Goal: Task Accomplishment & Management: Manage account settings

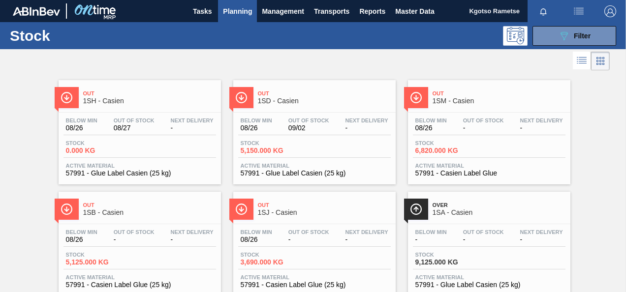
scroll to position [1, 0]
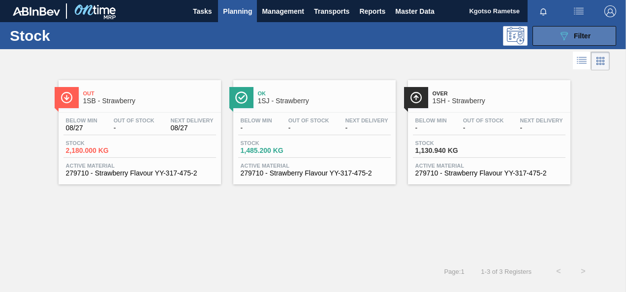
click at [539, 36] on button "089F7B8B-B2A5-4AFE-B5C0-19BA573D28AC Filter" at bounding box center [574, 36] width 84 height 20
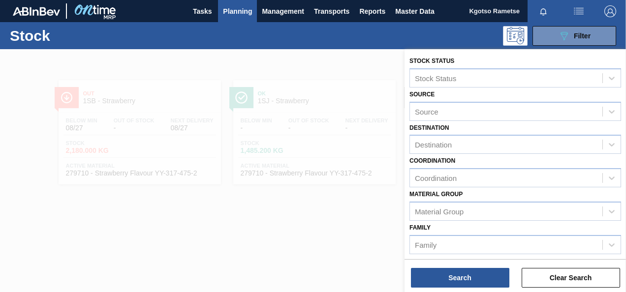
click at [449, 223] on div "Family Family" at bounding box center [515, 237] width 212 height 33
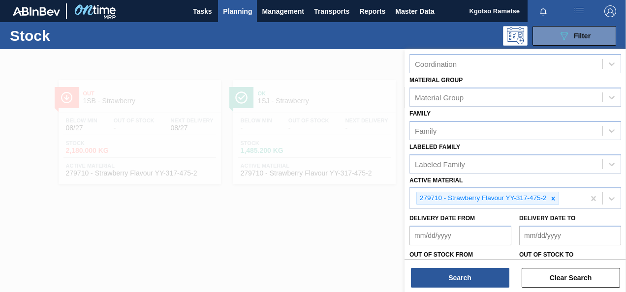
scroll to position [138, 0]
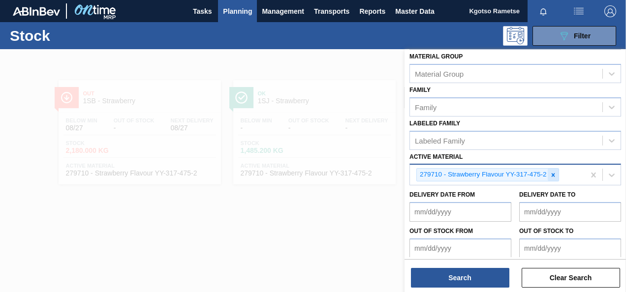
click at [548, 172] on div at bounding box center [553, 175] width 11 height 12
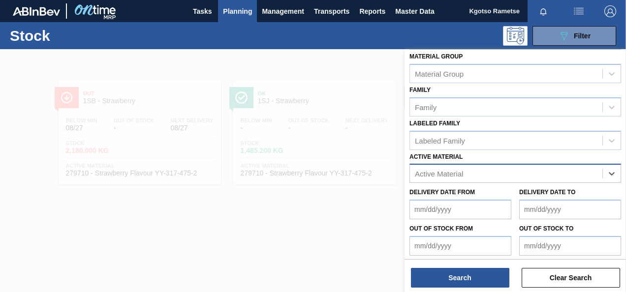
paste Material "285202"
type Material "285202"
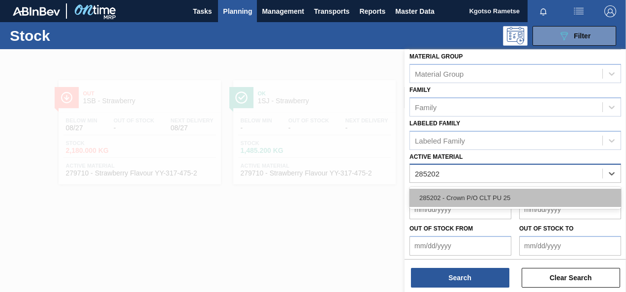
click at [503, 198] on div "285202 - Crown P/O CLT PU 25" at bounding box center [515, 198] width 212 height 18
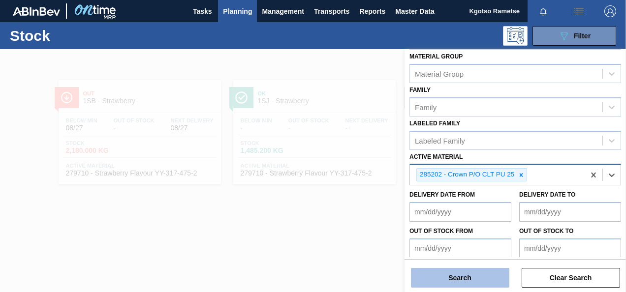
click at [465, 273] on button "Search" at bounding box center [460, 278] width 98 height 20
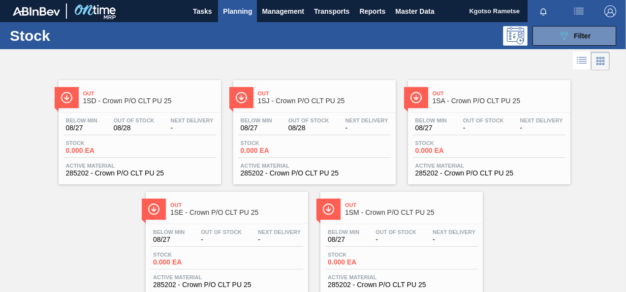
scroll to position [30, 0]
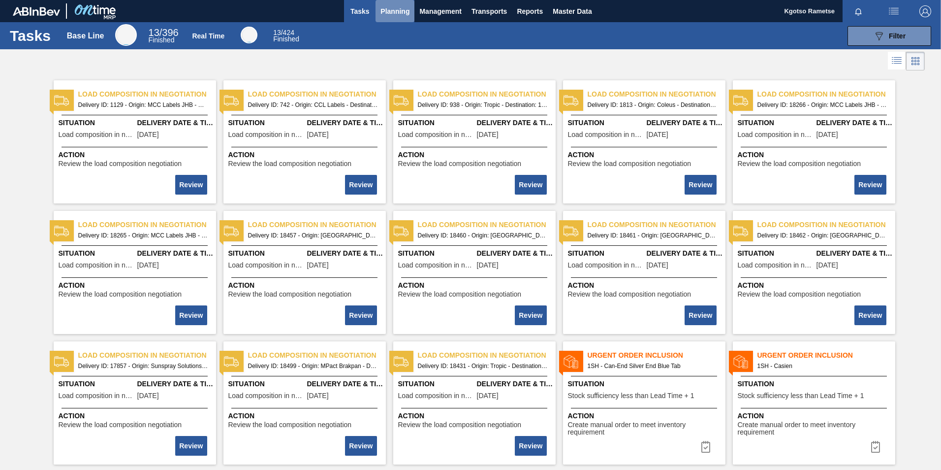
click at [404, 7] on span "Planning" at bounding box center [394, 11] width 29 height 12
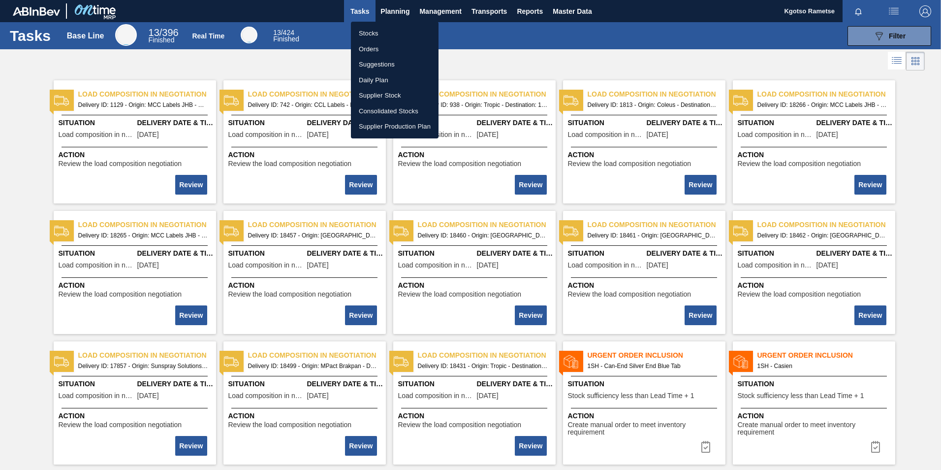
click at [396, 32] on li "Stocks" at bounding box center [395, 34] width 88 height 16
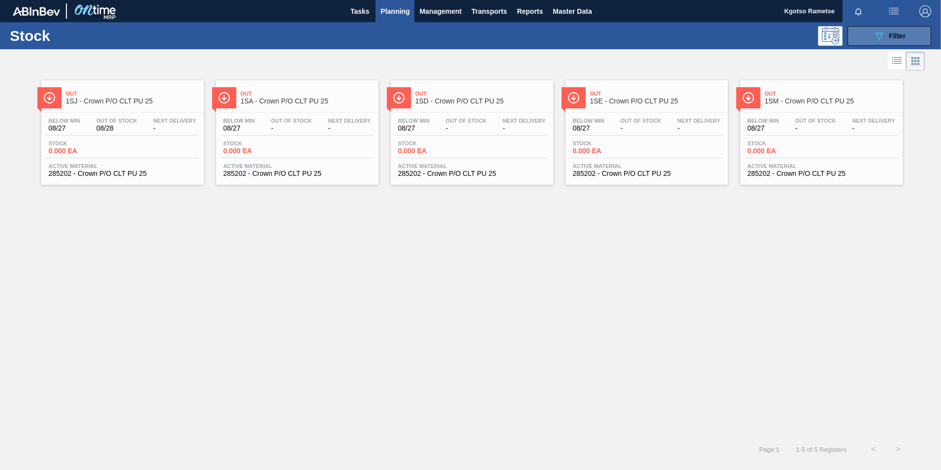
click at [893, 40] on div "089F7B8B-B2A5-4AFE-B5C0-19BA573D28AC Filter" at bounding box center [889, 36] width 32 height 12
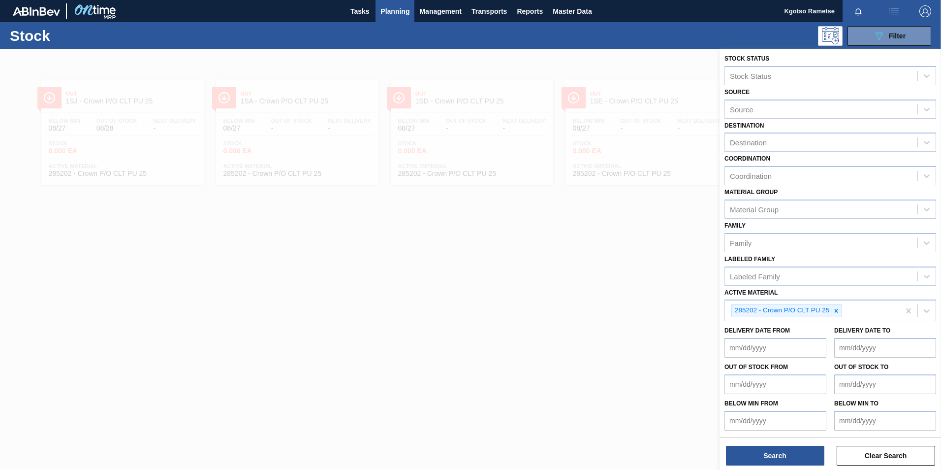
scroll to position [3, 0]
click at [840, 309] on icon at bounding box center [836, 310] width 7 height 7
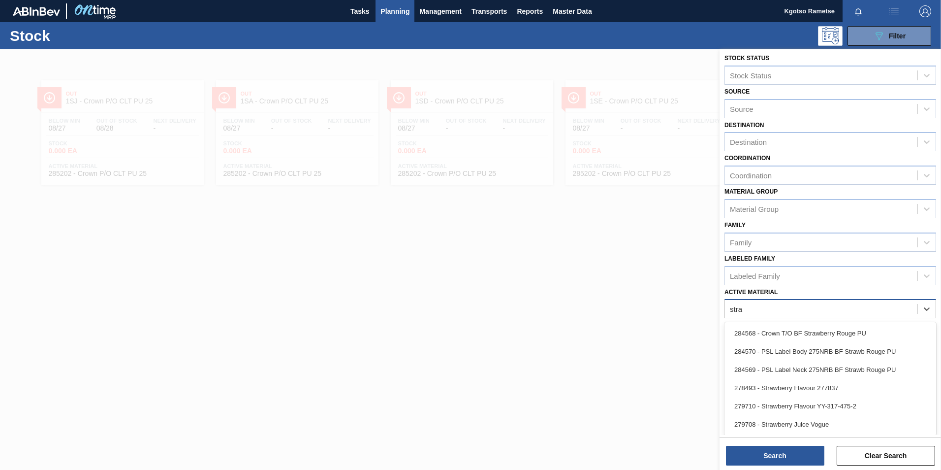
type Material "straw"
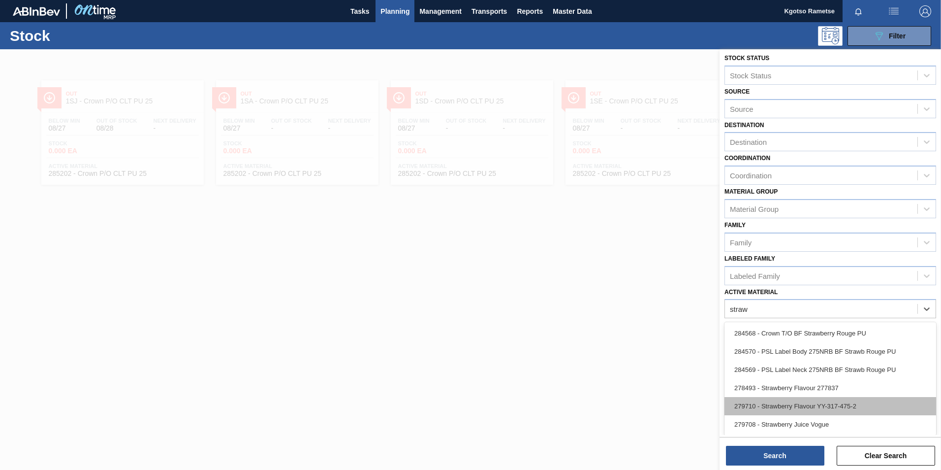
click at [768, 398] on div "279710 - Strawberry Flavour YY-317-475-2" at bounding box center [830, 406] width 212 height 18
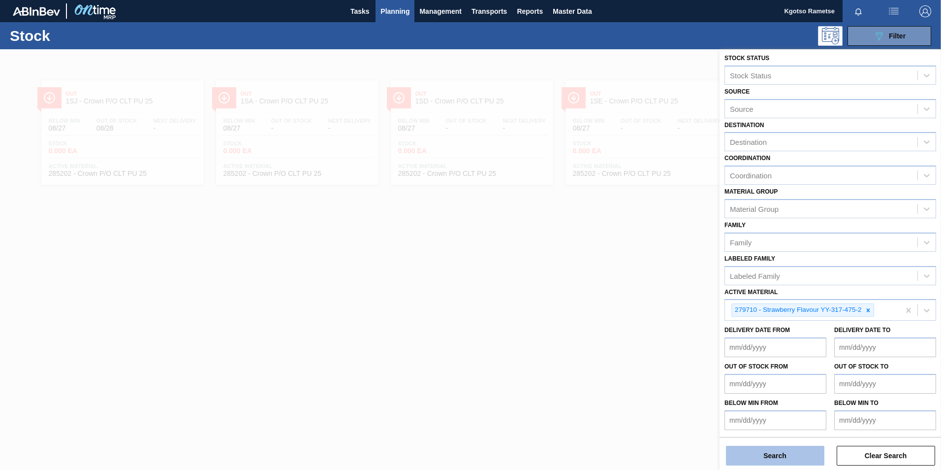
click at [762, 458] on button "Search" at bounding box center [775, 455] width 98 height 20
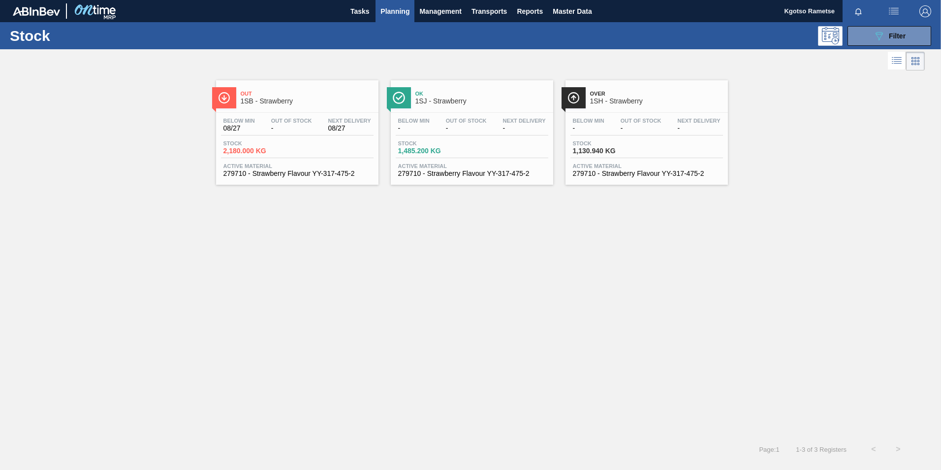
click at [762, 458] on div "Stock 089F7B8B-B2A5-4AFE-B5C0-19BA573D28AC Filter Stock Status Stock Status Sou…" at bounding box center [470, 241] width 941 height 439
click at [312, 101] on span "1SB - Strawberry" at bounding box center [307, 100] width 133 height 7
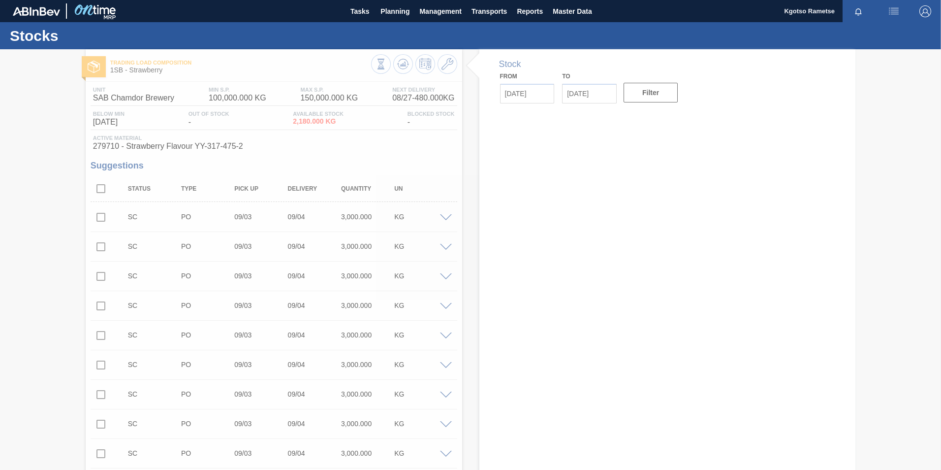
type input "[DATE]"
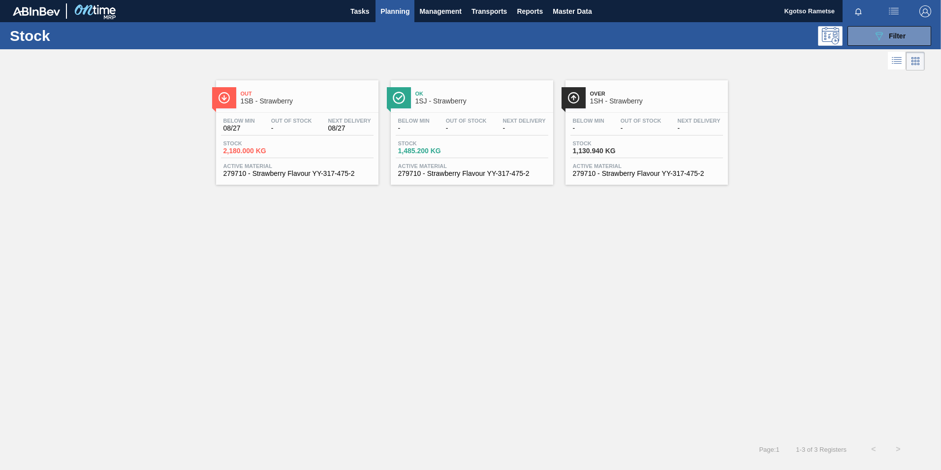
click at [443, 110] on div "Ok 1SJ - Strawberry Below Min - Out Of Stock - Next Delivery - Stock 1,485.200 …" at bounding box center [472, 132] width 162 height 104
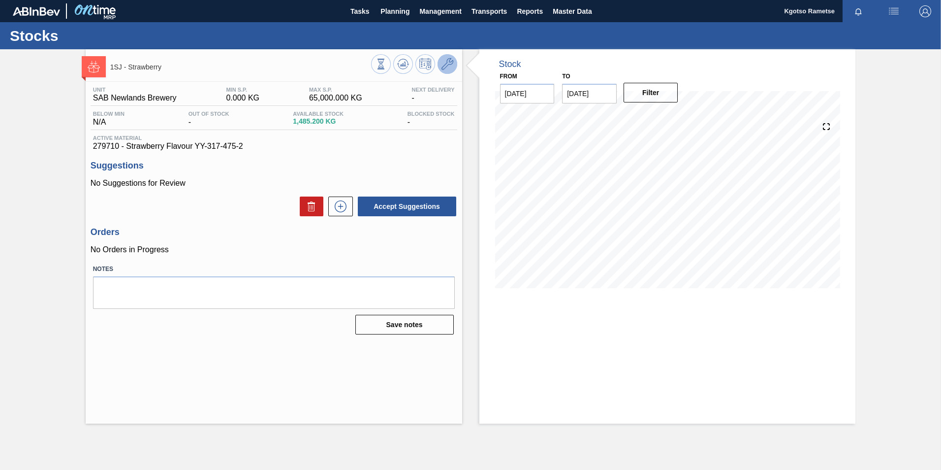
click at [452, 65] on icon at bounding box center [447, 64] width 12 height 12
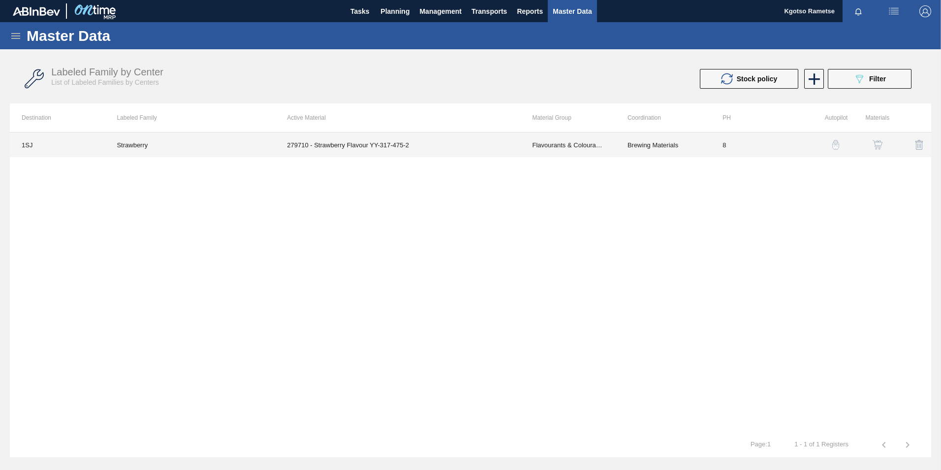
click at [689, 149] on td "Brewing Materials" at bounding box center [663, 144] width 95 height 25
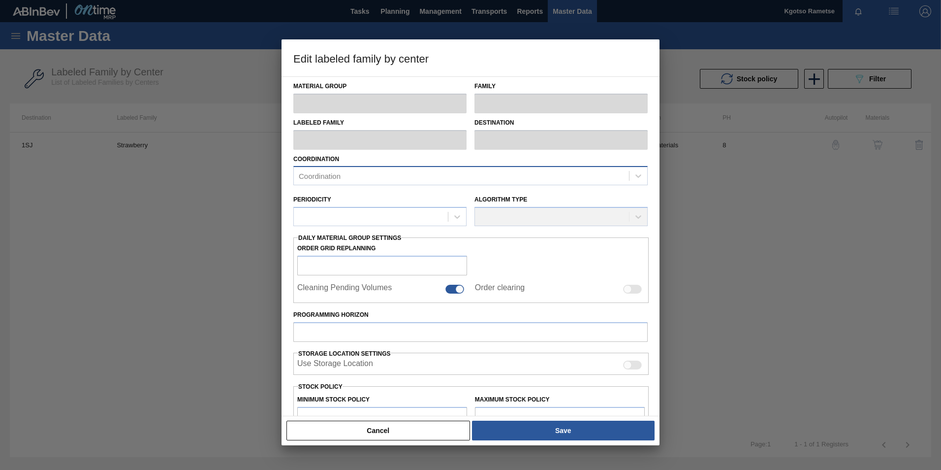
type input "Flavourants & Colourants"
type input "Flavour"
type input "Strawberry"
type input "1SJ - SAB Newlands Brewery"
type input "8"
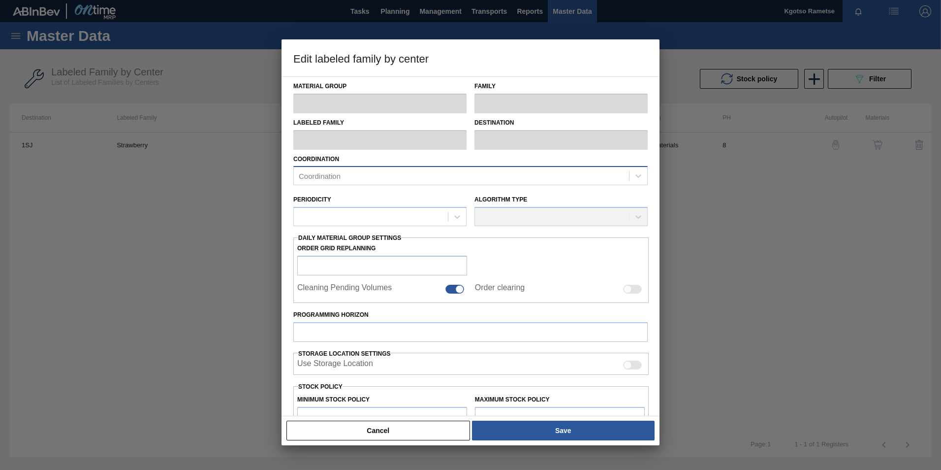
type input "0"
type input "65,000"
type input "100"
type input "65,000.000"
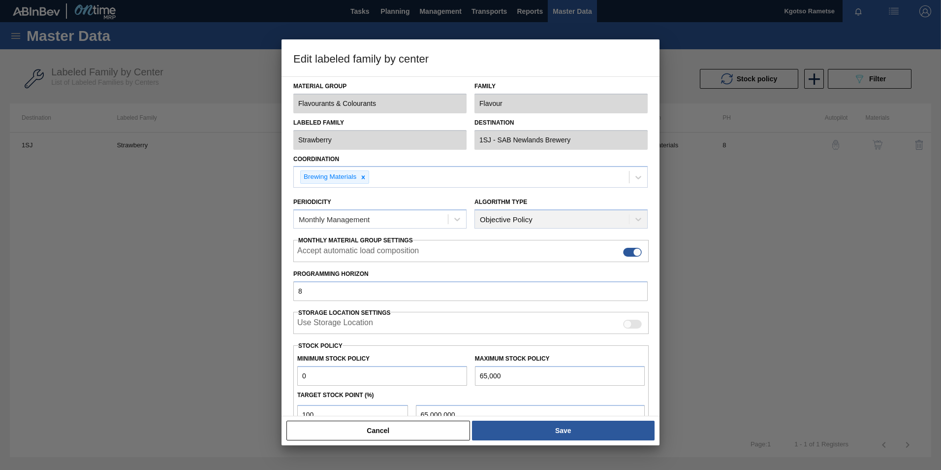
drag, startPoint x: 323, startPoint y: 377, endPoint x: 188, endPoint y: 403, distance: 136.9
click at [188, 403] on div "Edit labeled family by center Material Group Flavourants & Colourants Family Fl…" at bounding box center [470, 235] width 941 height 470
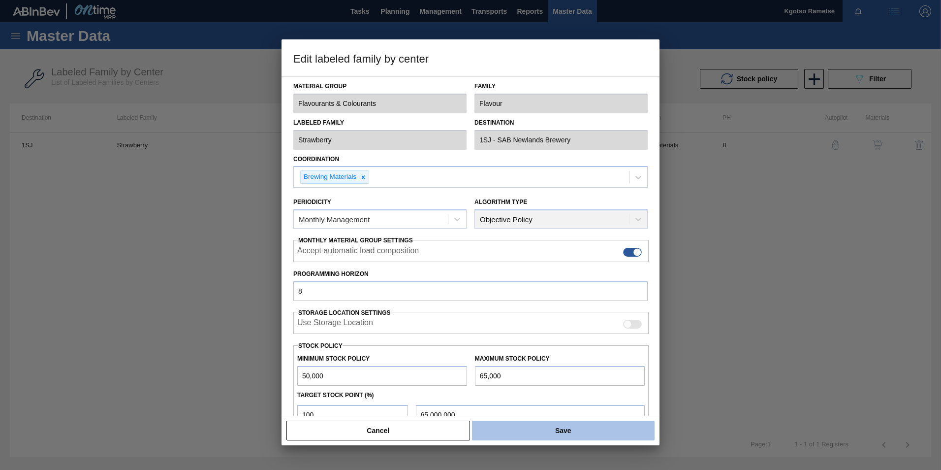
type input "50,000"
click at [530, 433] on button "Save" at bounding box center [563, 430] width 183 height 20
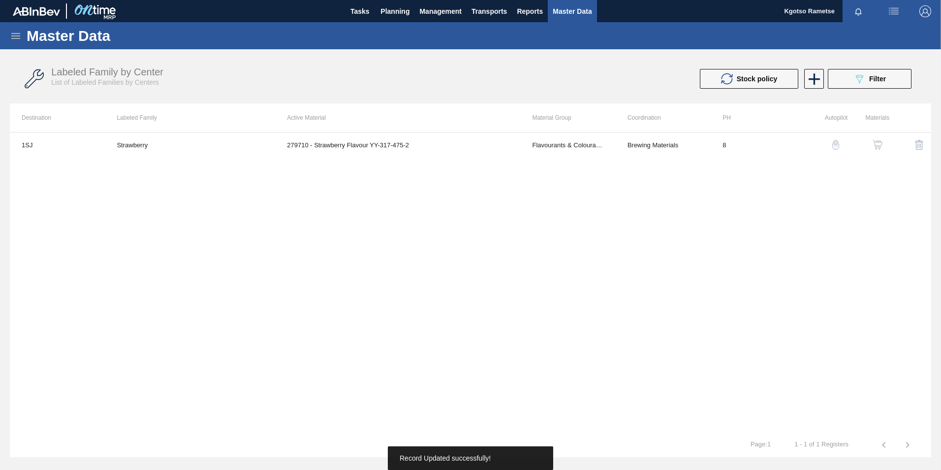
click at [877, 143] on img "button" at bounding box center [878, 145] width 10 height 10
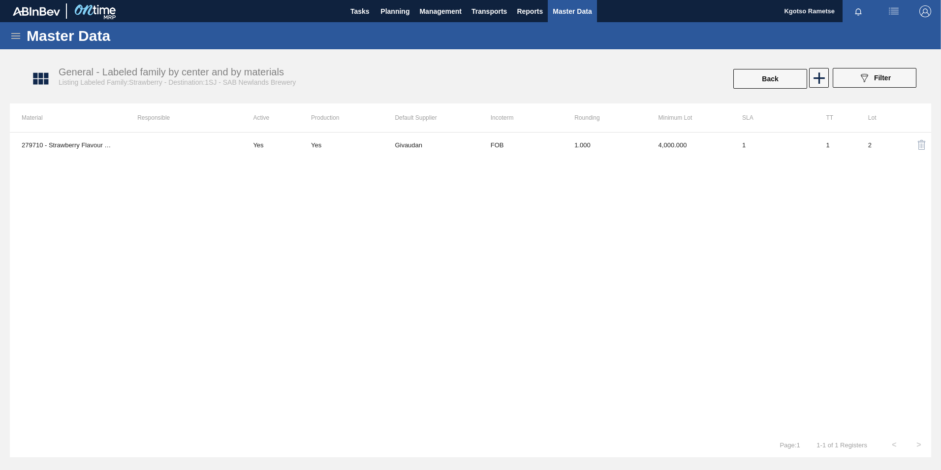
click at [675, 130] on th "Minimum Lot" at bounding box center [689, 117] width 84 height 29
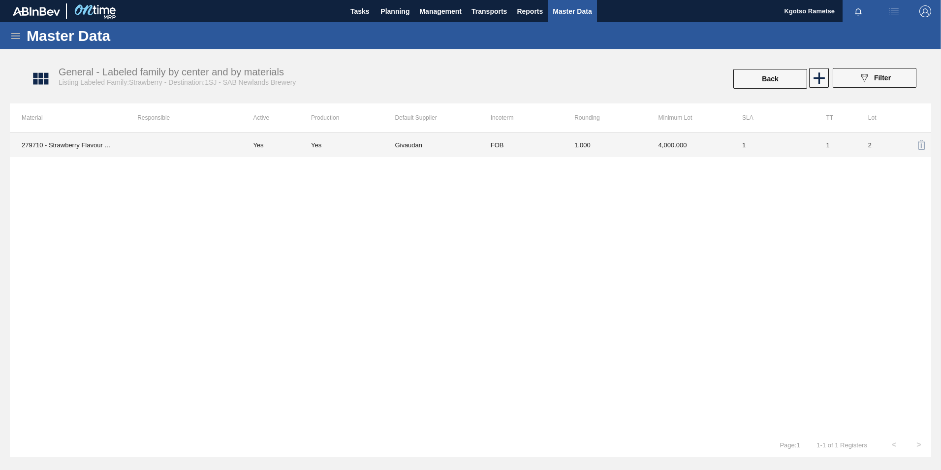
click at [663, 141] on td "4,000.000" at bounding box center [689, 144] width 84 height 25
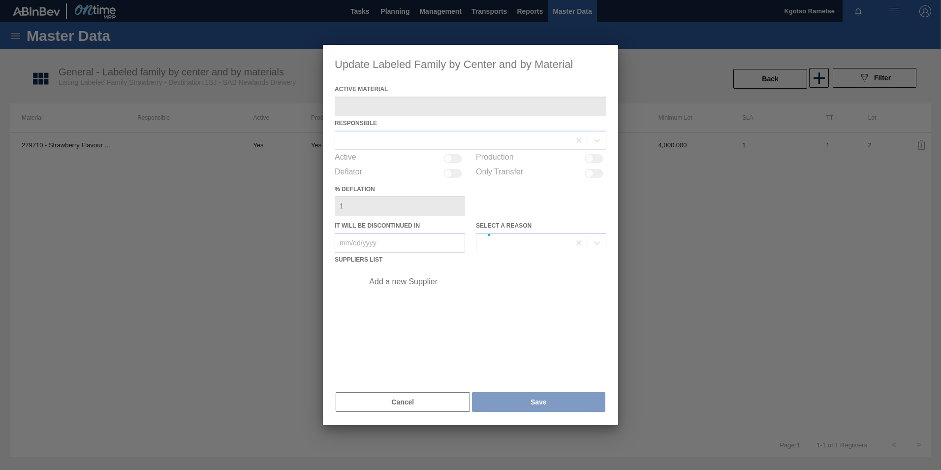
type Material "279710 - Strawberry Flavour YY-317-475-2"
checkbox input "true"
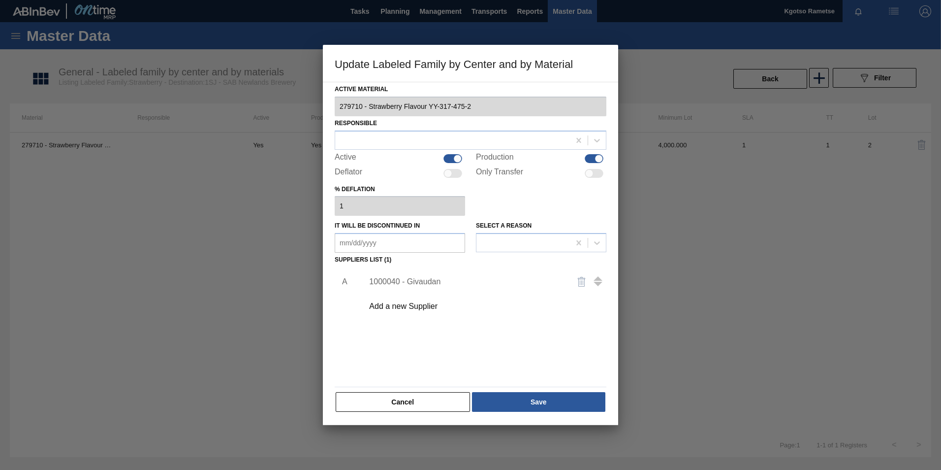
click at [377, 282] on div "1000040 - Givaudan" at bounding box center [465, 281] width 193 height 9
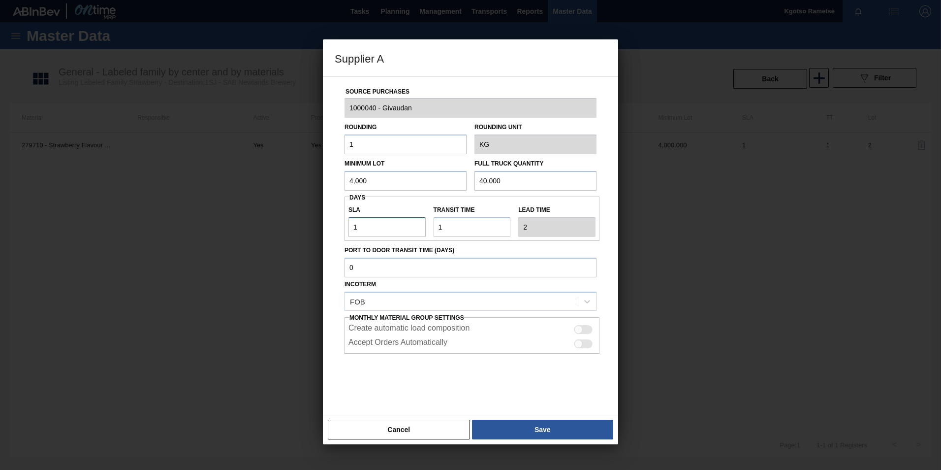
drag, startPoint x: 363, startPoint y: 224, endPoint x: 333, endPoint y: 219, distance: 30.5
click at [333, 219] on div "Source Purchases 1000040 - Givaudan Rounding 1 Rounding Unit KG Minimum Lot 4,0…" at bounding box center [470, 245] width 295 height 339
type input "7"
type input "8"
type input "7"
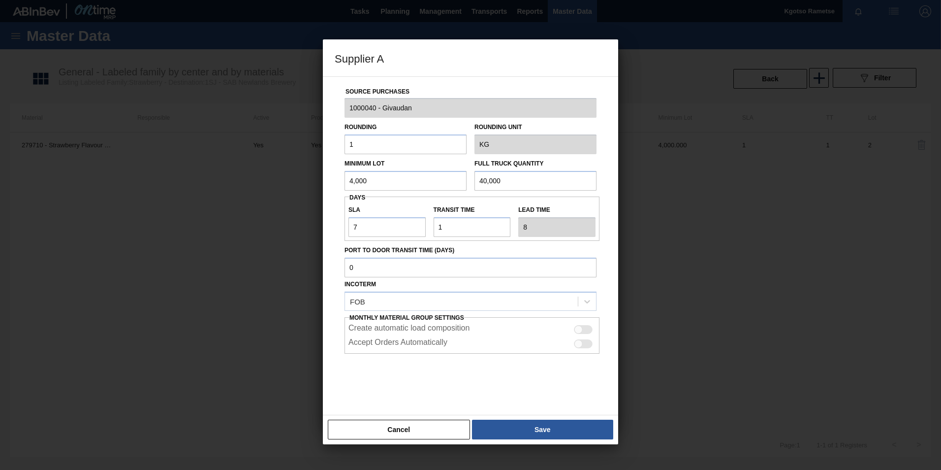
drag, startPoint x: 507, startPoint y: 179, endPoint x: 286, endPoint y: 180, distance: 221.5
click at [286, 180] on div "Supplier A Source Purchases 1000040 - Givaudan Rounding 1 Rounding Unit KG Mini…" at bounding box center [470, 235] width 941 height 470
type input "3,000"
drag, startPoint x: 372, startPoint y: 181, endPoint x: 224, endPoint y: 213, distance: 151.0
click at [224, 213] on div "Supplier A Source Purchases 1000040 - Givaudan Rounding 1 Rounding Unit KG Mini…" at bounding box center [470, 235] width 941 height 470
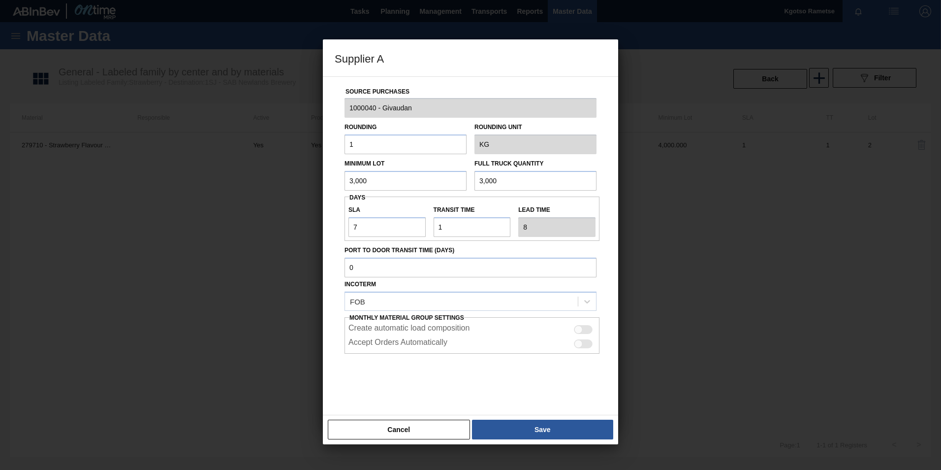
type input "3,000"
click at [471, 428] on div "Cancel Save" at bounding box center [470, 429] width 295 height 30
click at [515, 426] on button "Save" at bounding box center [542, 429] width 141 height 20
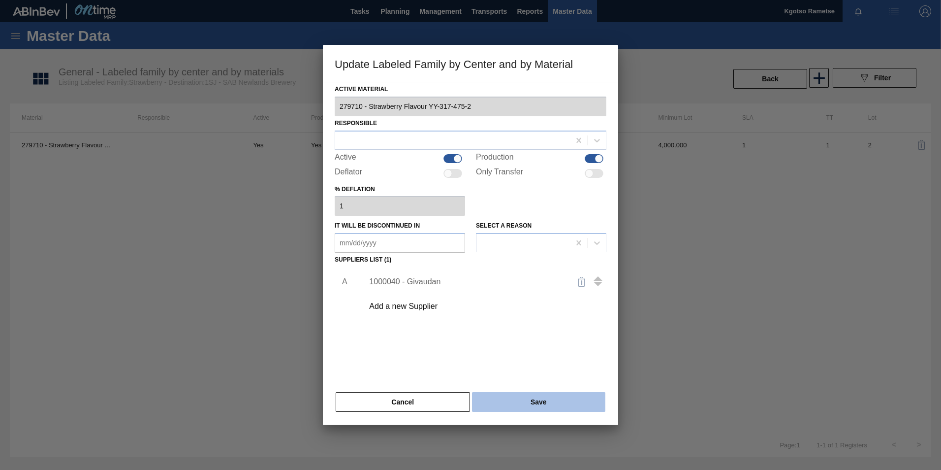
click at [528, 408] on button "Save" at bounding box center [538, 402] width 133 height 20
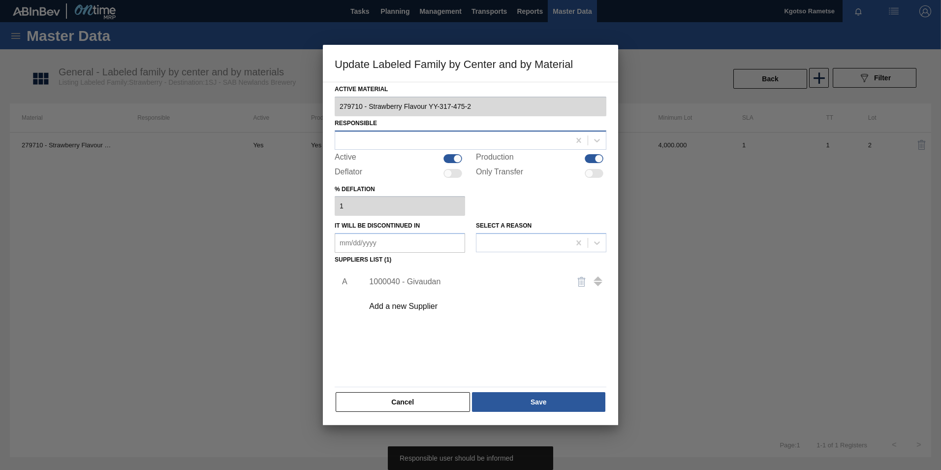
click at [382, 148] on div at bounding box center [471, 139] width 272 height 19
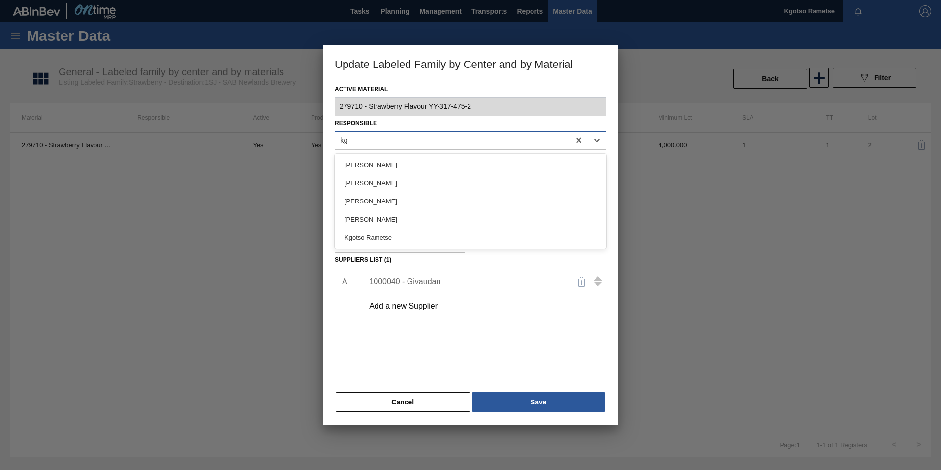
type input "kgo"
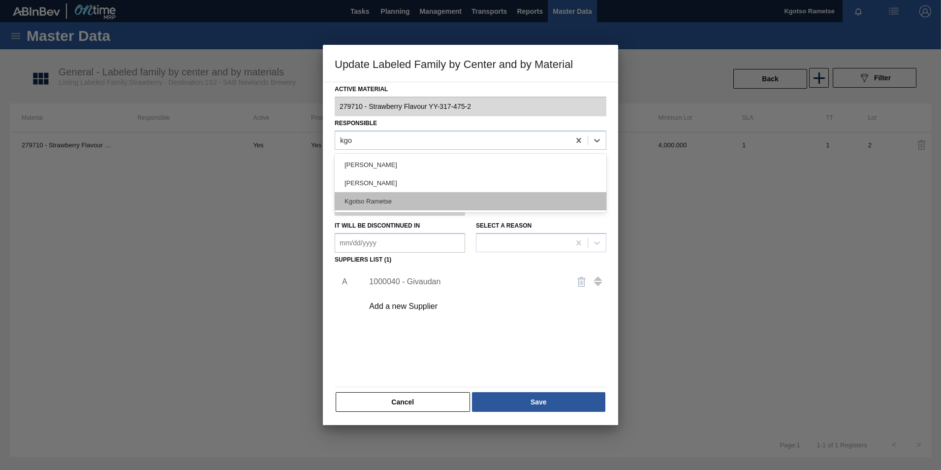
click at [366, 195] on div "Kgotso Rametse" at bounding box center [471, 201] width 272 height 18
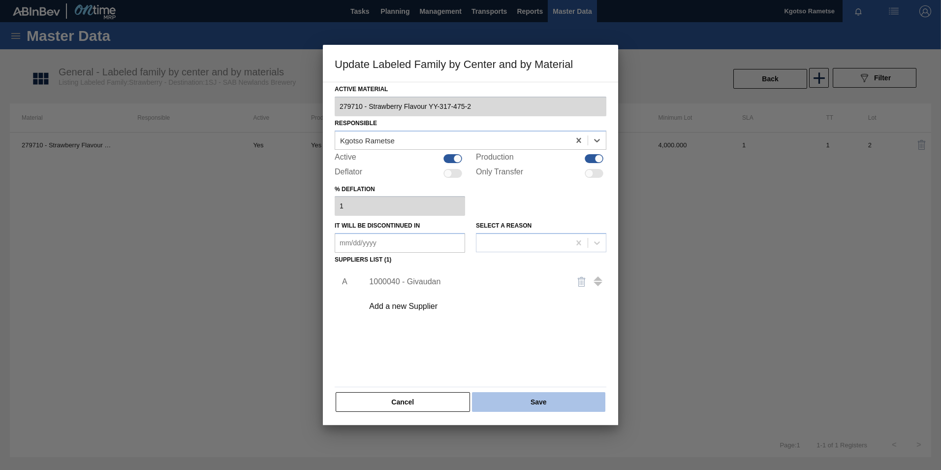
click at [516, 407] on button "Save" at bounding box center [538, 402] width 133 height 20
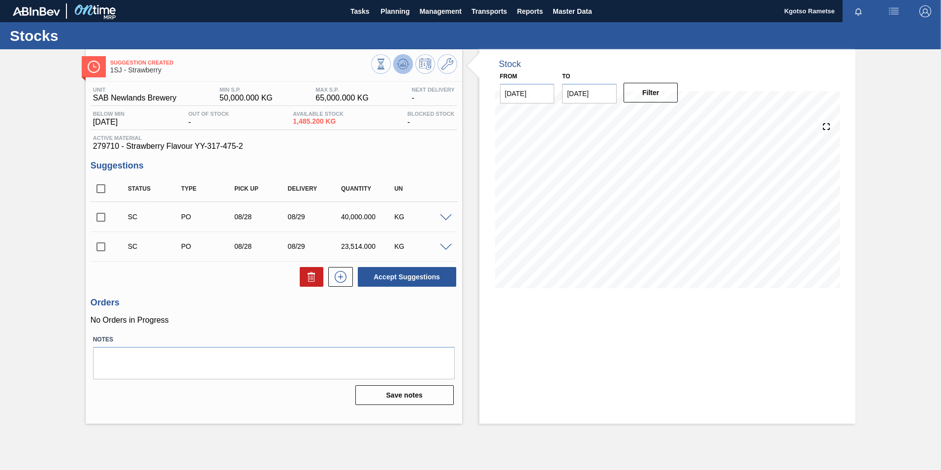
click at [407, 61] on icon at bounding box center [403, 64] width 12 height 12
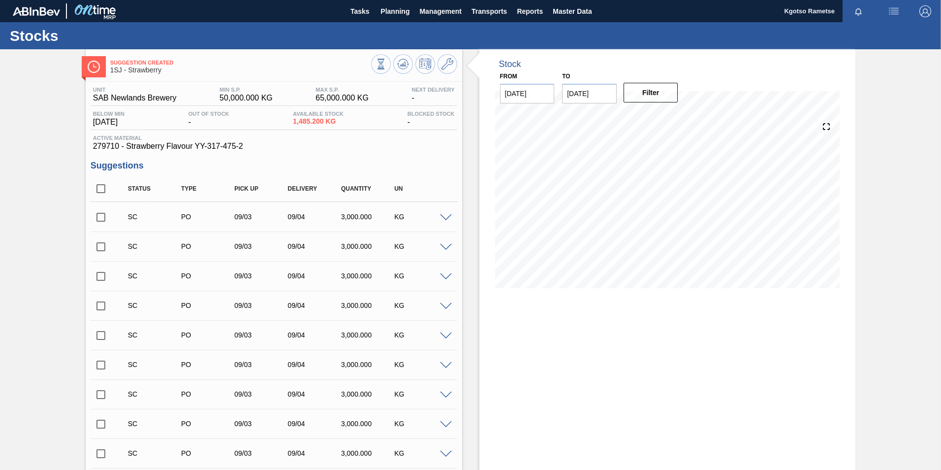
drag, startPoint x: 732, startPoint y: 324, endPoint x: 727, endPoint y: 321, distance: 5.7
click at [388, 5] on span "Planning" at bounding box center [394, 11] width 29 height 12
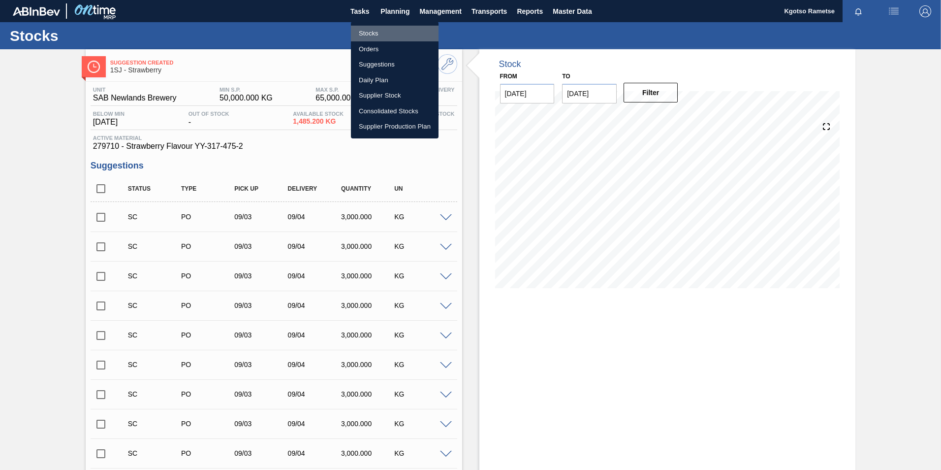
drag, startPoint x: 362, startPoint y: 30, endPoint x: 367, endPoint y: 30, distance: 5.4
click at [362, 30] on li "Stocks" at bounding box center [395, 34] width 88 height 16
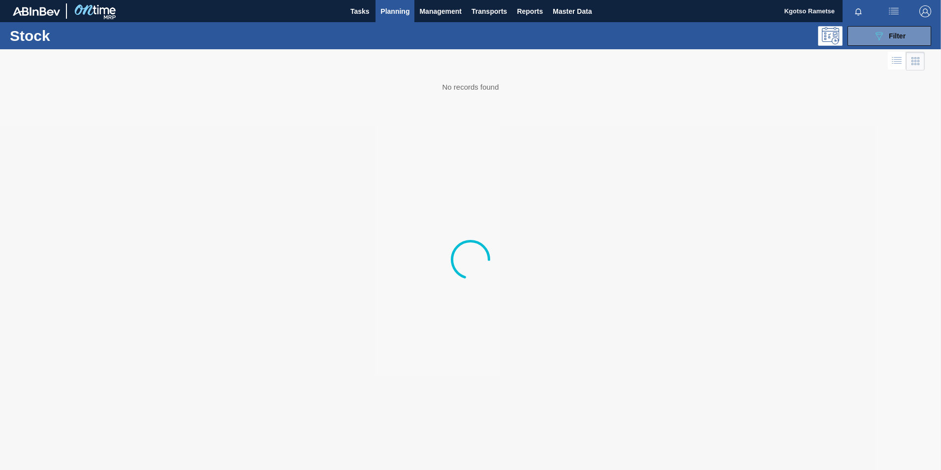
click at [843, 37] on div "089F7B8B-B2A5-4AFE-B5C0-19BA573D28AC Filter" at bounding box center [890, 36] width 94 height 20
click at [853, 38] on button "089F7B8B-B2A5-4AFE-B5C0-19BA573D28AC Filter" at bounding box center [889, 36] width 84 height 20
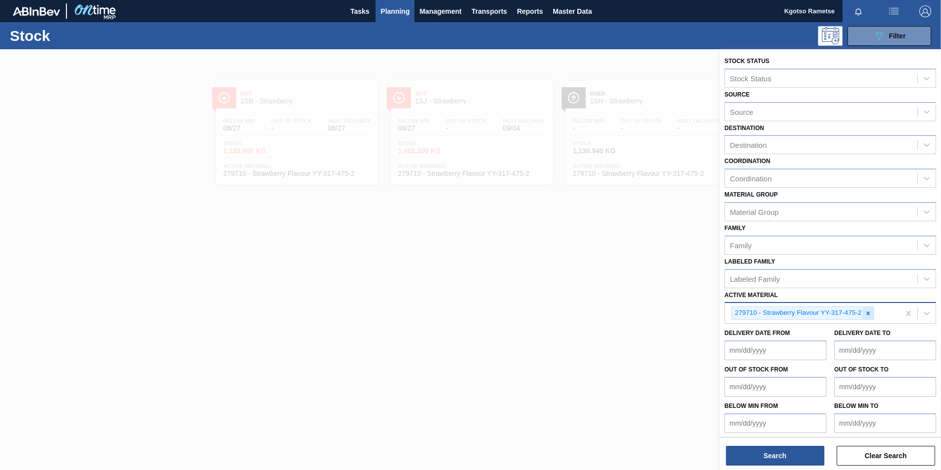
click at [868, 317] on div at bounding box center [868, 313] width 11 height 12
paste Material "283 366"
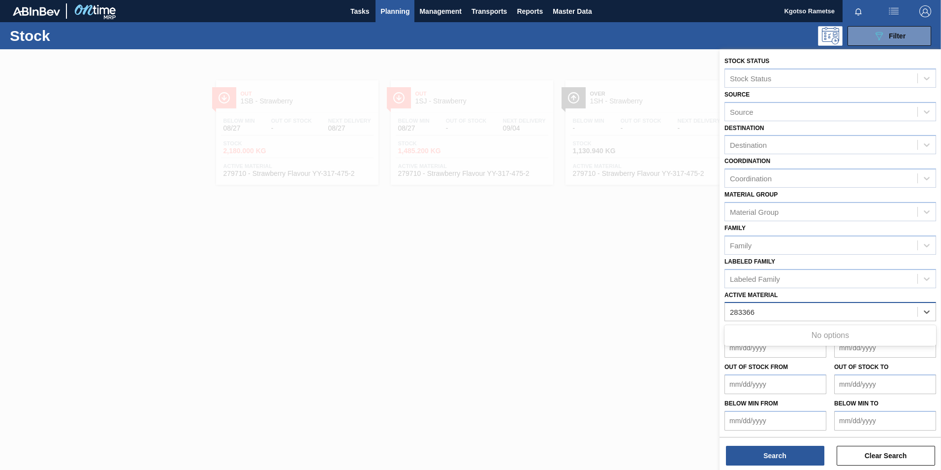
type Material "283366"
click at [779, 320] on div "Active Material" at bounding box center [830, 311] width 212 height 19
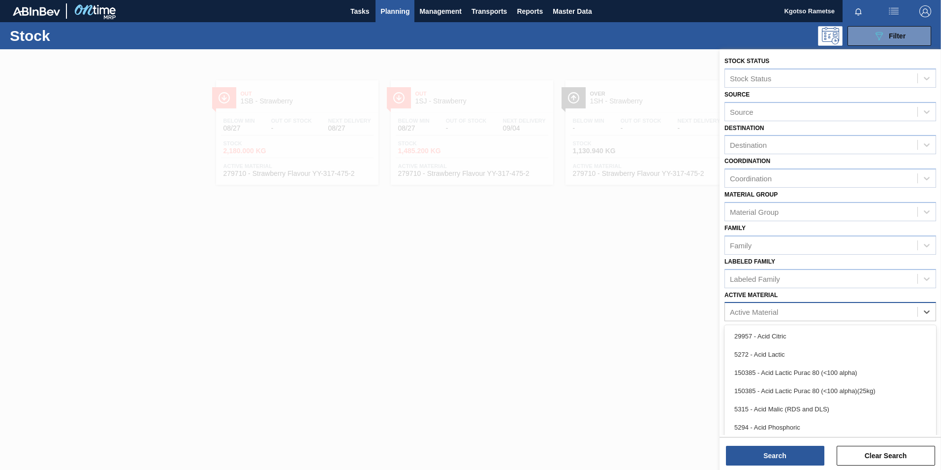
paste Material "5 293"
type Material "5293"
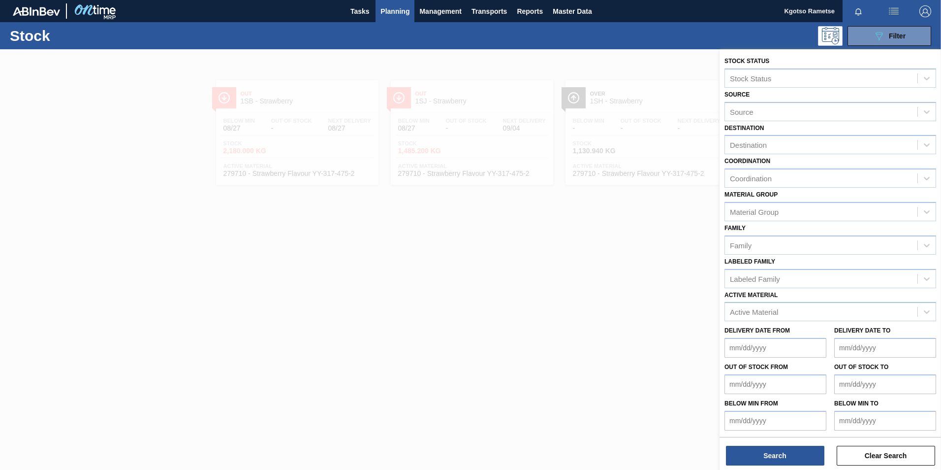
click at [804, 306] on div "Active Material" at bounding box center [821, 312] width 192 height 14
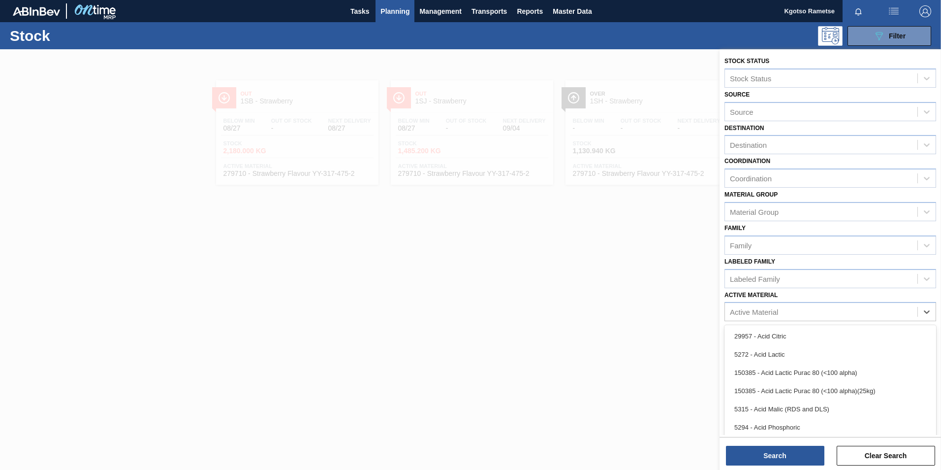
paste Material "150385"
type Material "150385"
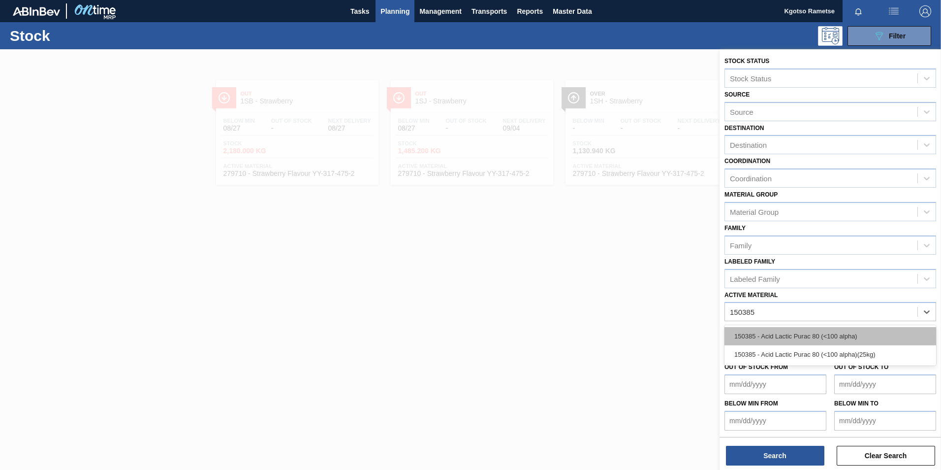
click at [782, 334] on div "150385 - Acid Lactic Purac 80 (<100 alpha)" at bounding box center [830, 336] width 212 height 18
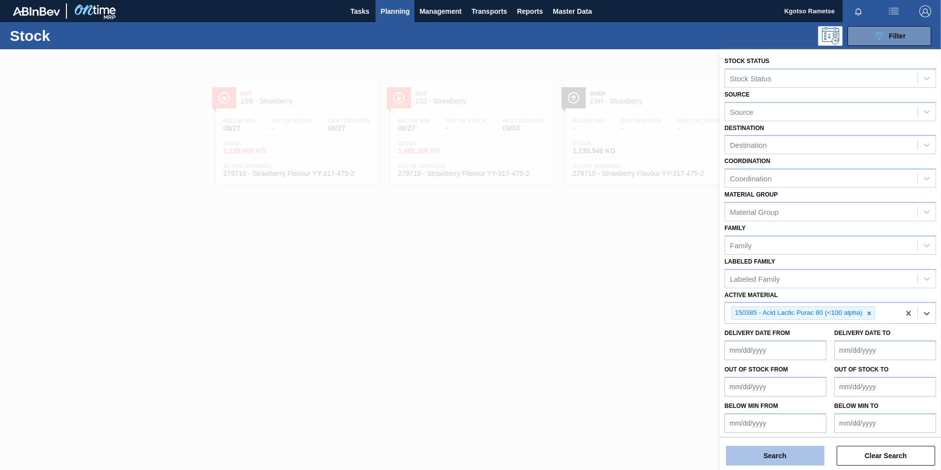
click at [779, 461] on button "Search" at bounding box center [775, 455] width 98 height 20
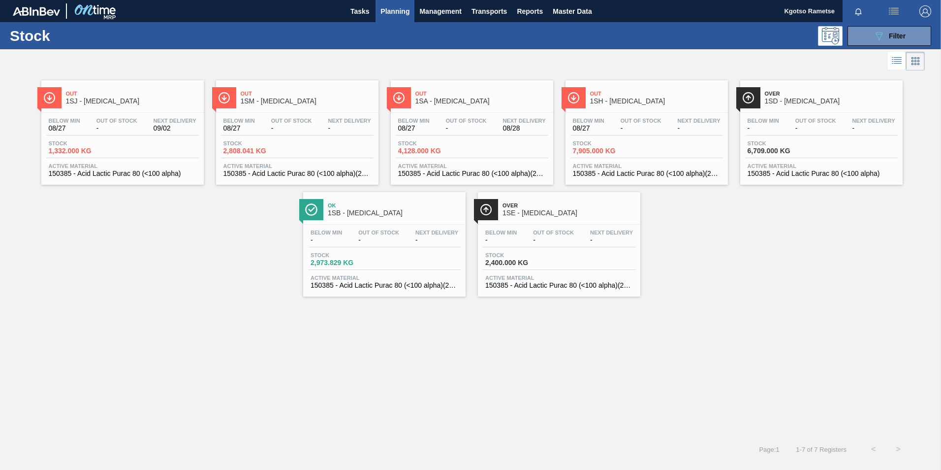
click at [744, 399] on div "Out 1SJ - Lactic Acid Below Min 08/27 Out Of Stock - Next Delivery 09/02 Stock …" at bounding box center [470, 255] width 941 height 364
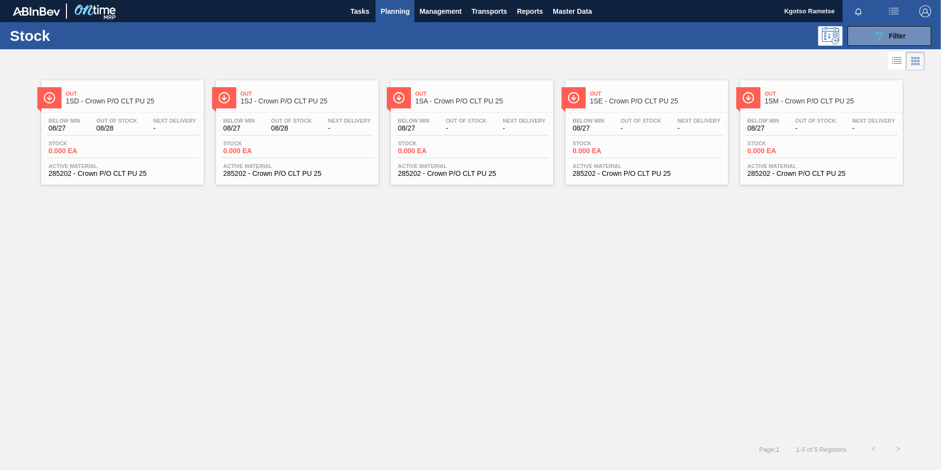
scroll to position [3, 0]
click at [626, 24] on div "Stock 089F7B8B-B2A5-4AFE-B5C0-19BA573D28AC Filter" at bounding box center [470, 35] width 941 height 27
click at [626, 25] on div "Stock 089F7B8B-B2A5-4AFE-B5C0-19BA573D28AC Filter" at bounding box center [470, 35] width 941 height 27
click at [626, 28] on button "089F7B8B-B2A5-4AFE-B5C0-19BA573D28AC Filter" at bounding box center [889, 36] width 84 height 20
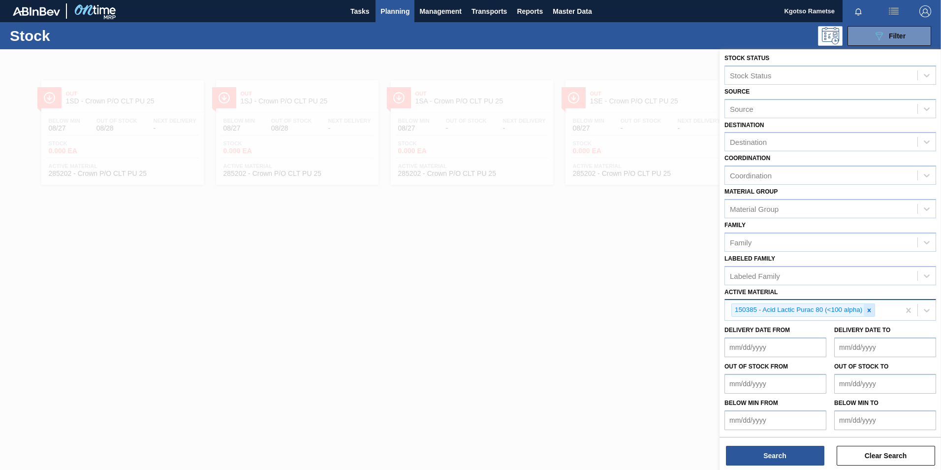
click at [626, 292] on icon at bounding box center [869, 310] width 7 height 7
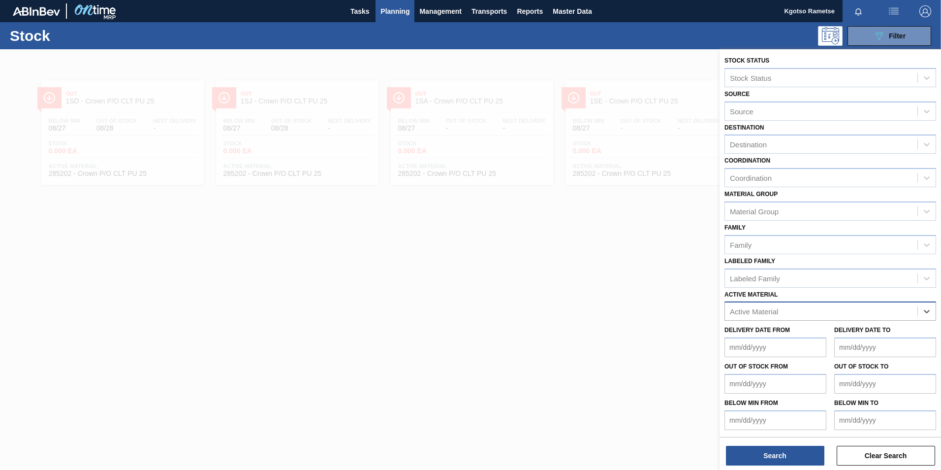
paste Material "162751"
type Material "162751"
click at [626, 292] on div "162751 - Label Body 750RB CMS (R146)" at bounding box center [830, 335] width 212 height 18
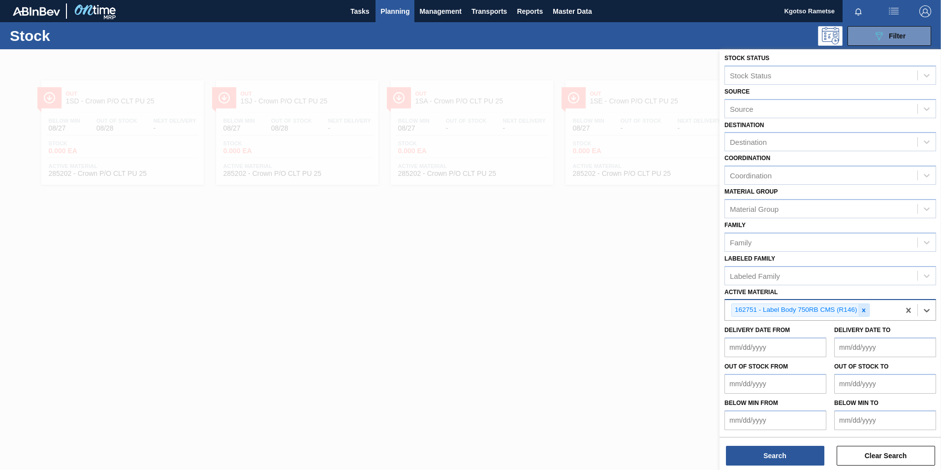
click at [626, 292] on icon at bounding box center [863, 310] width 7 height 7
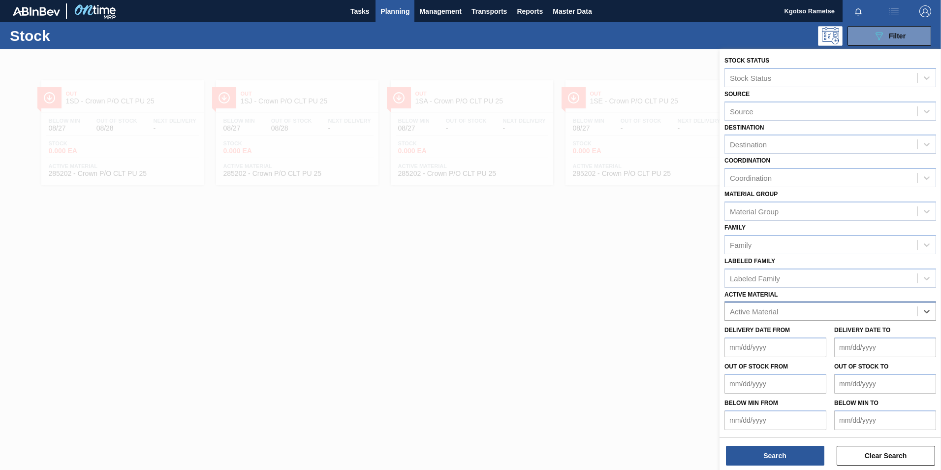
paste Material "277820"
type Material "277820"
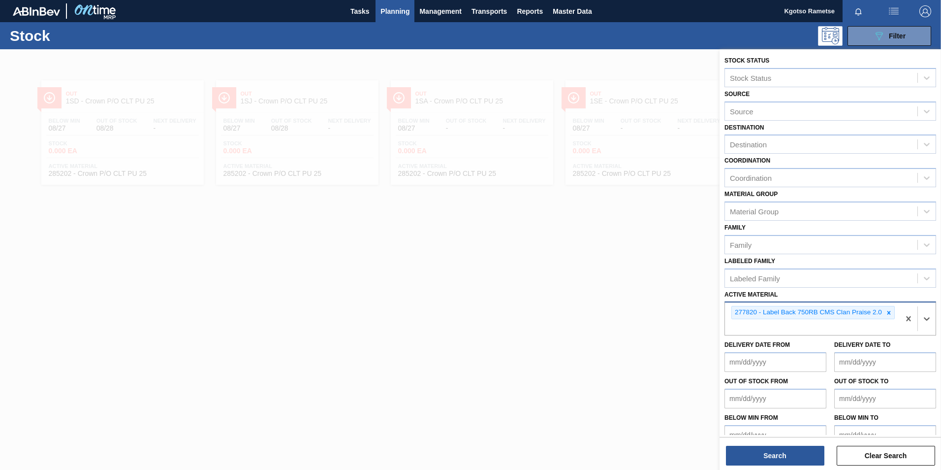
scroll to position [3, 0]
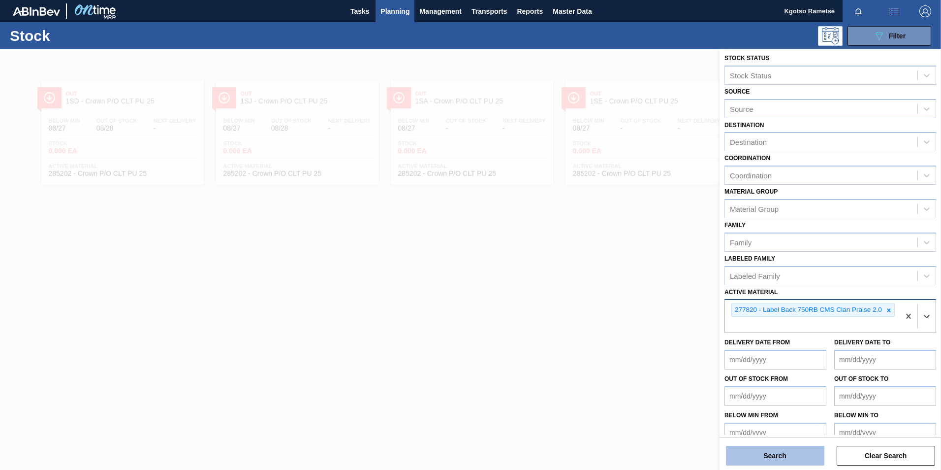
click at [626, 292] on button "Search" at bounding box center [775, 455] width 98 height 20
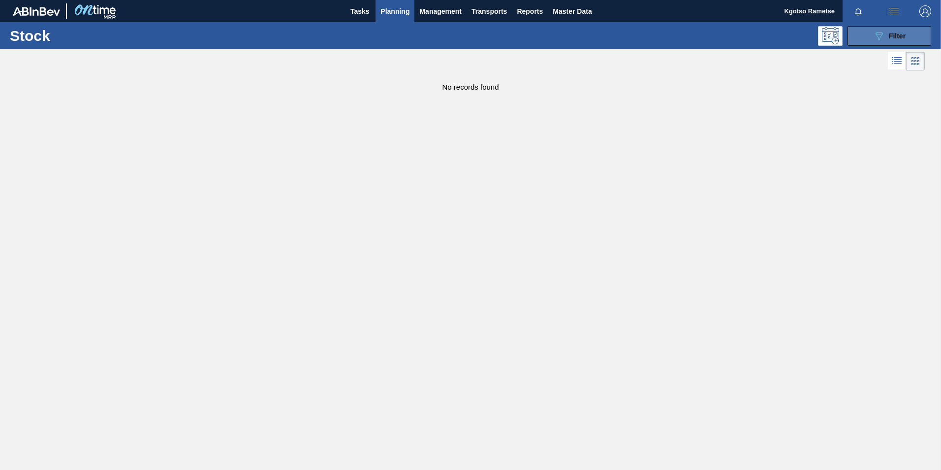
click at [626, 33] on icon "089F7B8B-B2A5-4AFE-B5C0-19BA573D28AC" at bounding box center [879, 36] width 12 height 12
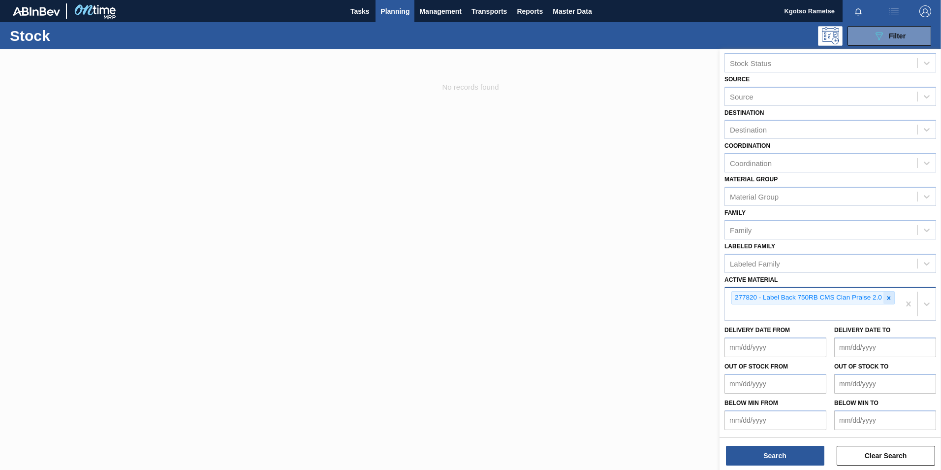
click at [626, 292] on icon at bounding box center [888, 297] width 7 height 7
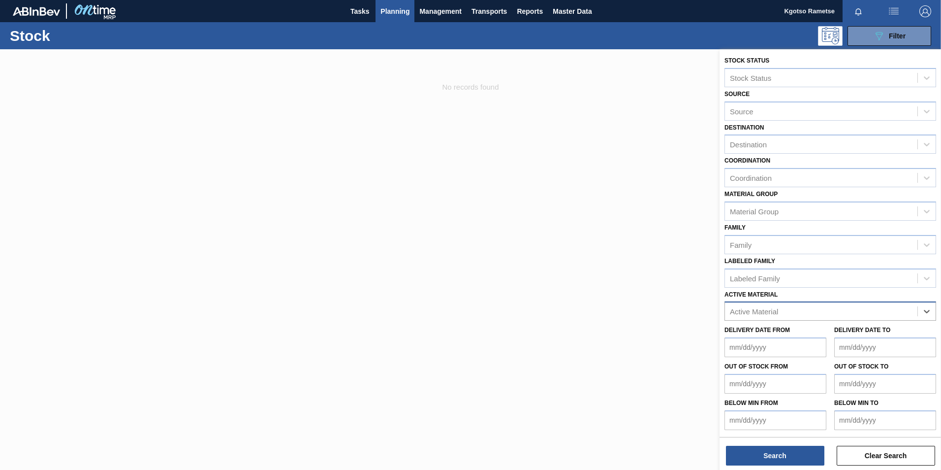
scroll to position [0, 0]
paste Material "268569"
type Material "268569"
click at [626, 292] on div "268569 - Label Body 340NRB Libra" at bounding box center [830, 335] width 212 height 18
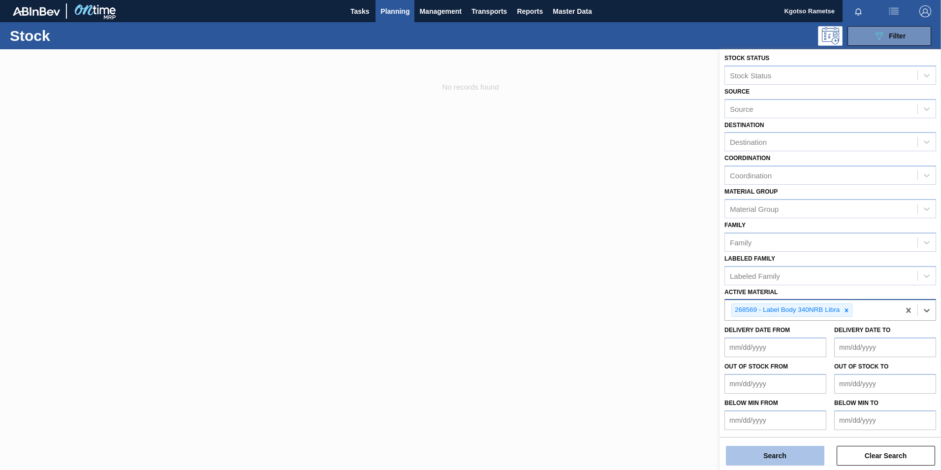
click at [626, 292] on button "Search" at bounding box center [775, 455] width 98 height 20
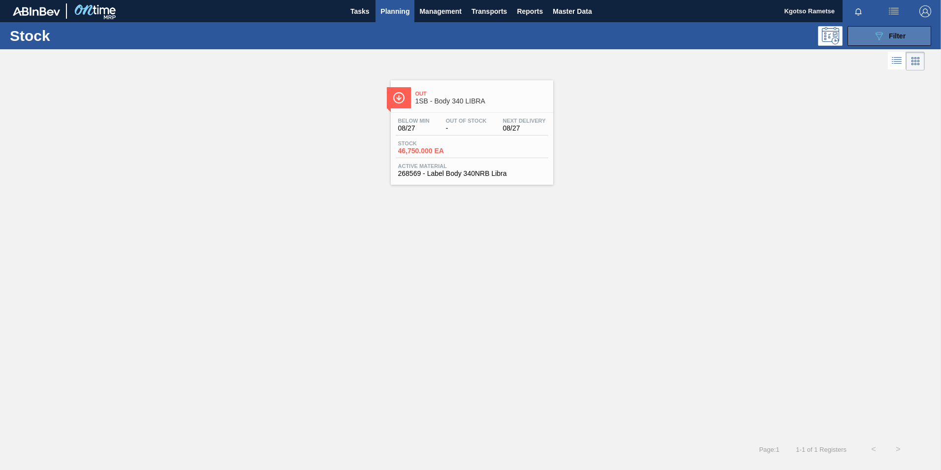
drag, startPoint x: 884, startPoint y: 32, endPoint x: 881, endPoint y: 36, distance: 5.1
click at [626, 32] on icon "089F7B8B-B2A5-4AFE-B5C0-19BA573D28AC" at bounding box center [879, 36] width 12 height 12
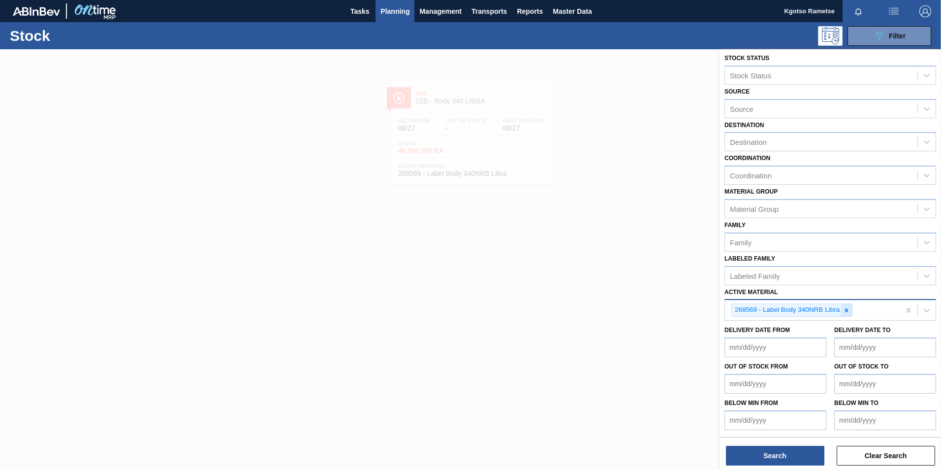
click at [626, 292] on icon at bounding box center [846, 310] width 7 height 7
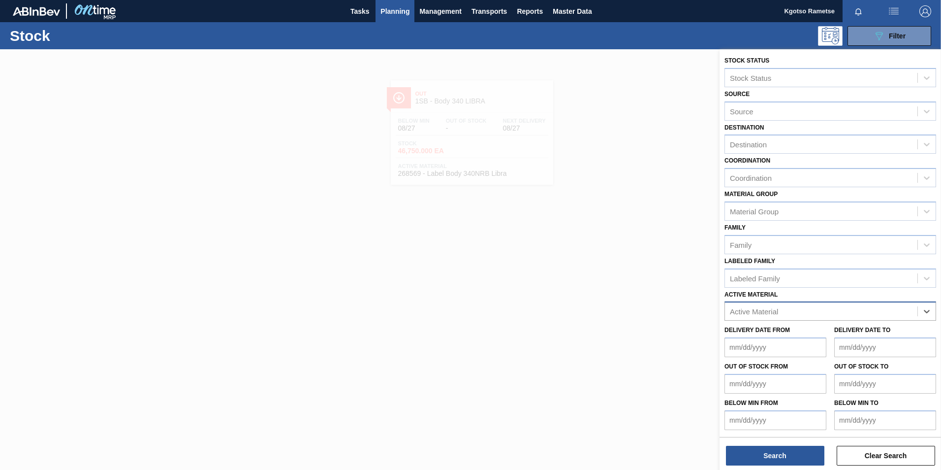
scroll to position [0, 0]
paste Material "284703"
type Material "284703"
click at [626, 292] on div "284703 - Tray 500CAN Castle Lager (Boks)" at bounding box center [830, 335] width 212 height 18
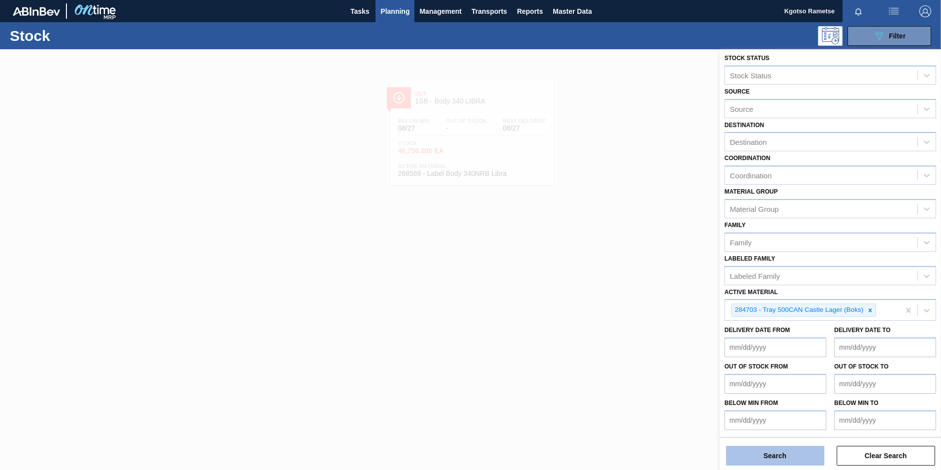
click at [626, 292] on button "Search" at bounding box center [775, 455] width 98 height 20
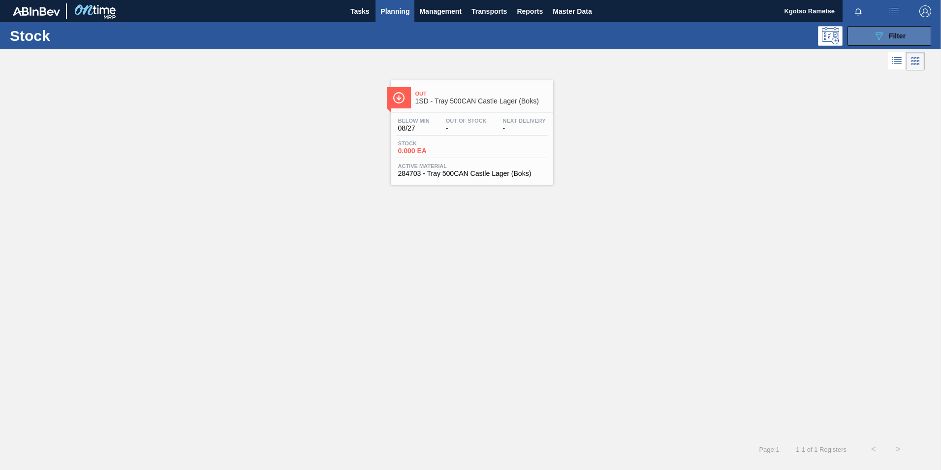
click at [626, 33] on span "Filter" at bounding box center [897, 36] width 17 height 8
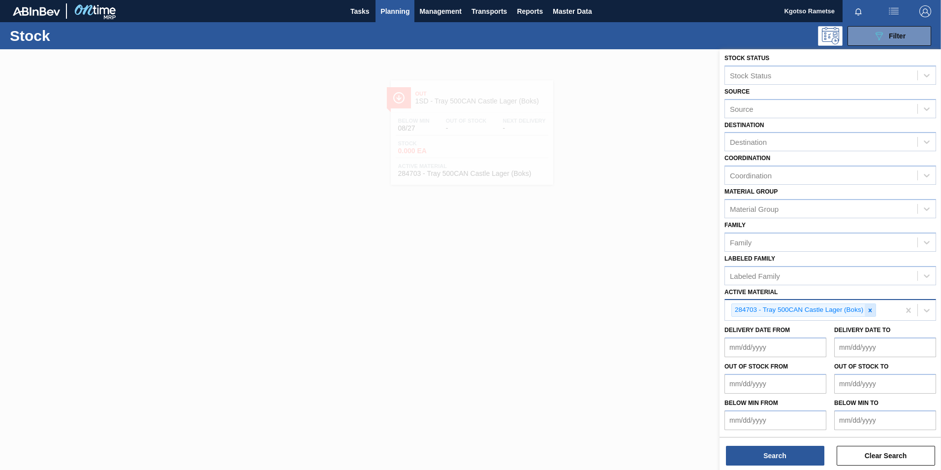
click at [626, 292] on icon at bounding box center [870, 310] width 7 height 7
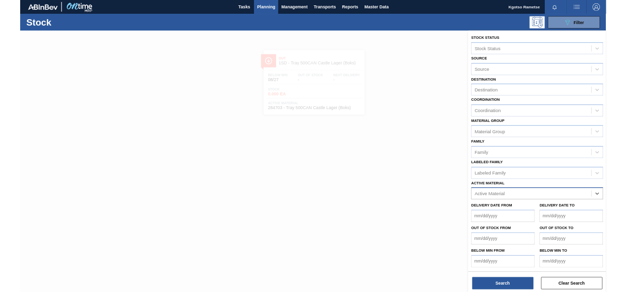
scroll to position [0, 0]
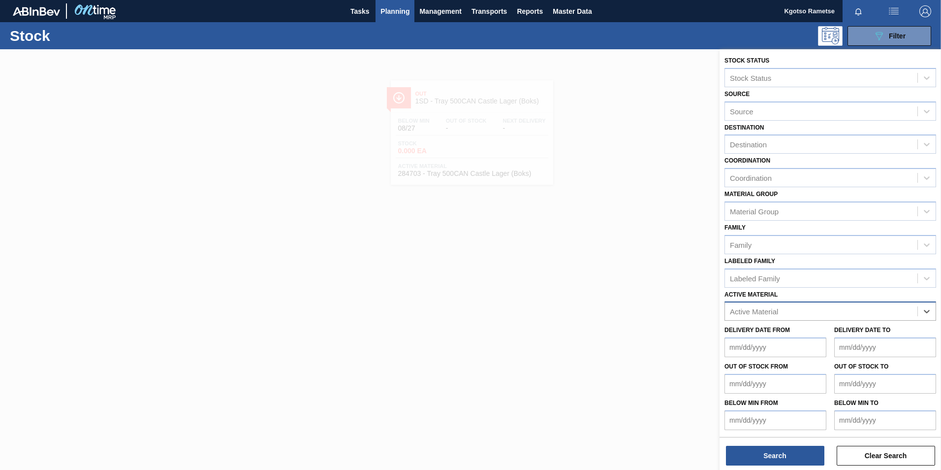
paste Material "5324"
type Material "5324"
click at [616, 150] on div at bounding box center [470, 284] width 941 height 470
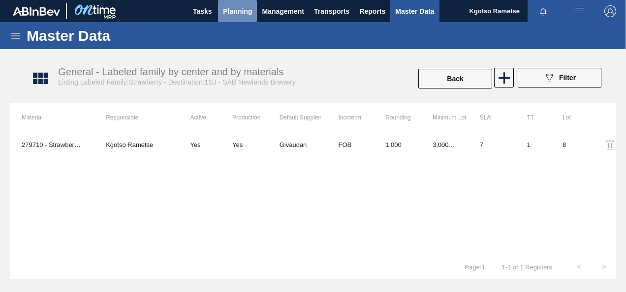
click at [246, 10] on span "Planning" at bounding box center [237, 11] width 29 height 12
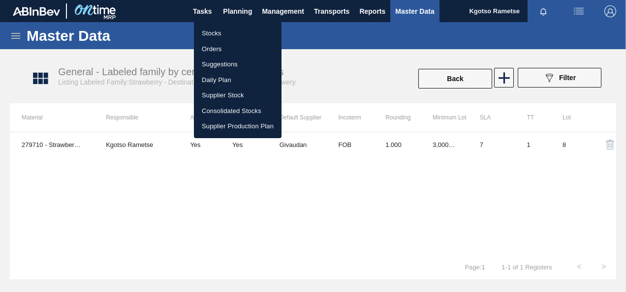
click at [230, 35] on li "Stocks" at bounding box center [238, 34] width 88 height 16
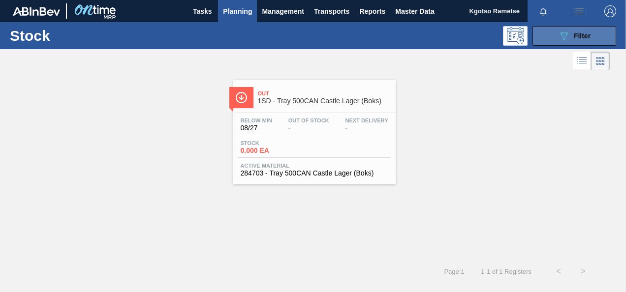
click at [575, 32] on span "Filter" at bounding box center [582, 36] width 17 height 8
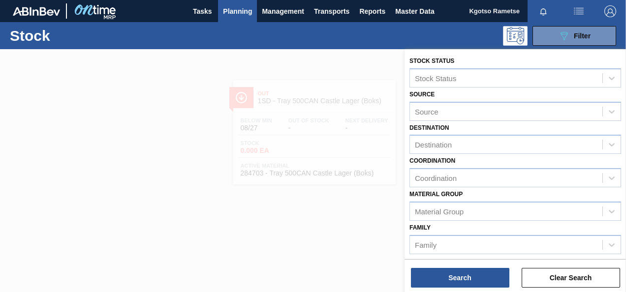
click at [461, 229] on div "Family Family" at bounding box center [515, 237] width 212 height 33
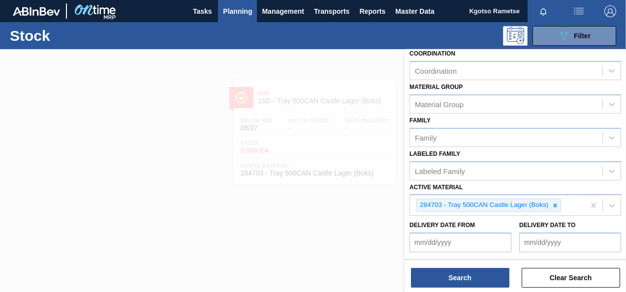
scroll to position [157, 0]
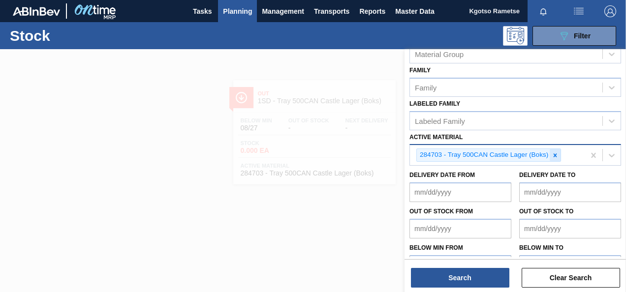
click at [554, 152] on icon at bounding box center [555, 155] width 7 height 7
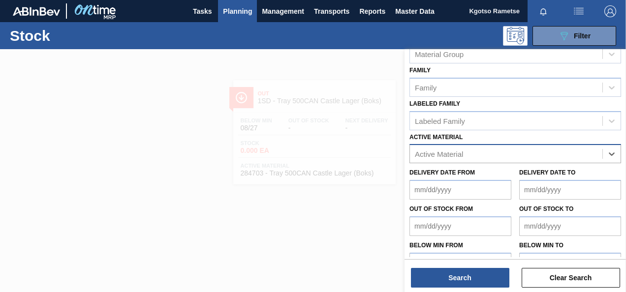
paste Material "162751"
type Material "162751"
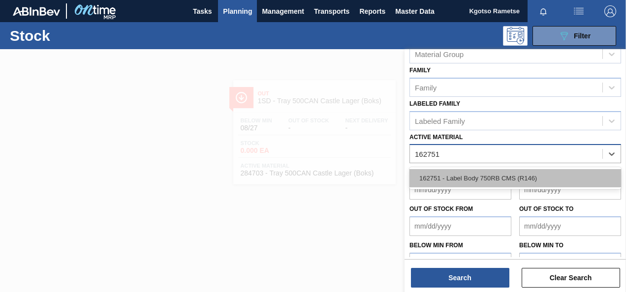
click at [475, 181] on div "162751 - Label Body 750RB CMS (R146)" at bounding box center [515, 178] width 212 height 18
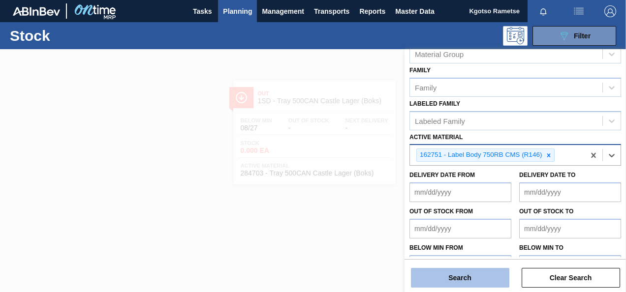
click at [466, 283] on button "Search" at bounding box center [460, 278] width 98 height 20
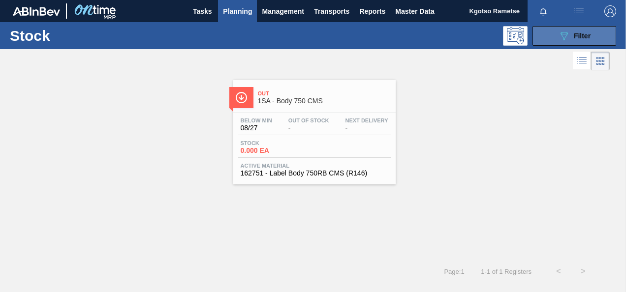
click at [563, 40] on icon "089F7B8B-B2A5-4AFE-B5C0-19BA573D28AC" at bounding box center [564, 36] width 12 height 12
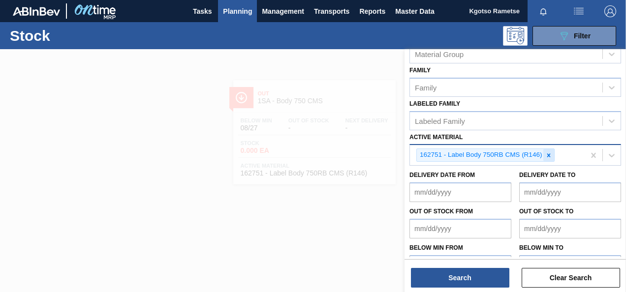
click at [550, 150] on div at bounding box center [548, 155] width 11 height 12
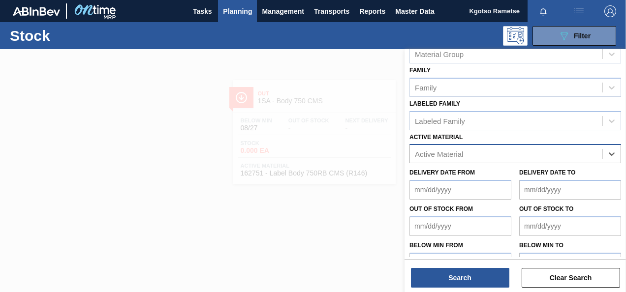
paste Material "274396"
type Material "274396"
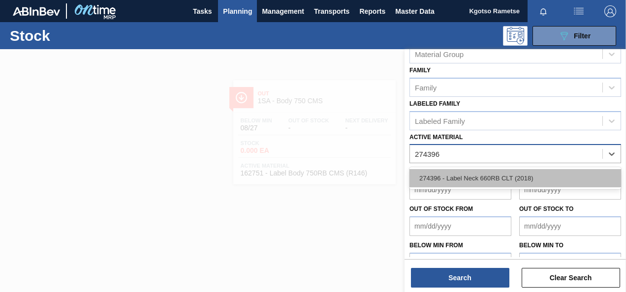
click at [428, 171] on div "274396 - Label Neck 660RB CLT (2018)" at bounding box center [515, 178] width 212 height 18
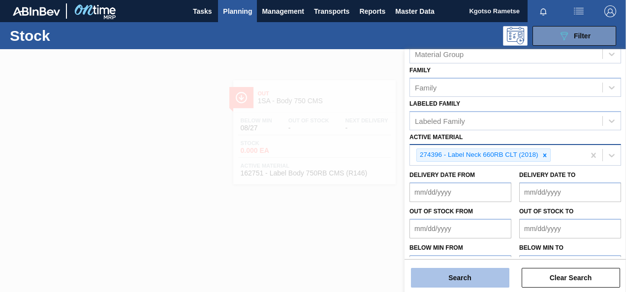
click at [442, 277] on button "Search" at bounding box center [460, 278] width 98 height 20
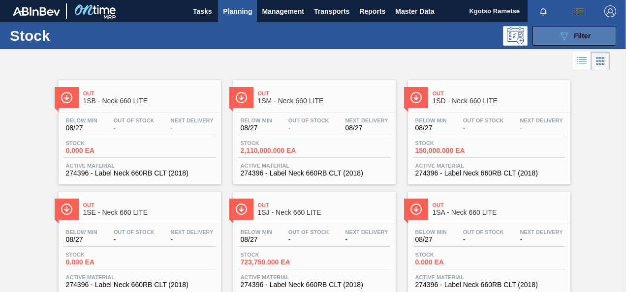
click at [572, 42] on button "089F7B8B-B2A5-4AFE-B5C0-19BA573D28AC Filter" at bounding box center [574, 36] width 84 height 20
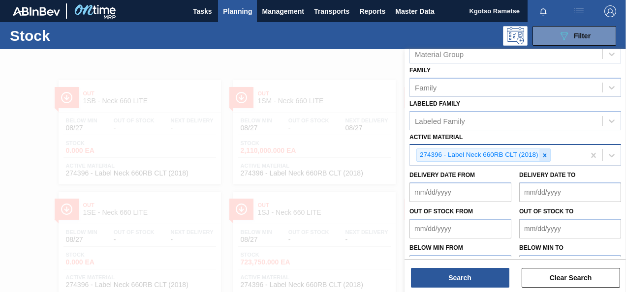
click at [545, 157] on div at bounding box center [544, 155] width 11 height 12
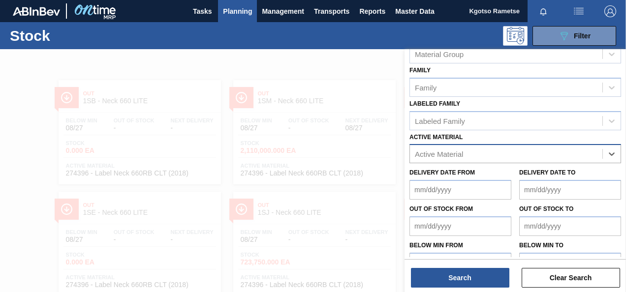
paste Material "276507"
type Material "276507"
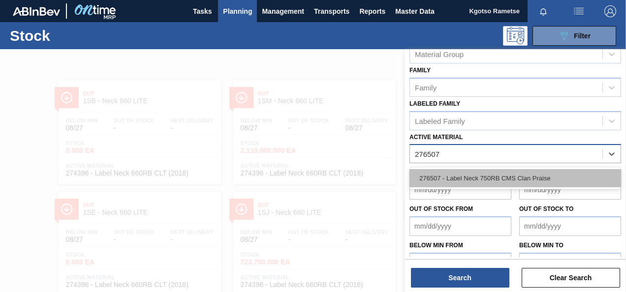
click at [489, 180] on div "276507 - Label Neck 750RB CMS Clan Praise" at bounding box center [515, 178] width 212 height 18
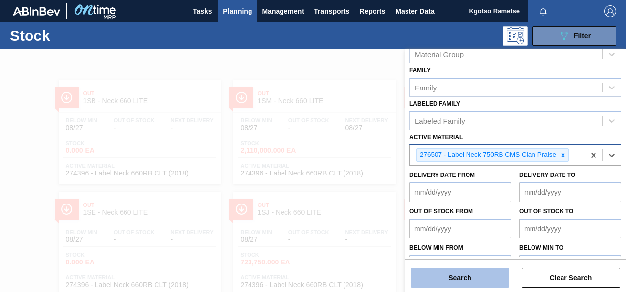
click at [451, 287] on button "Search" at bounding box center [460, 278] width 98 height 20
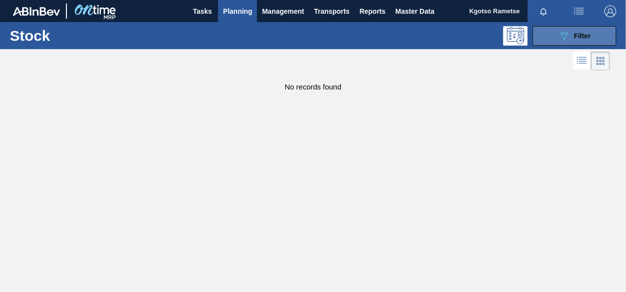
click at [565, 31] on icon "089F7B8B-B2A5-4AFE-B5C0-19BA573D28AC" at bounding box center [564, 36] width 12 height 12
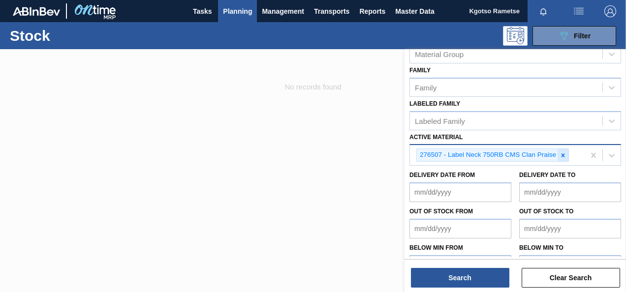
click at [563, 153] on icon at bounding box center [563, 155] width 7 height 7
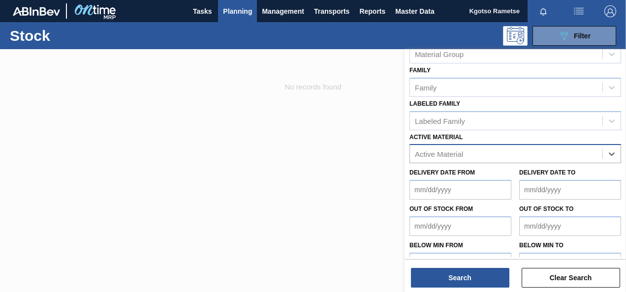
paste Material "162751"
type Material "162751"
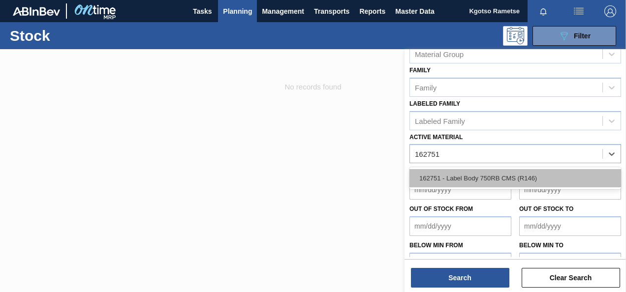
click at [478, 183] on div "162751 - Label Body 750RB CMS (R146)" at bounding box center [515, 178] width 212 height 18
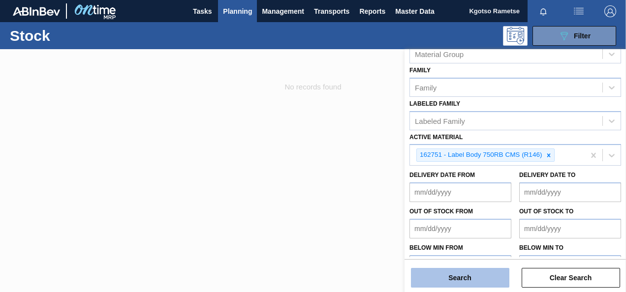
click at [469, 277] on button "Search" at bounding box center [460, 278] width 98 height 20
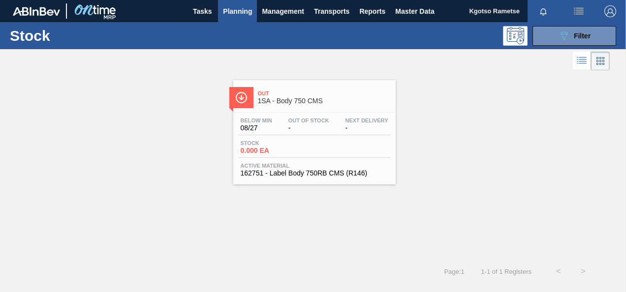
click at [297, 85] on div "Out 1SA - Body 750 CMS" at bounding box center [314, 96] width 162 height 22
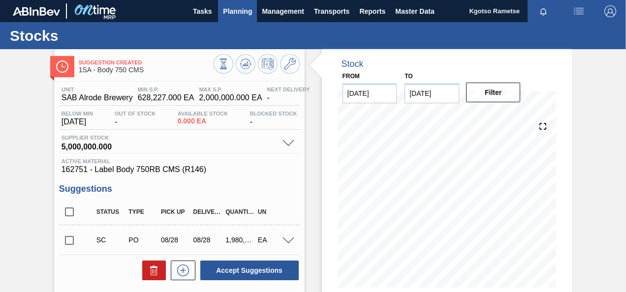
click at [236, 10] on span "Planning" at bounding box center [237, 11] width 29 height 12
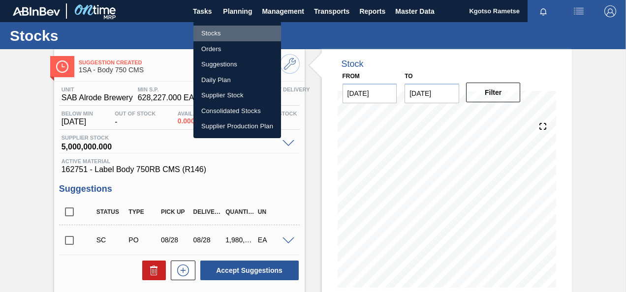
click at [228, 31] on li "Stocks" at bounding box center [237, 34] width 88 height 16
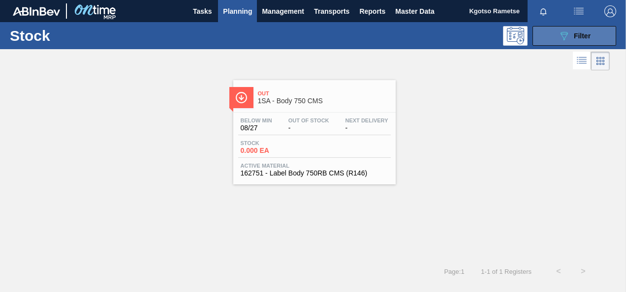
click at [569, 34] on icon "089F7B8B-B2A5-4AFE-B5C0-19BA573D28AC" at bounding box center [564, 36] width 12 height 12
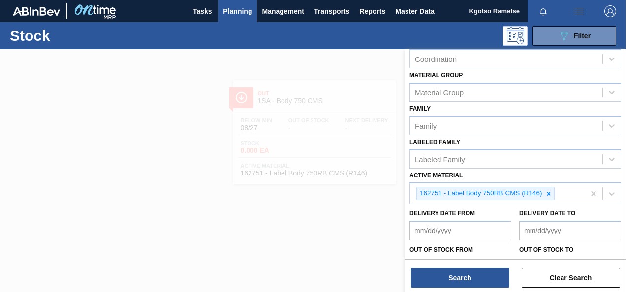
scroll to position [178, 0]
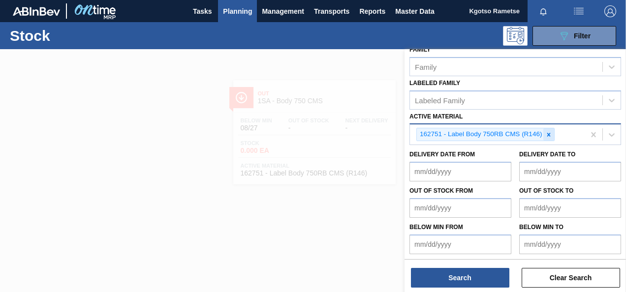
click at [549, 136] on icon at bounding box center [548, 134] width 7 height 7
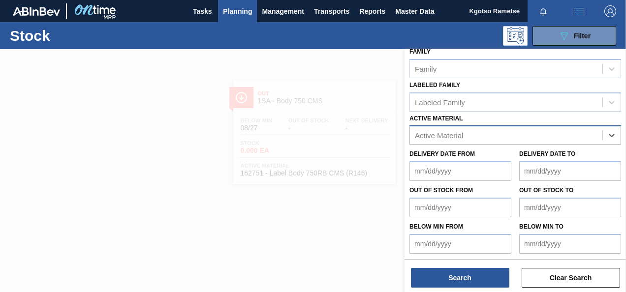
paste Material "284625"
type Material "284625"
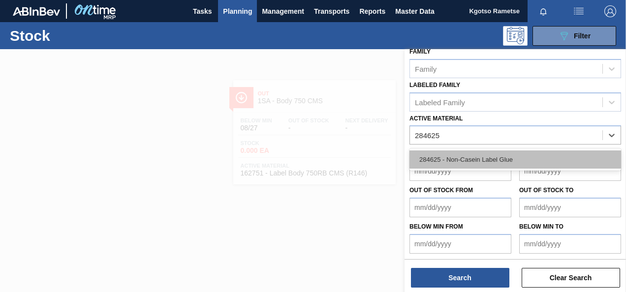
drag, startPoint x: 508, startPoint y: 161, endPoint x: 495, endPoint y: 166, distance: 13.7
click at [508, 161] on div "284625 - Non-Casein Label Glue" at bounding box center [515, 160] width 212 height 18
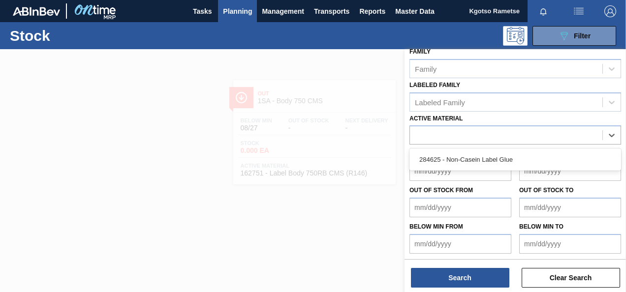
scroll to position [178, 0]
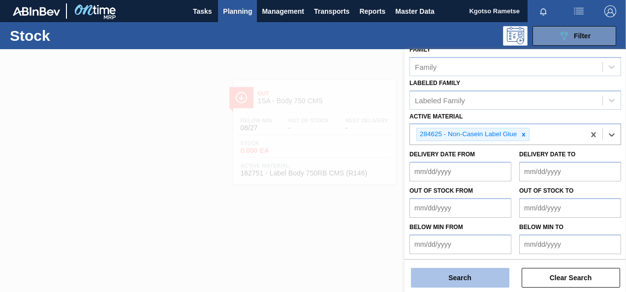
click at [440, 279] on button "Search" at bounding box center [460, 278] width 98 height 20
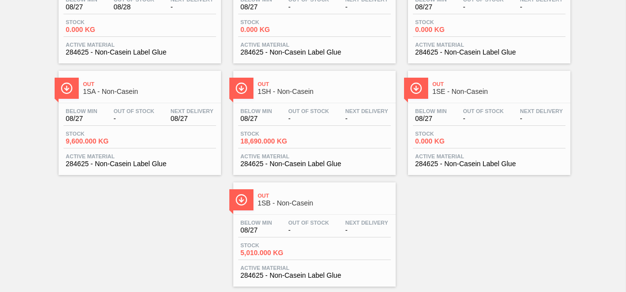
scroll to position [142, 0]
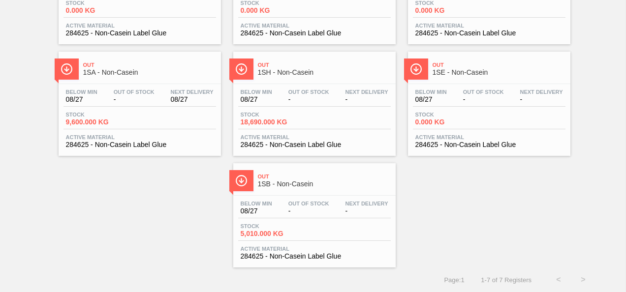
click at [132, 205] on div "Out 1SM - Non-Casein Below Min 08/27 Out Of Stock 08/28 Next Delivery - Stock 0…" at bounding box center [313, 100] width 626 height 335
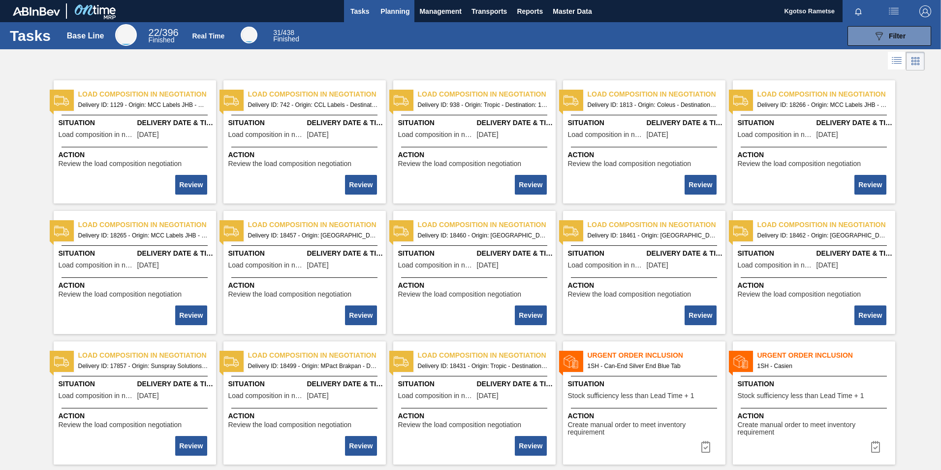
click at [384, 6] on span "Planning" at bounding box center [394, 11] width 29 height 12
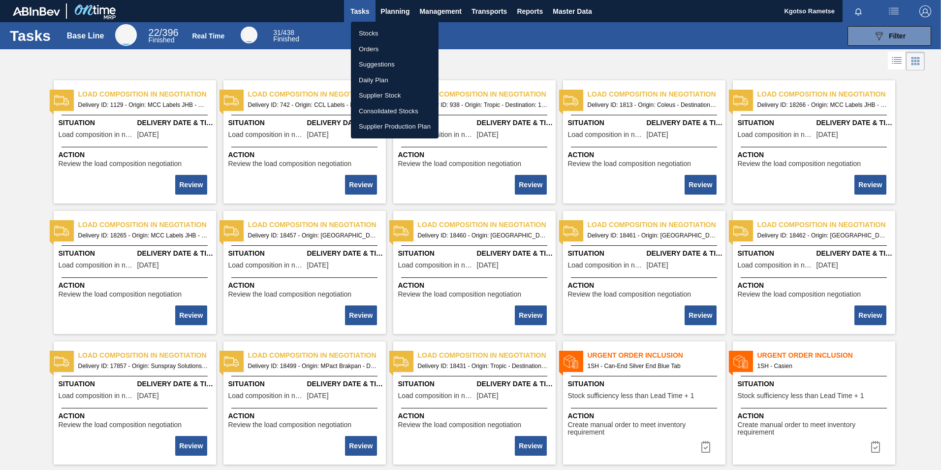
drag, startPoint x: 902, startPoint y: 24, endPoint x: 891, endPoint y: 32, distance: 13.0
click at [900, 25] on div at bounding box center [470, 235] width 941 height 470
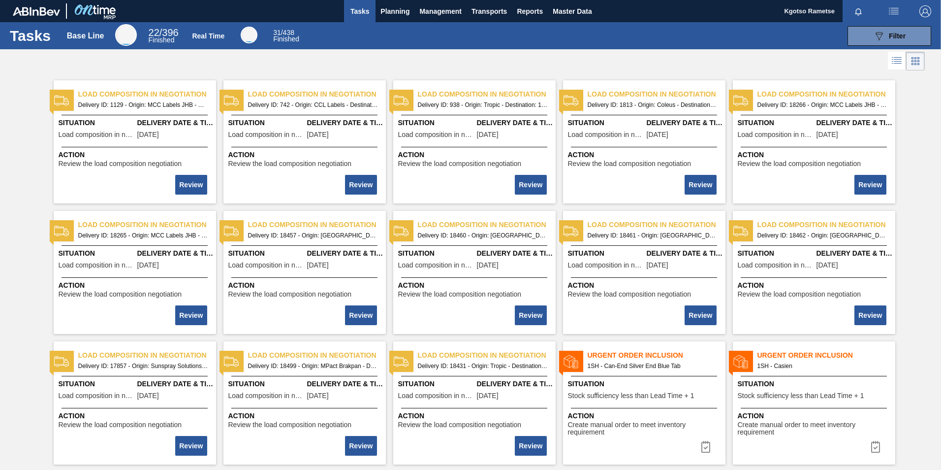
click at [891, 0] on body "Tasks Planning Management Transports Reports Master Data Kgotso [PERSON_NAME] a…" at bounding box center [470, 0] width 941 height 0
click at [882, 43] on button "089F7B8B-B2A5-4AFE-B5C0-19BA573D28AC Filter" at bounding box center [889, 36] width 84 height 20
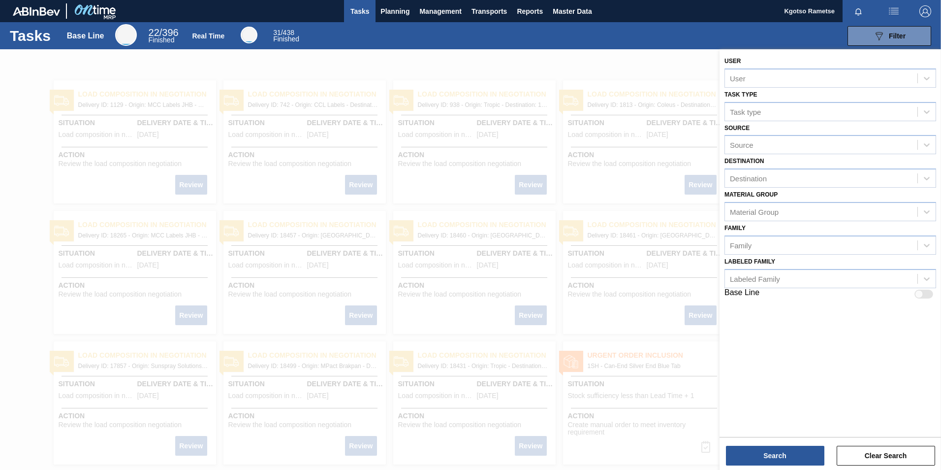
click at [431, 67] on div at bounding box center [470, 284] width 941 height 470
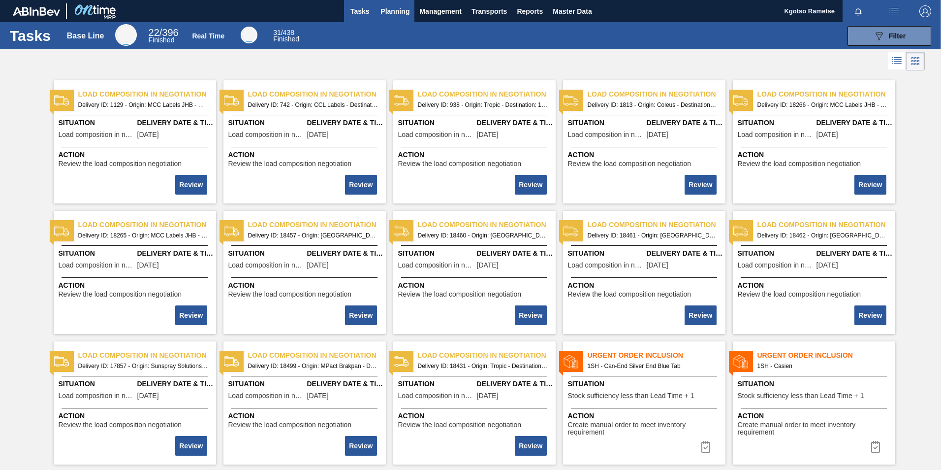
click at [394, 17] on span "Planning" at bounding box center [394, 11] width 29 height 12
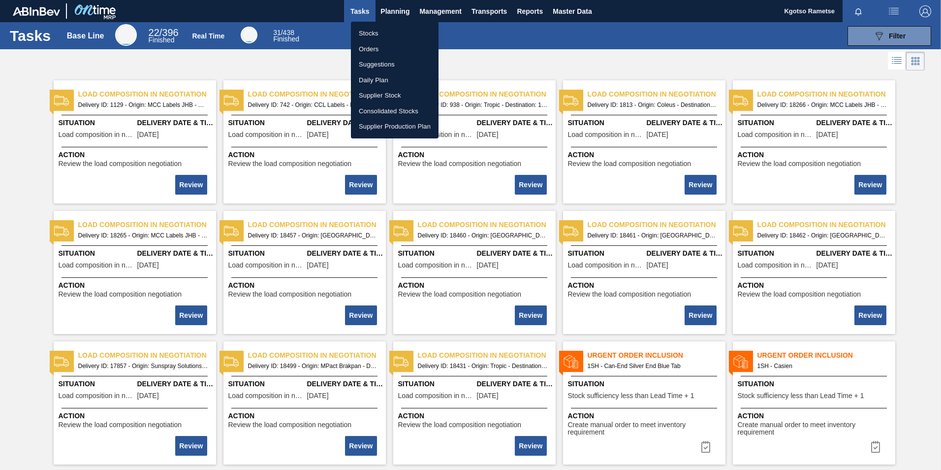
click at [391, 24] on ul "Stocks Orders Suggestions Daily Plan Supplier Stock Consolidated Stocks Supplie…" at bounding box center [395, 80] width 88 height 117
click at [395, 32] on li "Stocks" at bounding box center [395, 34] width 88 height 16
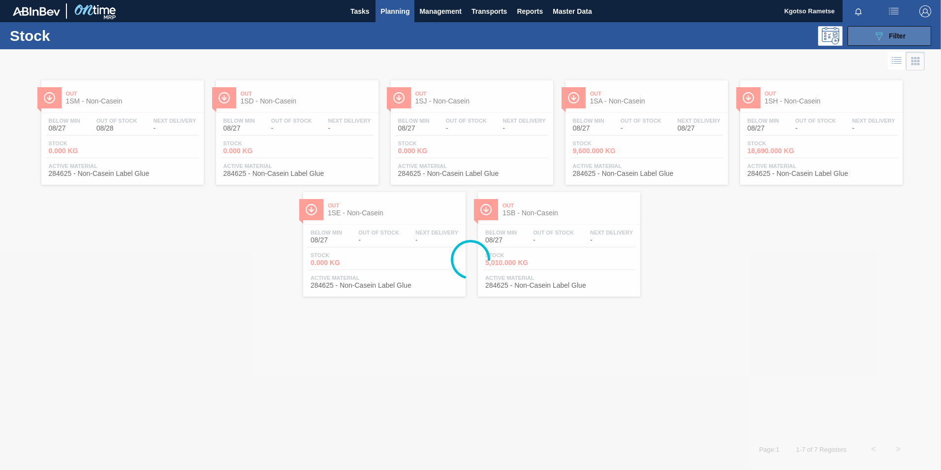
click at [873, 33] on icon "089F7B8B-B2A5-4AFE-B5C0-19BA573D28AC" at bounding box center [879, 36] width 12 height 12
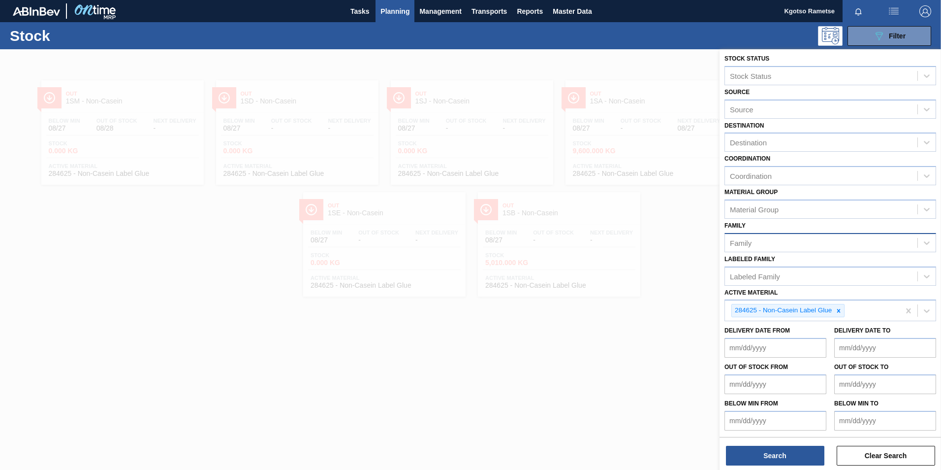
scroll to position [3, 0]
click at [842, 309] on icon at bounding box center [838, 310] width 7 height 7
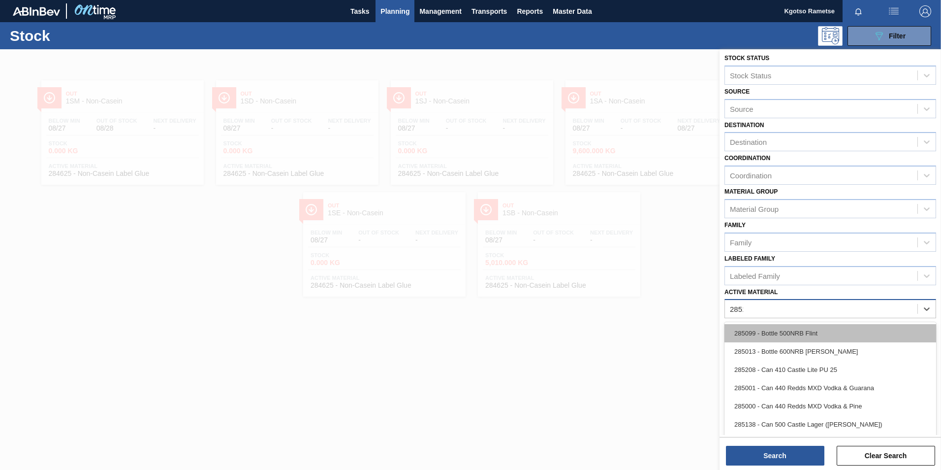
type Material "285191"
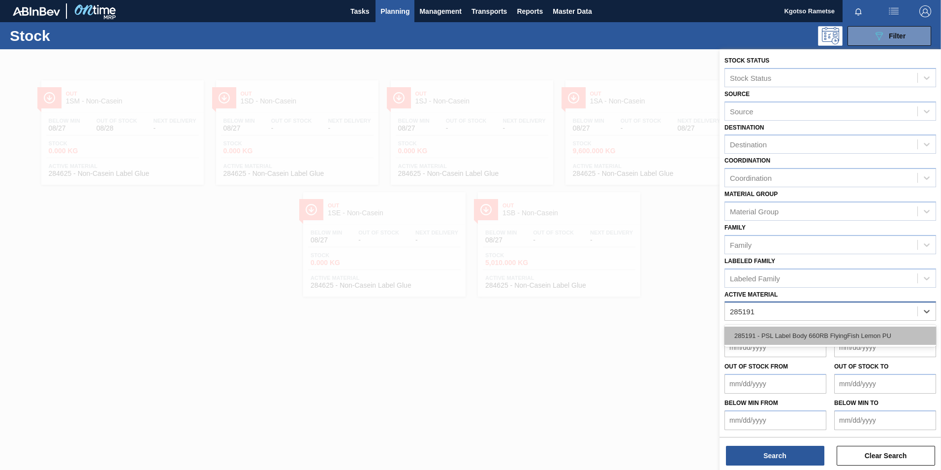
scroll to position [0, 0]
click at [807, 332] on div "285191 - PSL Label Body 660RB FlyingFish Lemon PU" at bounding box center [830, 335] width 212 height 18
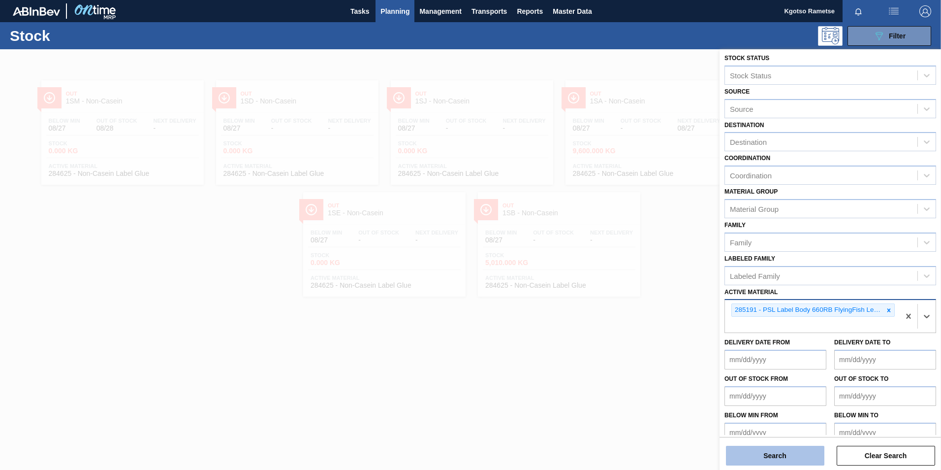
click at [777, 454] on button "Search" at bounding box center [775, 455] width 98 height 20
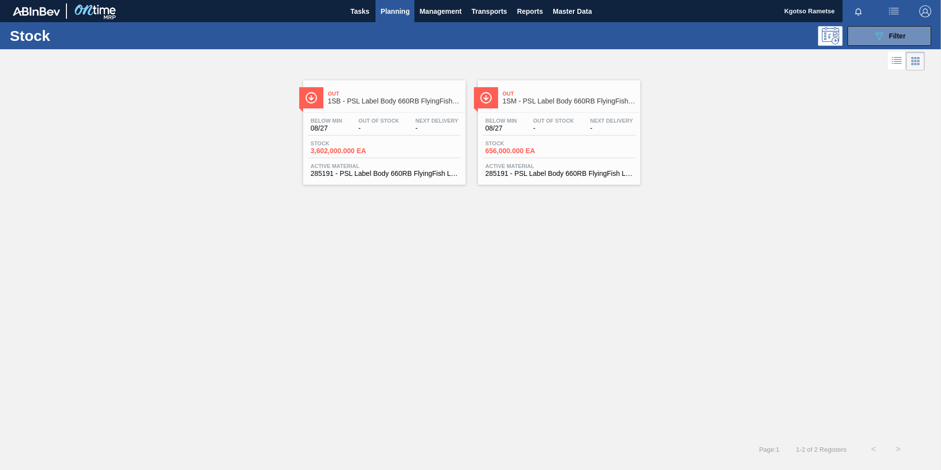
click at [398, 96] on span "Out" at bounding box center [394, 94] width 133 height 6
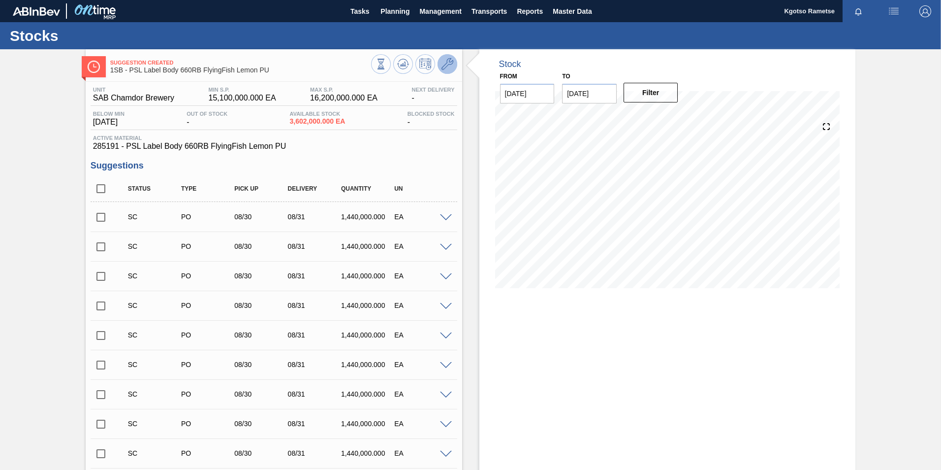
click at [448, 64] on icon at bounding box center [447, 64] width 12 height 12
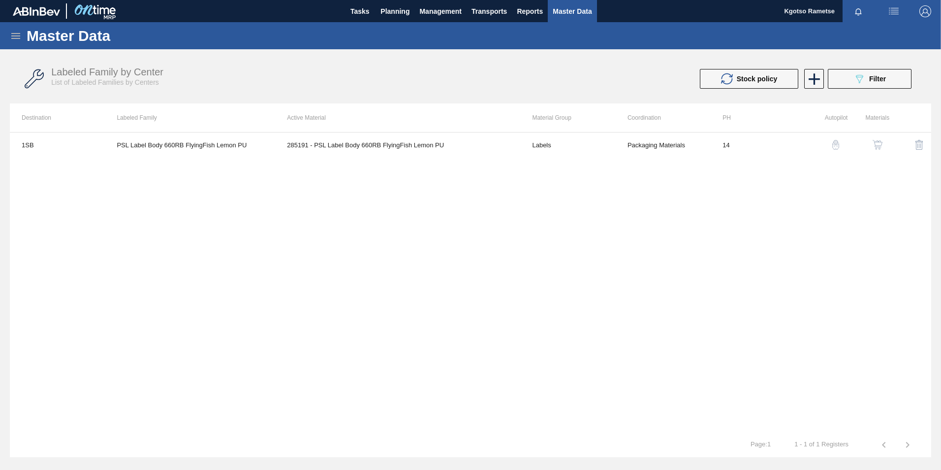
click at [884, 139] on button "button" at bounding box center [878, 145] width 24 height 24
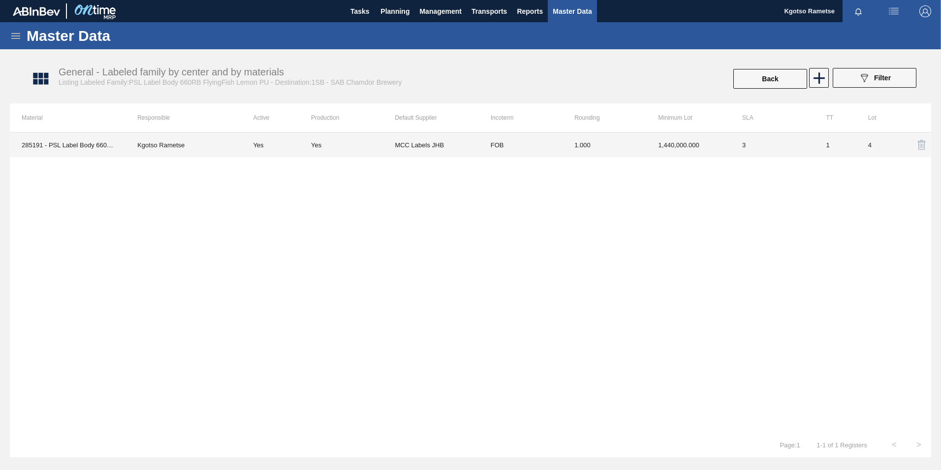
click at [647, 142] on td "1,440,000.000" at bounding box center [689, 144] width 84 height 25
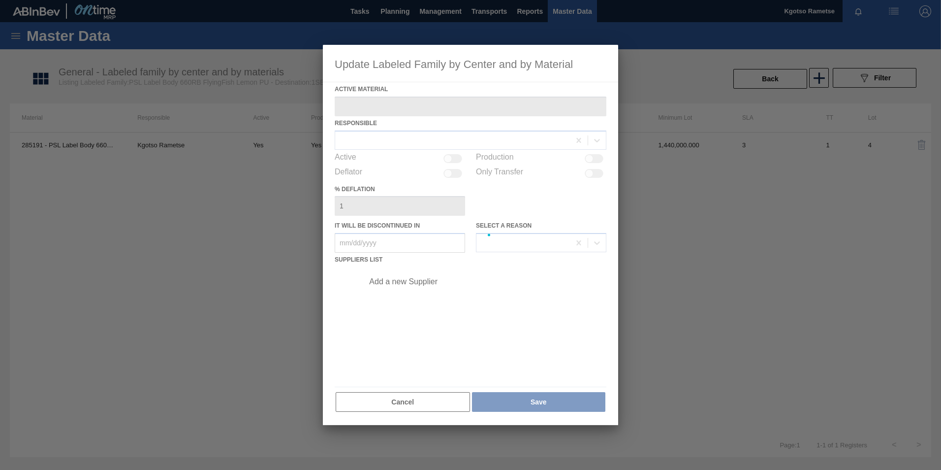
type Material "285191 - PSL Label Body 660RB FlyingFish Lemon PU"
checkbox input "true"
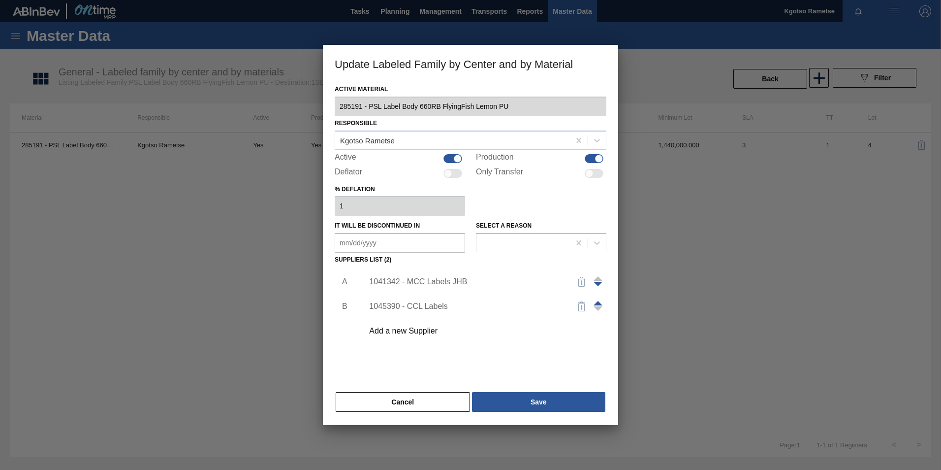
click at [435, 285] on div "1041342 - MCC Labels JHB" at bounding box center [465, 281] width 193 height 9
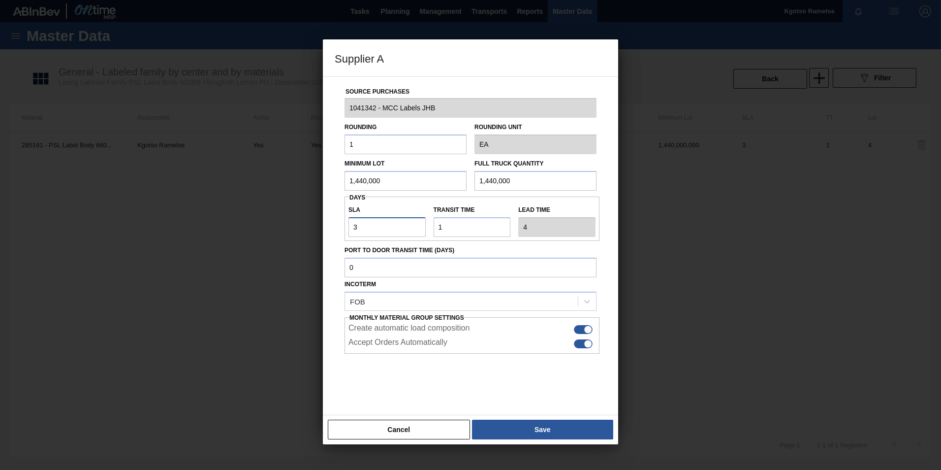
drag, startPoint x: 376, startPoint y: 228, endPoint x: 204, endPoint y: 217, distance: 173.1
click at [204, 217] on div "Supplier A Source Purchases 1041342 - MCC Labels JHB Rounding 1 Rounding Unit E…" at bounding box center [470, 235] width 941 height 470
type input "1"
type input "2"
click at [526, 429] on button "Save" at bounding box center [542, 429] width 141 height 20
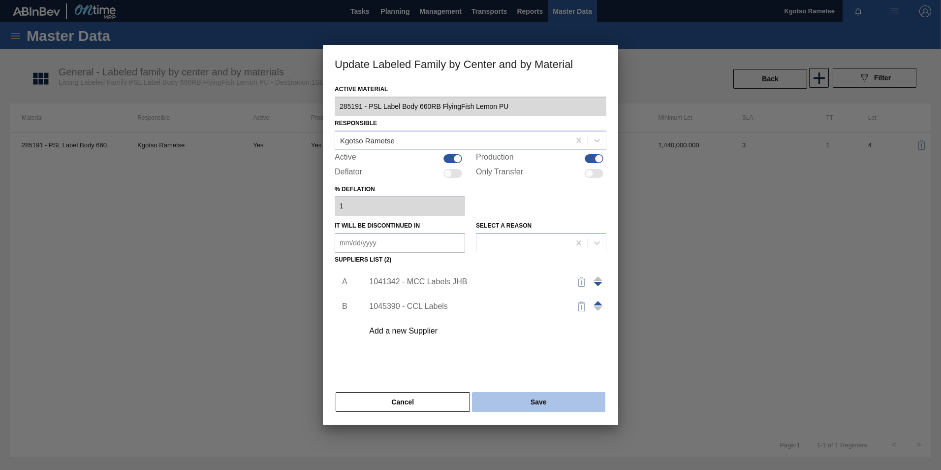
click at [528, 407] on button "Save" at bounding box center [538, 402] width 133 height 20
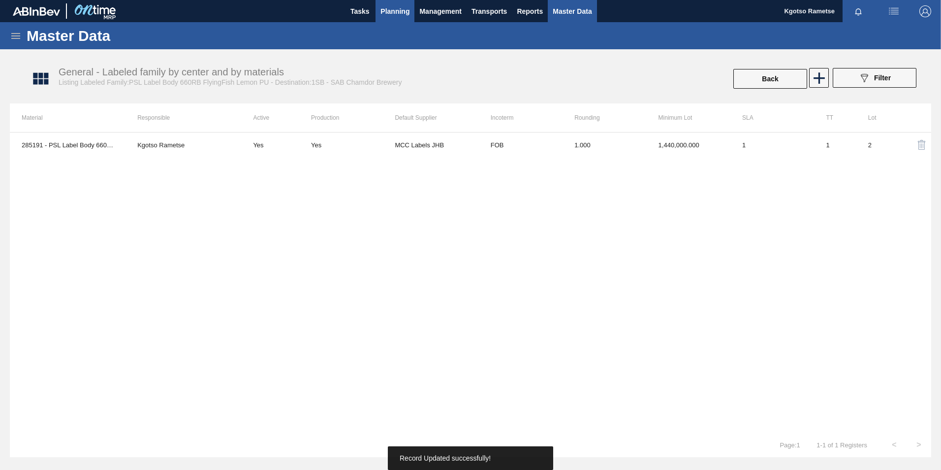
click at [384, 7] on span "Planning" at bounding box center [394, 11] width 29 height 12
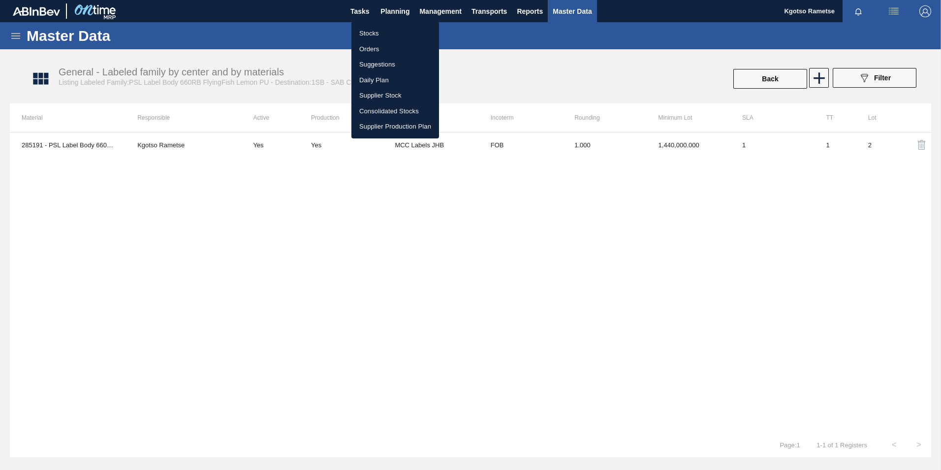
click at [374, 27] on li "Stocks" at bounding box center [395, 34] width 88 height 16
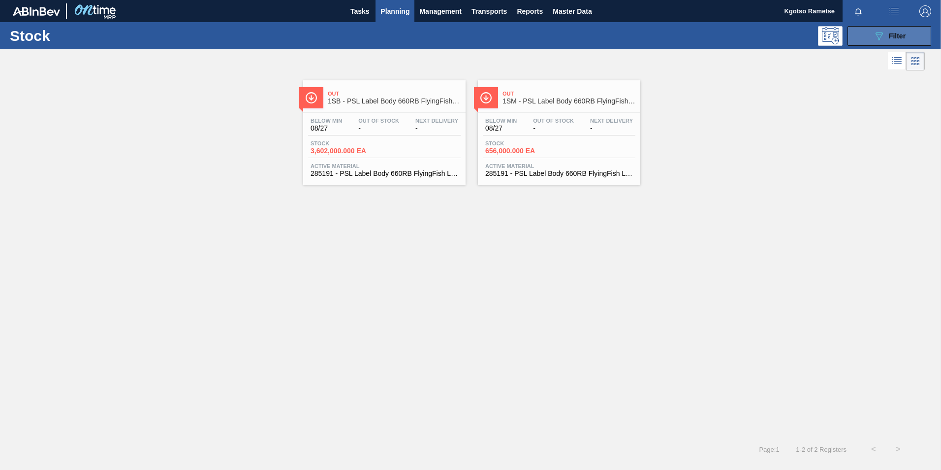
click at [862, 34] on button "089F7B8B-B2A5-4AFE-B5C0-19BA573D28AC Filter" at bounding box center [889, 36] width 84 height 20
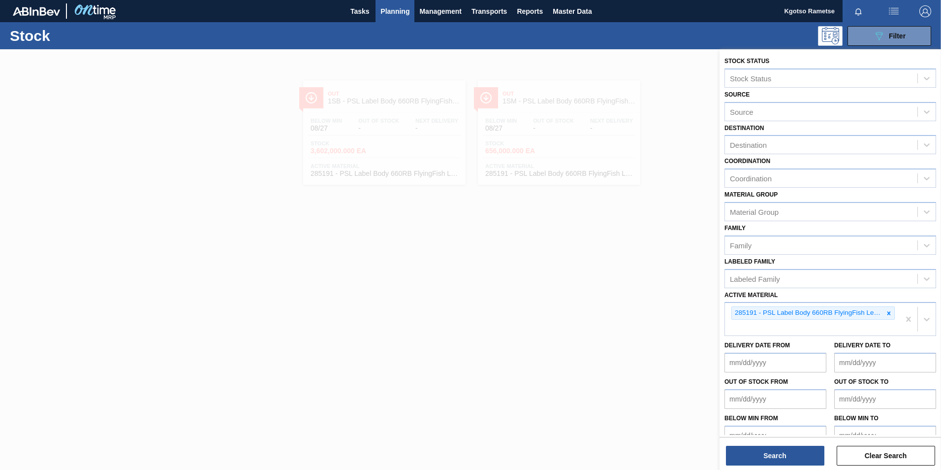
click at [376, 118] on div at bounding box center [470, 284] width 941 height 470
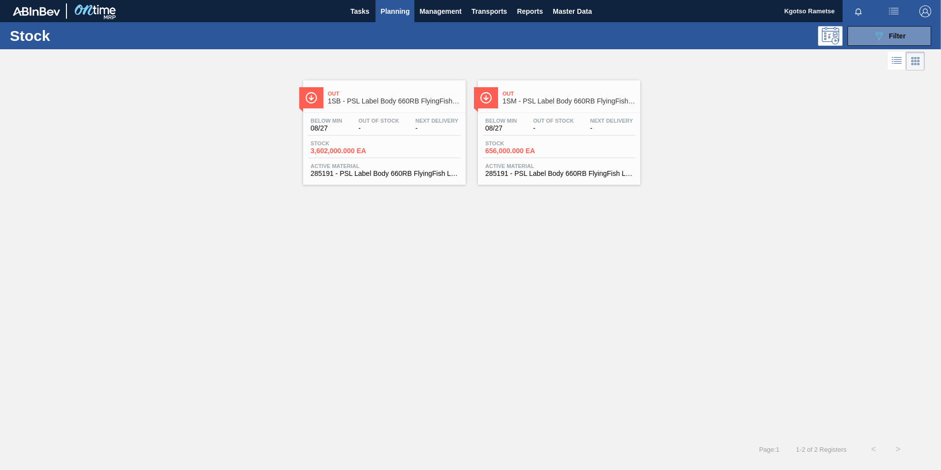
click at [376, 118] on div at bounding box center [470, 284] width 941 height 470
click at [376, 118] on span "Out Of Stock" at bounding box center [378, 121] width 41 height 6
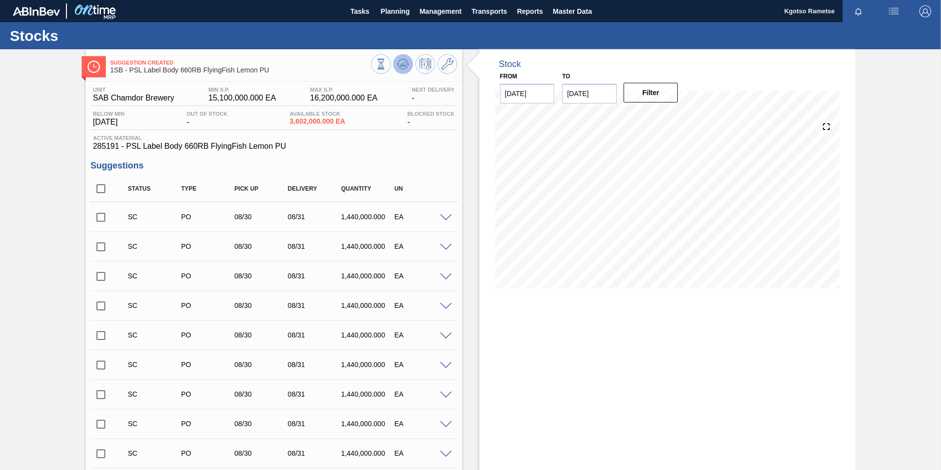
click at [402, 61] on icon at bounding box center [403, 64] width 12 height 12
click at [386, 19] on button "Planning" at bounding box center [395, 11] width 39 height 22
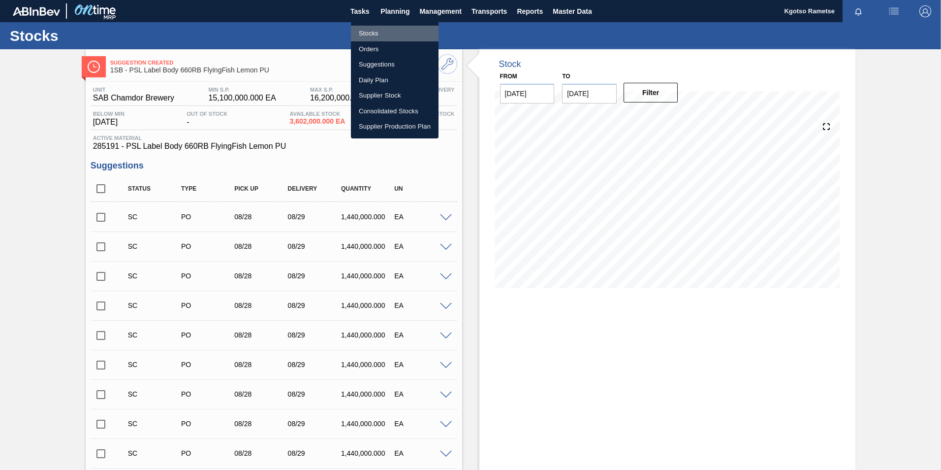
click at [387, 27] on li "Stocks" at bounding box center [395, 34] width 88 height 16
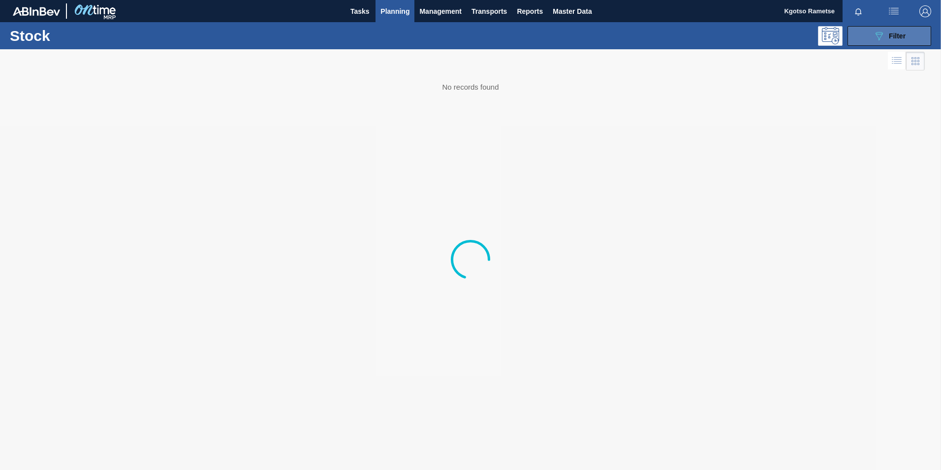
click at [876, 31] on icon "089F7B8B-B2A5-4AFE-B5C0-19BA573D28AC" at bounding box center [879, 36] width 12 height 12
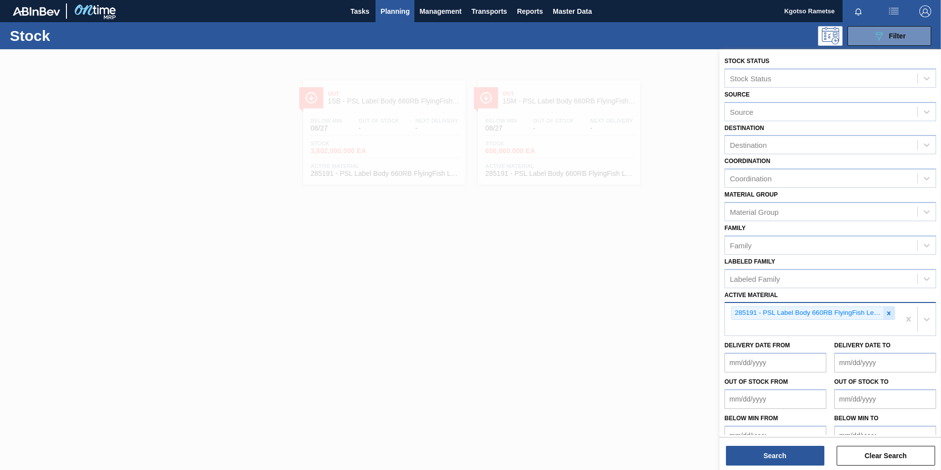
click at [886, 311] on icon at bounding box center [888, 313] width 7 height 7
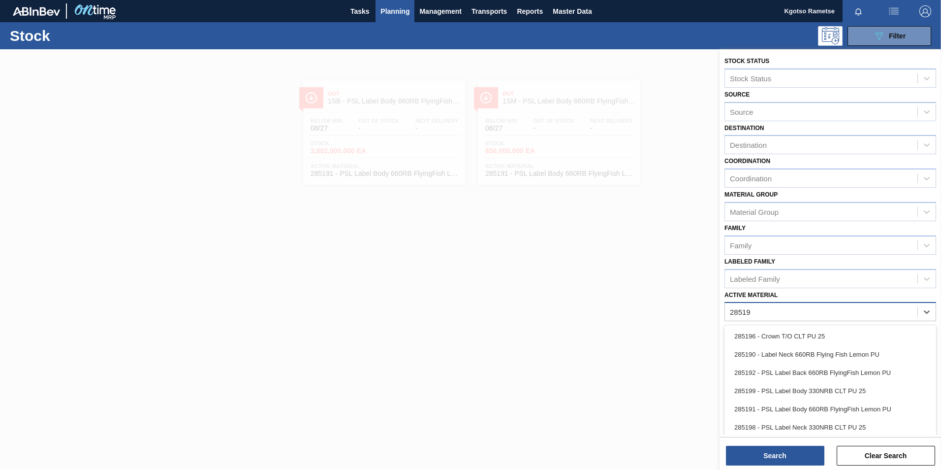
type Material "285192"
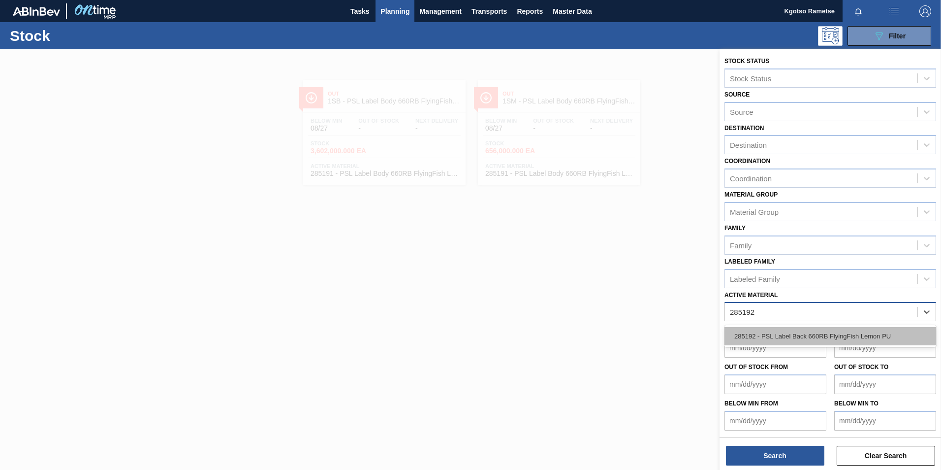
click at [847, 342] on div "285192 - PSL Label Back 660RB FlyingFish Lemon PU" at bounding box center [830, 336] width 212 height 18
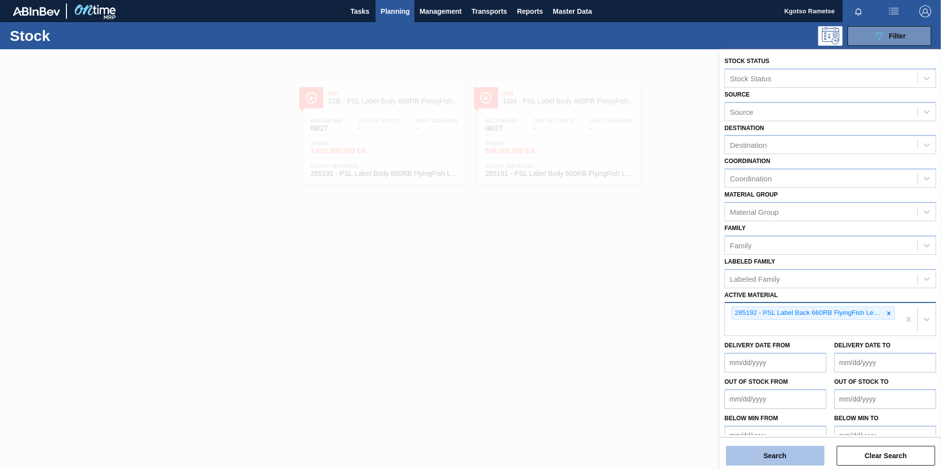
click at [793, 462] on button "Search" at bounding box center [775, 455] width 98 height 20
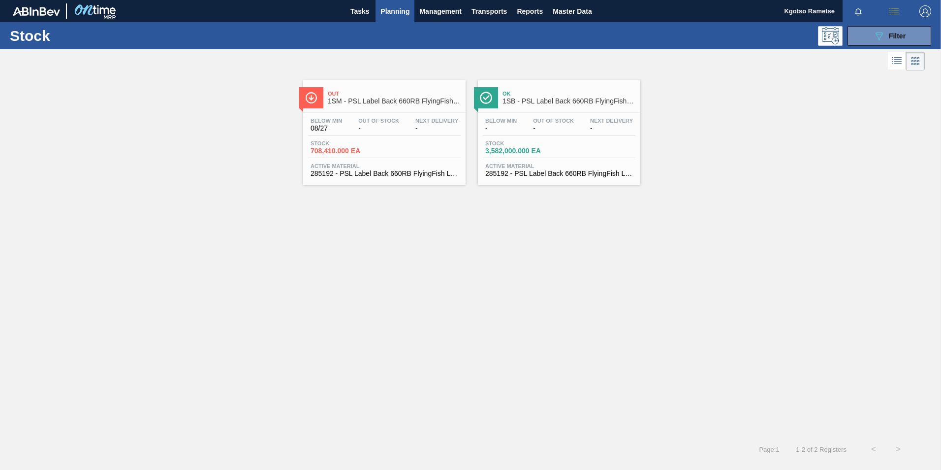
click at [544, 87] on div "Ok 1SB - PSL Label Back 660RB FlyingFish Lemon PU" at bounding box center [568, 98] width 133 height 22
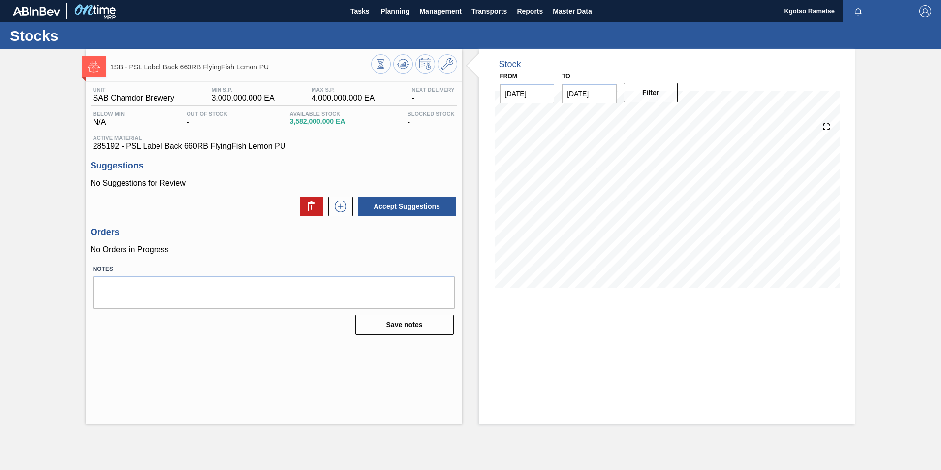
click at [453, 73] on div at bounding box center [414, 65] width 86 height 22
click at [443, 69] on icon at bounding box center [447, 64] width 12 height 12
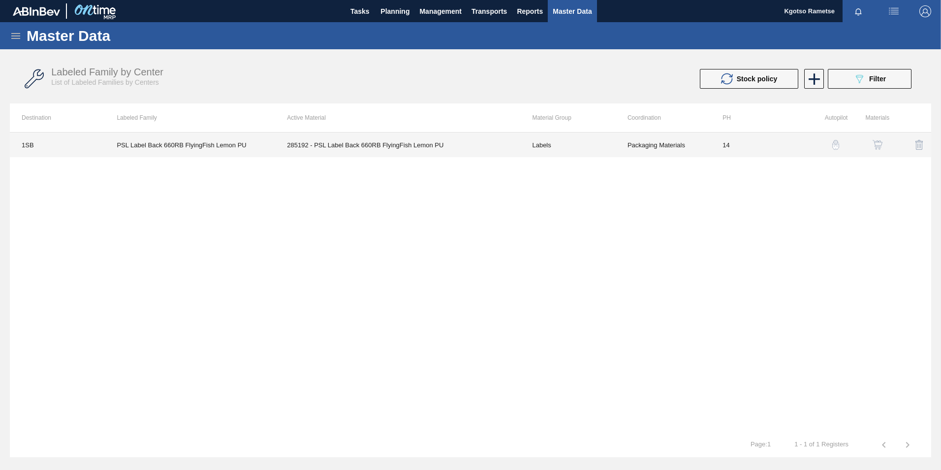
click at [426, 156] on td "285192 - PSL Label Back 660RB FlyingFish Lemon PU" at bounding box center [397, 144] width 245 height 25
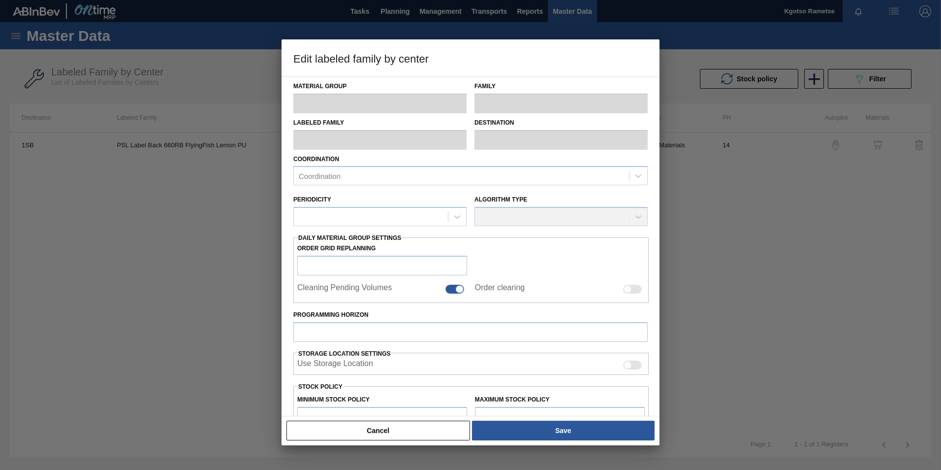
click at [285, 357] on div "Material Group Family Labeled Family Destination Coordination Coordination Peri…" at bounding box center [471, 246] width 378 height 340
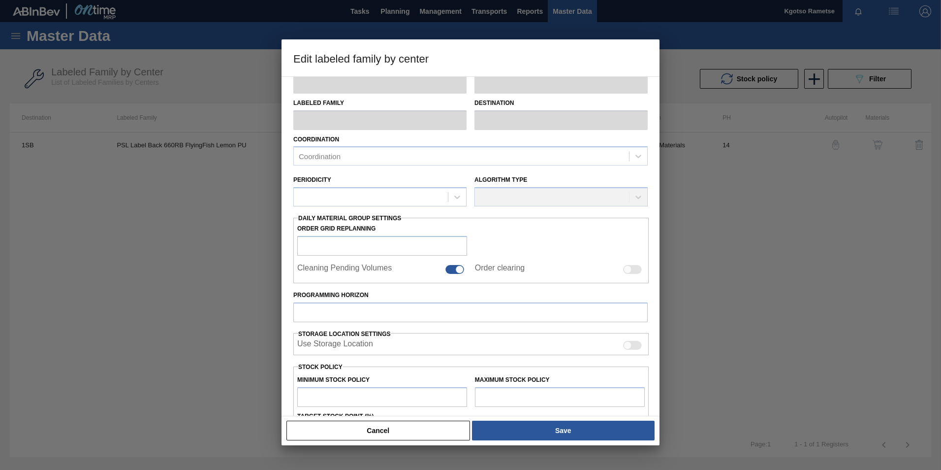
type input "Labels"
type input "660RB"
type input "PSL Label Back 660RB FlyingFish Lemon PU"
type input "1SB - SAB Chamdor Brewery"
type input "14"
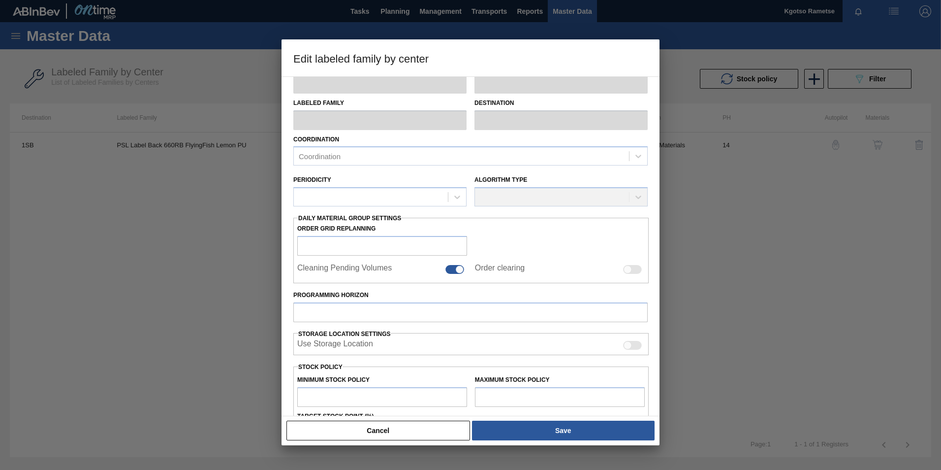
type input "3,000,000"
type input "4,000,000"
type input "100"
type input "4,000,000.000"
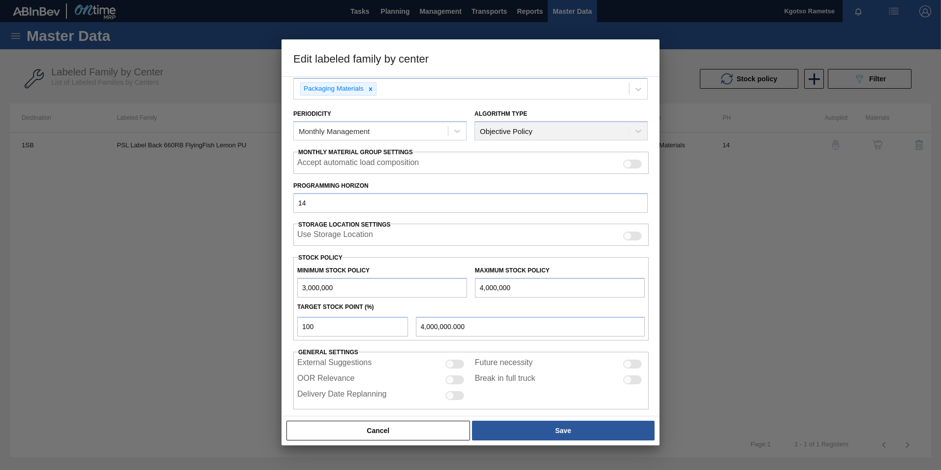
scroll to position [98, 0]
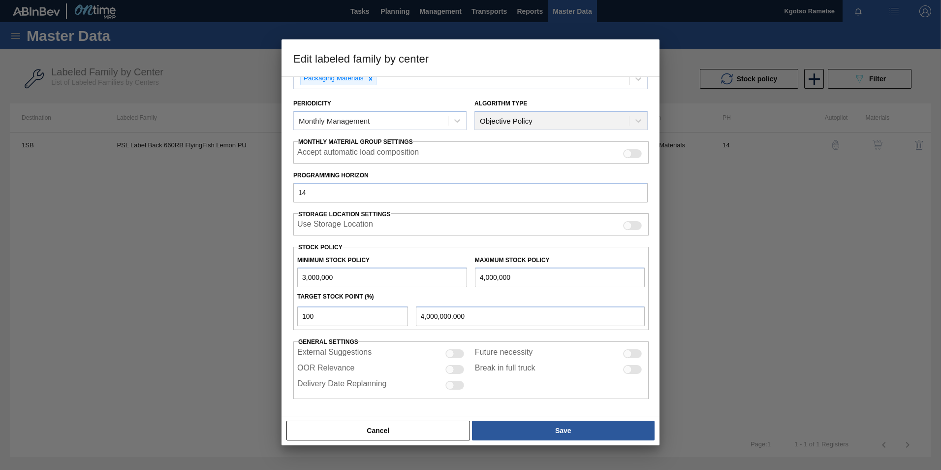
drag, startPoint x: 306, startPoint y: 276, endPoint x: 283, endPoint y: 279, distance: 22.8
click at [283, 279] on div "Material Group Labels Family 660RB Labeled Family PSL Label Back 660RB FlyingFi…" at bounding box center [471, 246] width 378 height 340
type input "7,000,000"
drag, startPoint x: 482, startPoint y: 274, endPoint x: 417, endPoint y: 277, distance: 65.0
click at [417, 277] on div "Minimum Stock Policy 7,000,000 Maximum Stock Policy 4,000,000" at bounding box center [470, 269] width 355 height 36
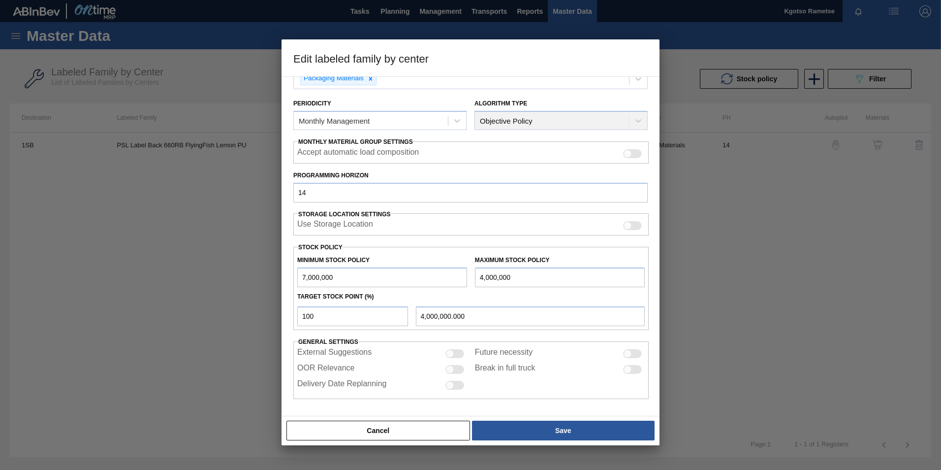
type input "8,000,000"
type input "8,000,000.000"
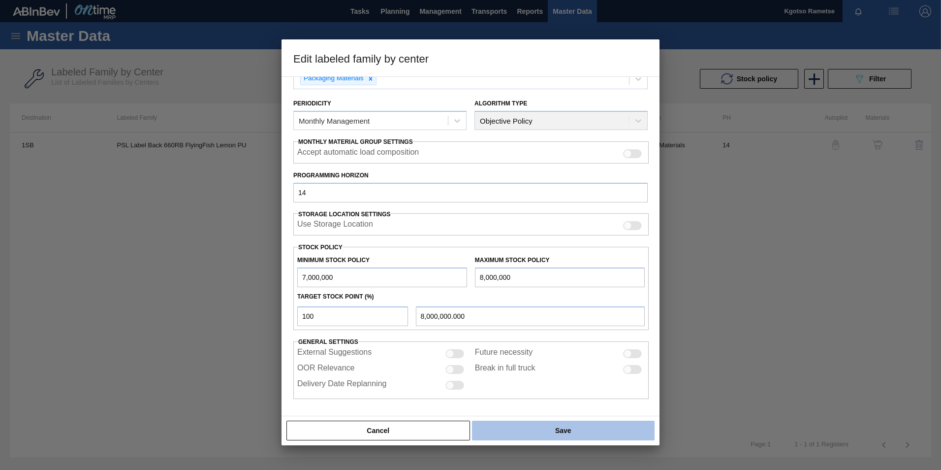
type input "8,000,000"
click at [561, 432] on button "Save" at bounding box center [563, 430] width 183 height 20
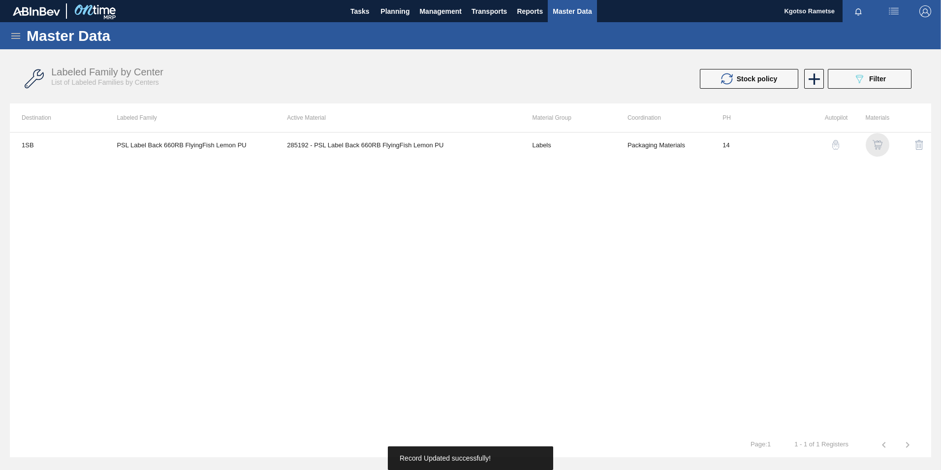
click at [877, 143] on img "button" at bounding box center [878, 145] width 10 height 10
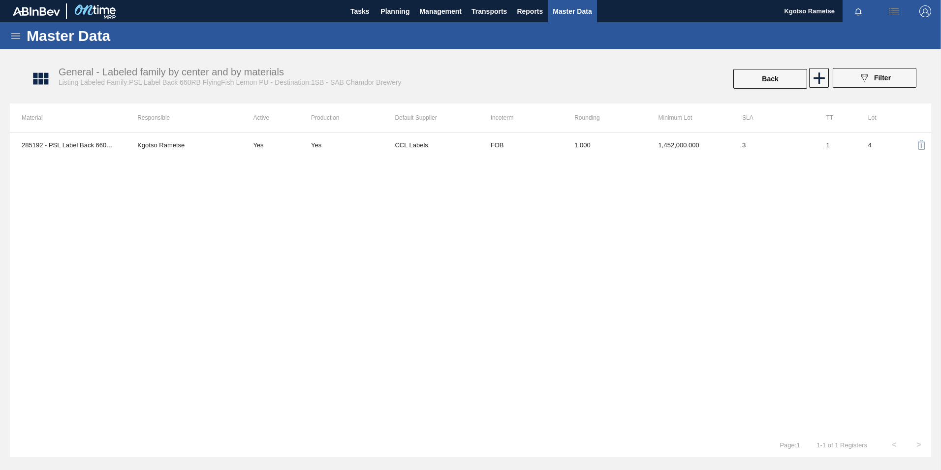
click at [614, 152] on td "1.000" at bounding box center [605, 144] width 84 height 25
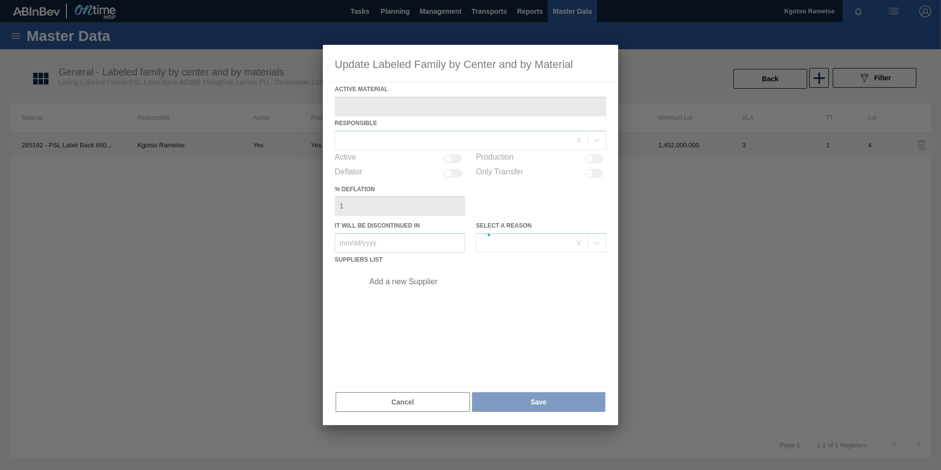
type Material "285192 - PSL Label Back 660RB FlyingFish Lemon PU"
checkbox input "true"
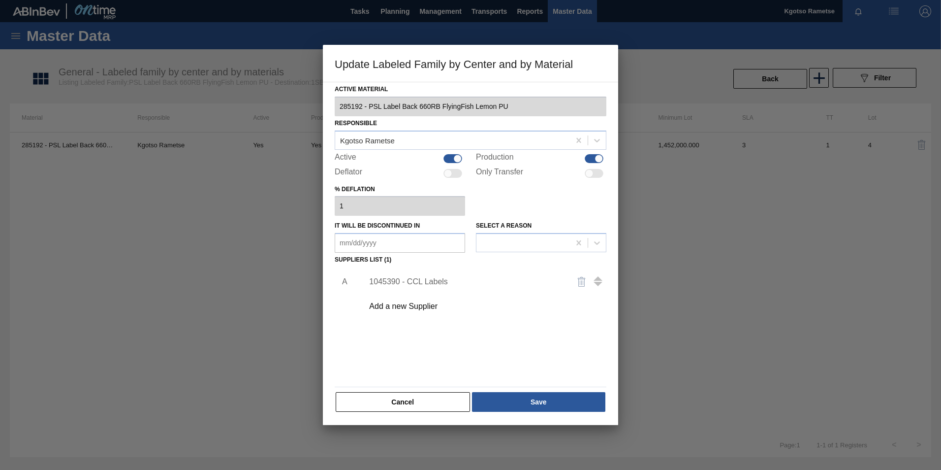
click at [429, 283] on div "1045390 - CCL Labels" at bounding box center [465, 281] width 193 height 9
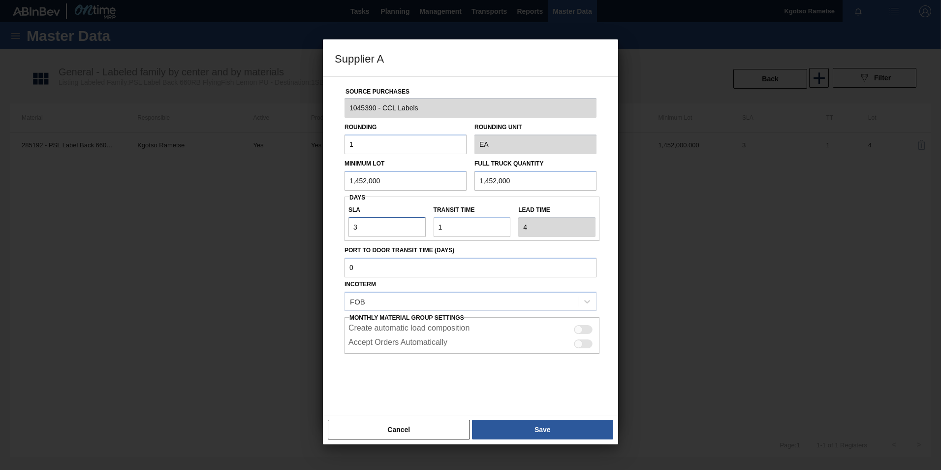
drag, startPoint x: 354, startPoint y: 233, endPoint x: 373, endPoint y: 226, distance: 19.5
click at [373, 226] on input "3" at bounding box center [386, 227] width 77 height 20
type input "1"
type input "2"
type input "1"
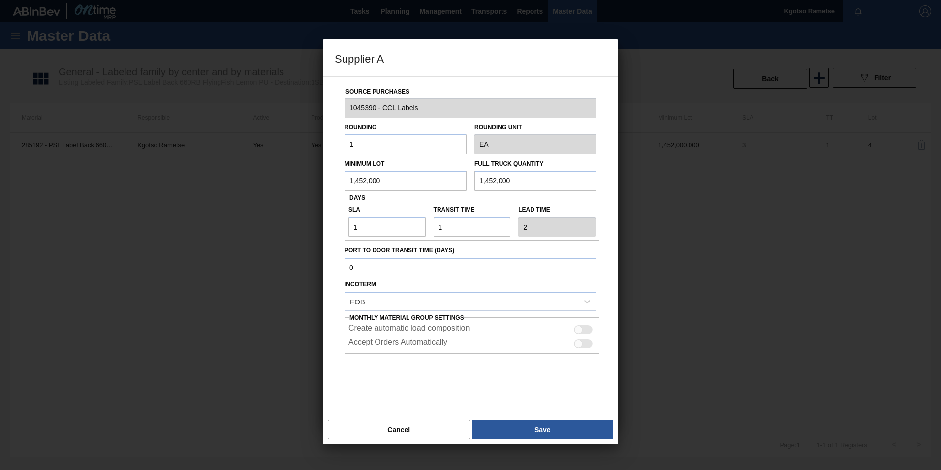
drag, startPoint x: 392, startPoint y: 177, endPoint x: 187, endPoint y: 178, distance: 204.7
click at [243, 171] on div "Supplier A Source Purchases 1045390 - CCL Labels Rounding 1 Rounding Unit EA Mi…" at bounding box center [470, 235] width 941 height 470
click at [495, 420] on button "Save" at bounding box center [542, 429] width 141 height 20
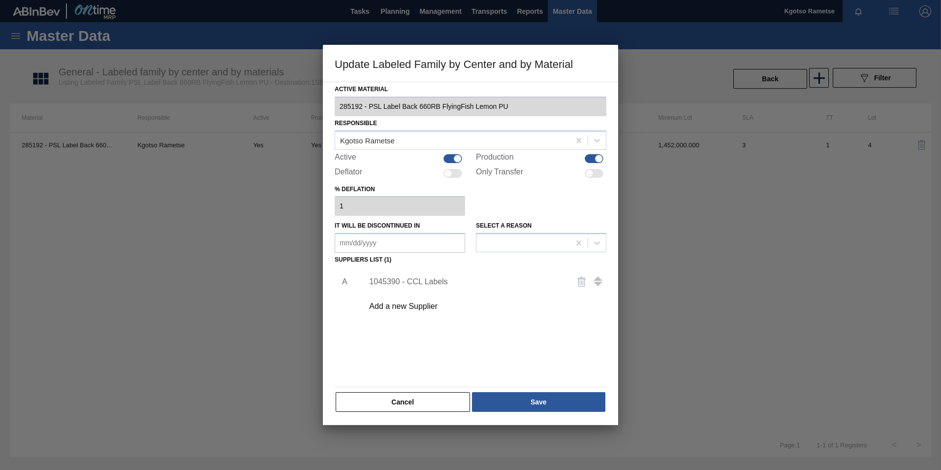
click at [515, 390] on div "Active Material 285192 - PSL Label Back 660RB FlyingFish Lemon PU Responsible K…" at bounding box center [471, 247] width 272 height 330
click at [513, 396] on button "Save" at bounding box center [538, 402] width 133 height 20
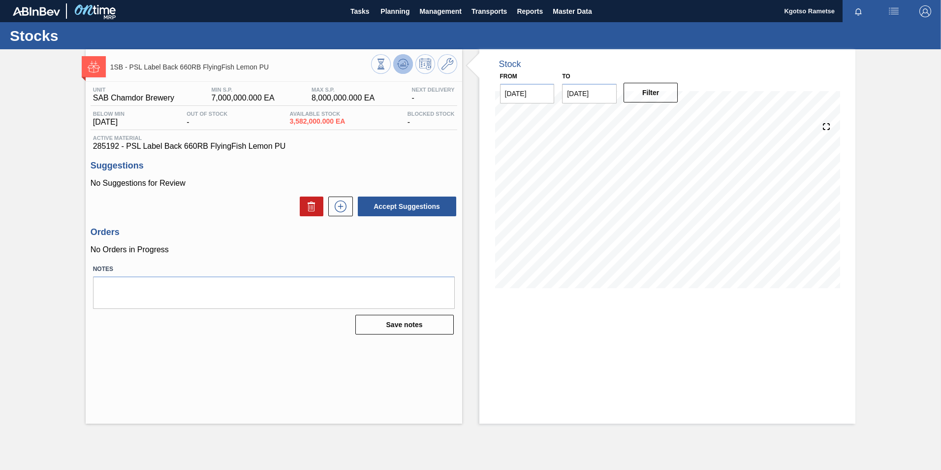
click at [401, 70] on span at bounding box center [403, 64] width 12 height 12
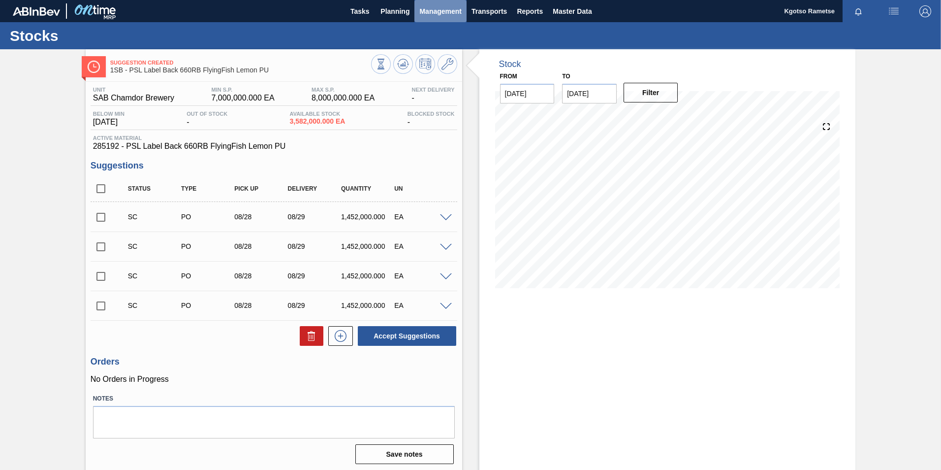
click at [414, 10] on button "Management" at bounding box center [440, 11] width 52 height 22
click at [400, 11] on div at bounding box center [470, 235] width 941 height 470
click at [400, 11] on span "Planning" at bounding box center [394, 11] width 29 height 12
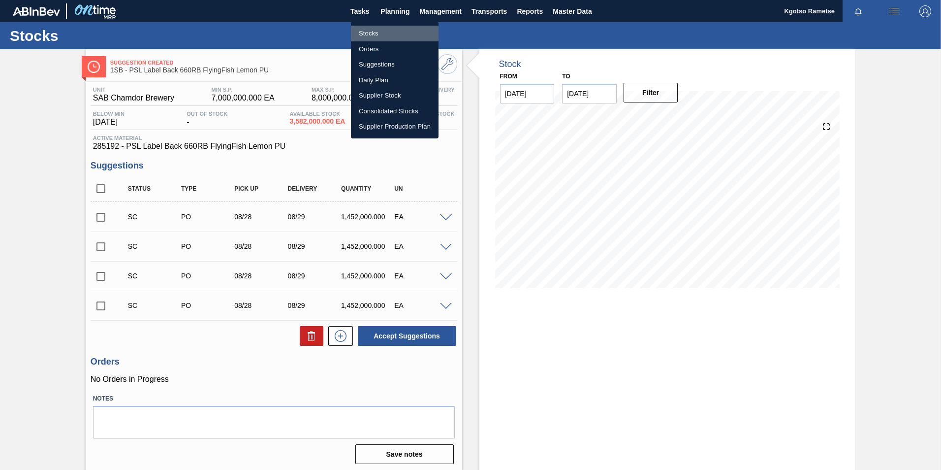
click at [364, 28] on li "Stocks" at bounding box center [395, 34] width 88 height 16
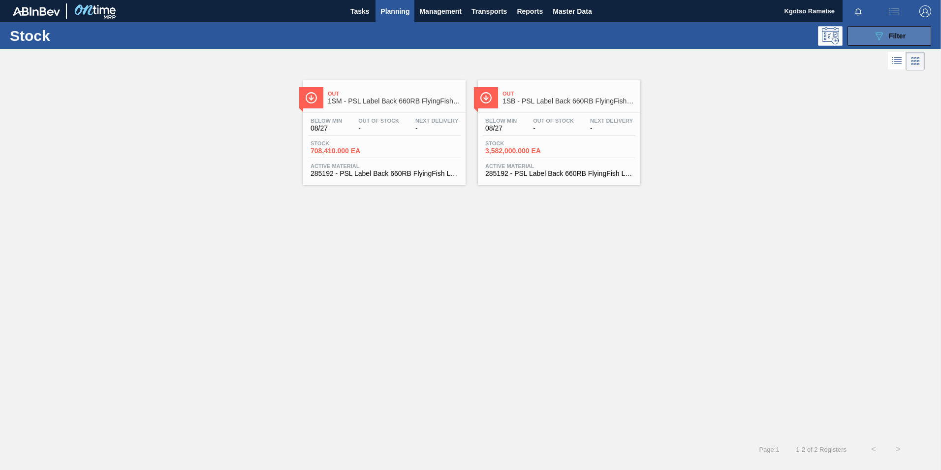
click at [887, 31] on div "089F7B8B-B2A5-4AFE-B5C0-19BA573D28AC Filter" at bounding box center [889, 36] width 32 height 12
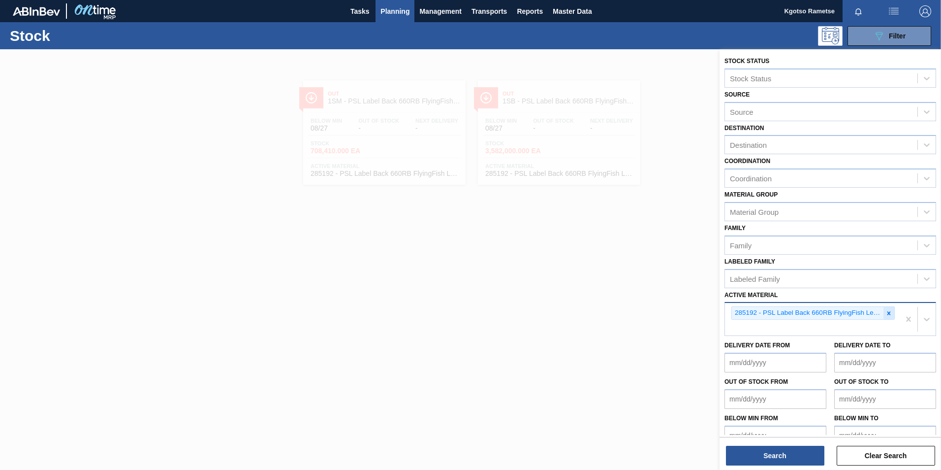
click at [887, 315] on icon at bounding box center [888, 313] width 7 height 7
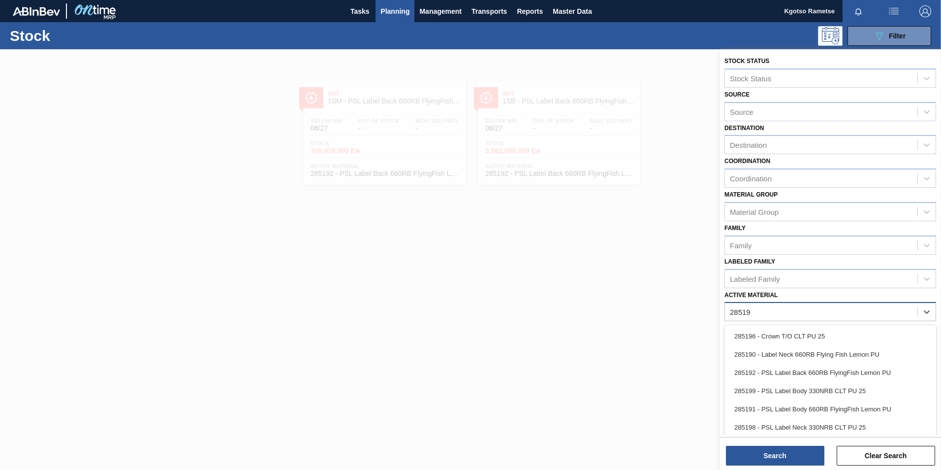
type Material "285190"
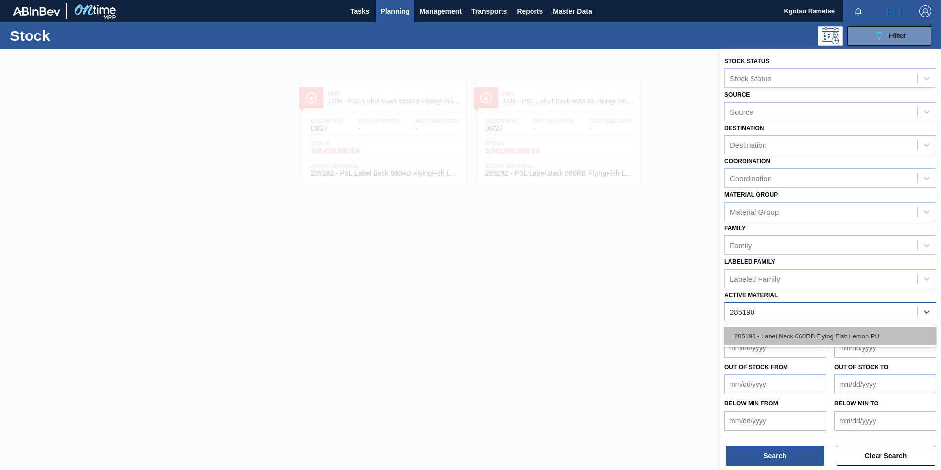
click at [854, 333] on div "285190 - Label Neck 660RB Flying Fish Lemon PU" at bounding box center [830, 336] width 212 height 18
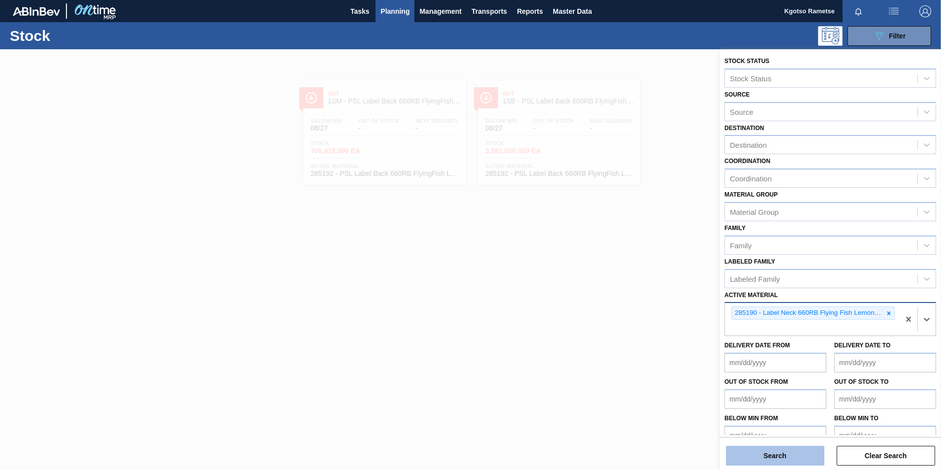
click at [742, 453] on button "Search" at bounding box center [775, 455] width 98 height 20
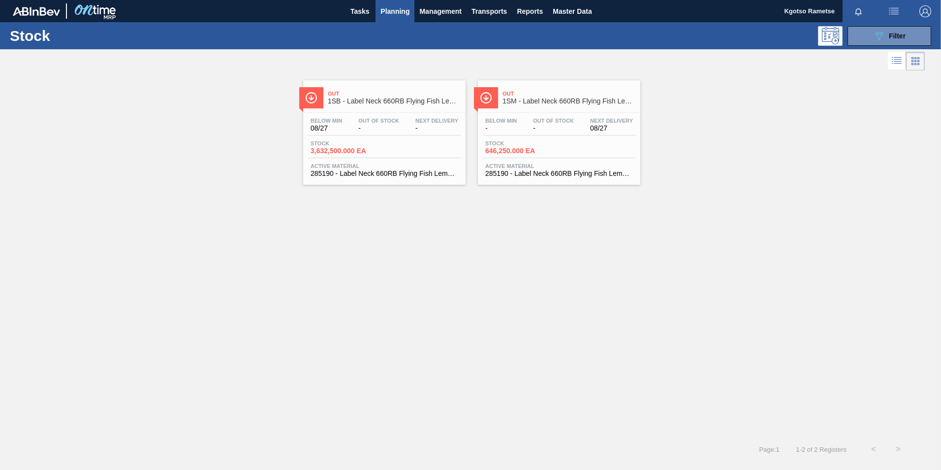
click at [404, 97] on div "Out 1SB - Label Neck 660RB Flying Fish Lemon PU" at bounding box center [394, 98] width 133 height 22
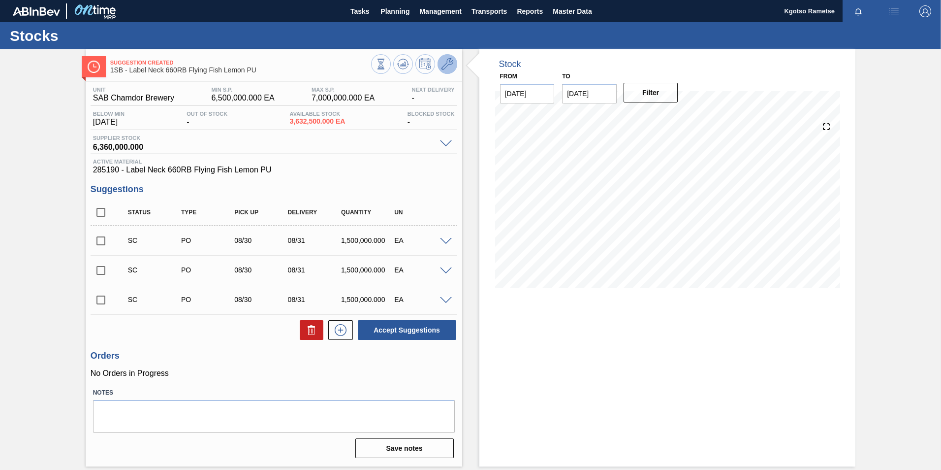
click at [445, 63] on icon at bounding box center [447, 64] width 12 height 12
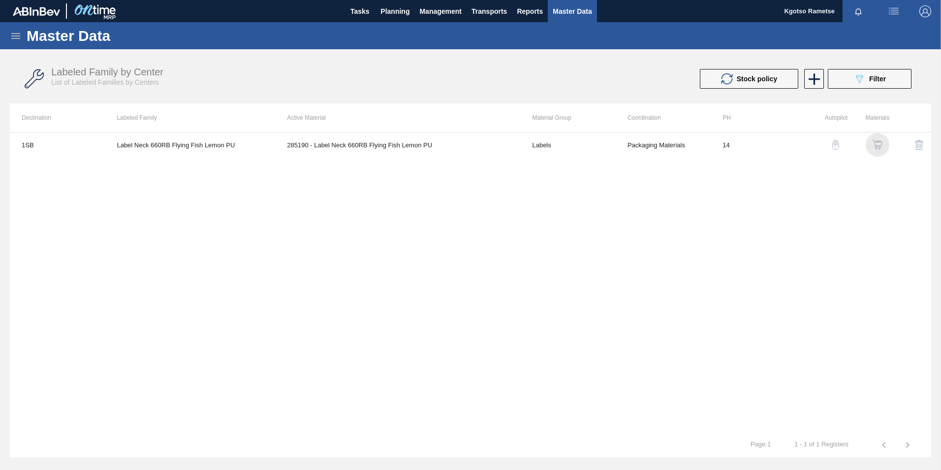
click at [874, 141] on img "button" at bounding box center [878, 145] width 10 height 10
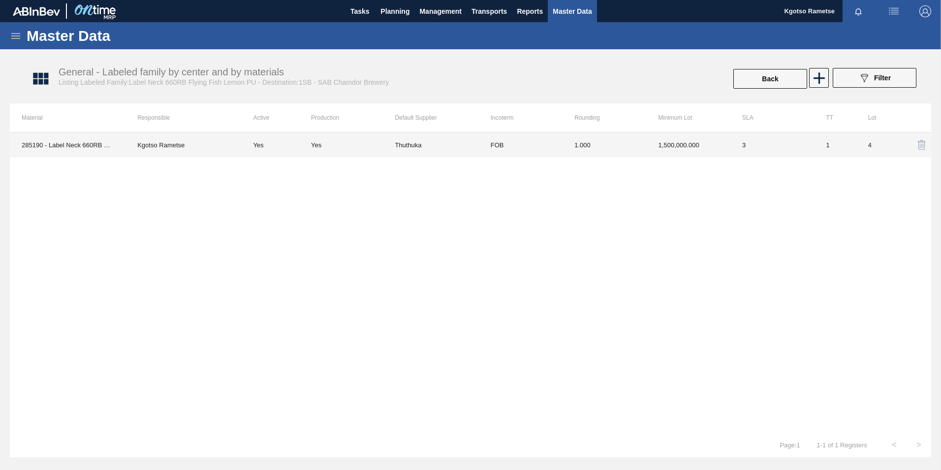
click at [662, 143] on td "1,500,000.000" at bounding box center [689, 144] width 84 height 25
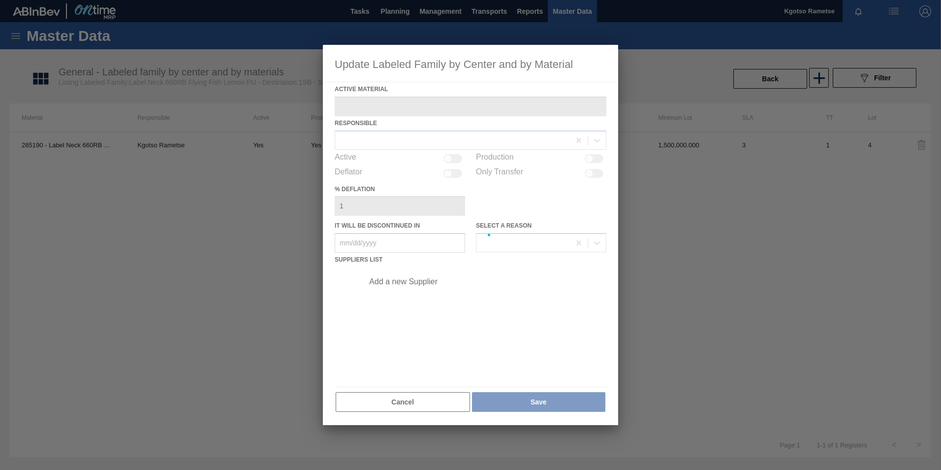
type Material "285190 - Label Neck 660RB Flying Fish Lemon PU"
checkbox input "true"
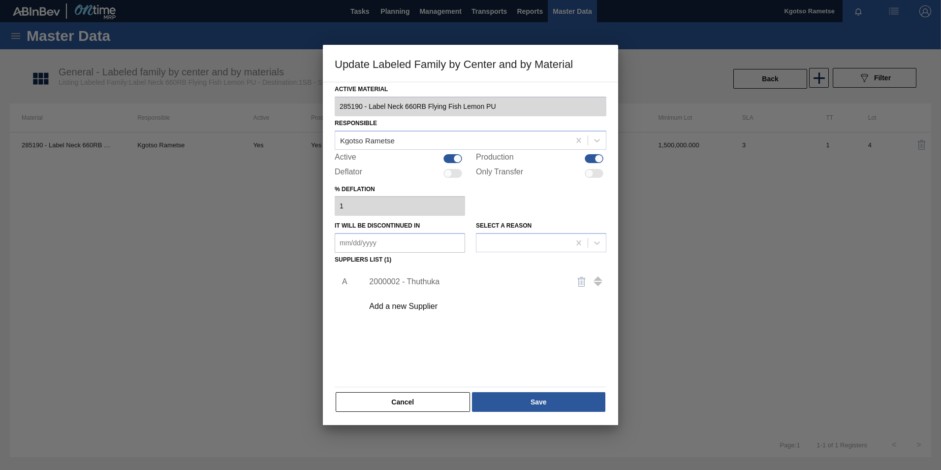
click at [379, 277] on div "2000002 - Thuthuka" at bounding box center [465, 281] width 193 height 9
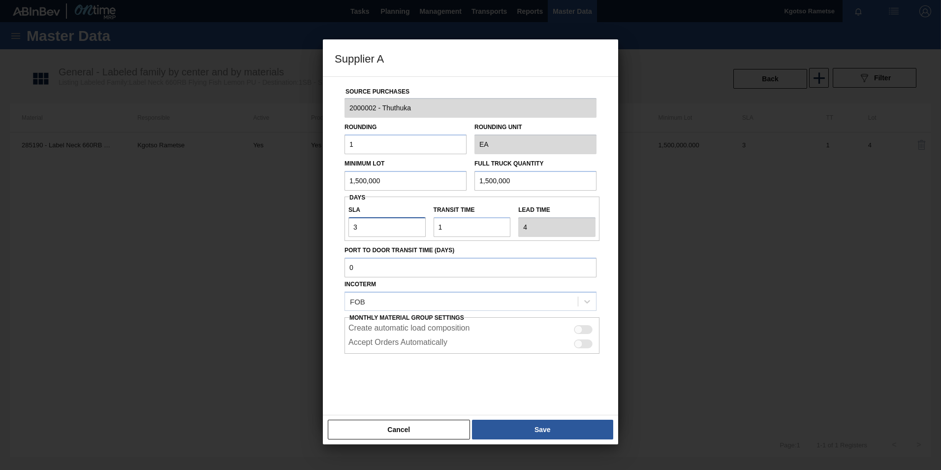
drag, startPoint x: 359, startPoint y: 232, endPoint x: 284, endPoint y: 220, distance: 76.1
click at [300, 224] on div "Supplier A Source Purchases 2000002 - Thuthuka Rounding 1 Rounding Unit EA Mini…" at bounding box center [470, 235] width 941 height 470
type input "1"
type input "2"
type input "1"
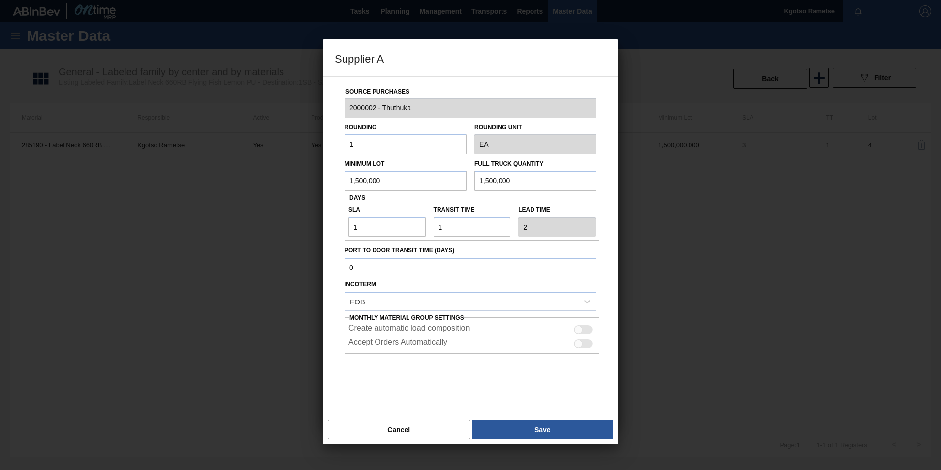
drag, startPoint x: 397, startPoint y: 179, endPoint x: 180, endPoint y: 184, distance: 217.1
click at [180, 184] on div "Supplier A Source Purchases 2000002 - Thuthuka Rounding 1 Rounding Unit EA Mini…" at bounding box center [470, 235] width 941 height 470
click at [180, 184] on div at bounding box center [470, 235] width 941 height 470
drag, startPoint x: 386, startPoint y: 177, endPoint x: 156, endPoint y: 177, distance: 230.8
click at [156, 177] on div "Supplier A Source Purchases 2000002 - Thuthuka Rounding 1 Rounding Unit EA Mini…" at bounding box center [470, 235] width 941 height 470
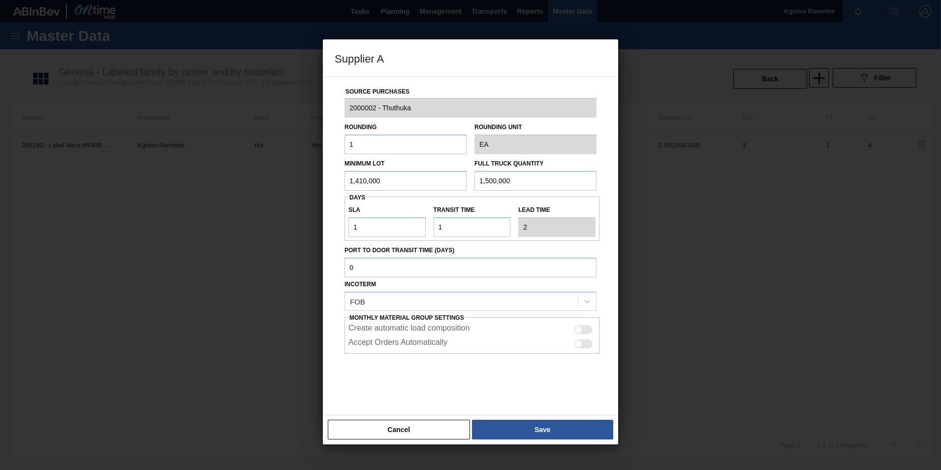
drag, startPoint x: 381, startPoint y: 180, endPoint x: 263, endPoint y: 181, distance: 118.1
click at [315, 178] on div "Supplier A Source Purchases 2000002 - Thuthuka Rounding 1 Rounding Unit EA Mini…" at bounding box center [470, 235] width 941 height 470
type input "1,410,000"
drag, startPoint x: 521, startPoint y: 184, endPoint x: 203, endPoint y: 242, distance: 323.3
click at [244, 241] on div "Supplier A Source Purchases 2000002 - Thuthuka Rounding 1 Rounding Unit EA Mini…" at bounding box center [470, 235] width 941 height 470
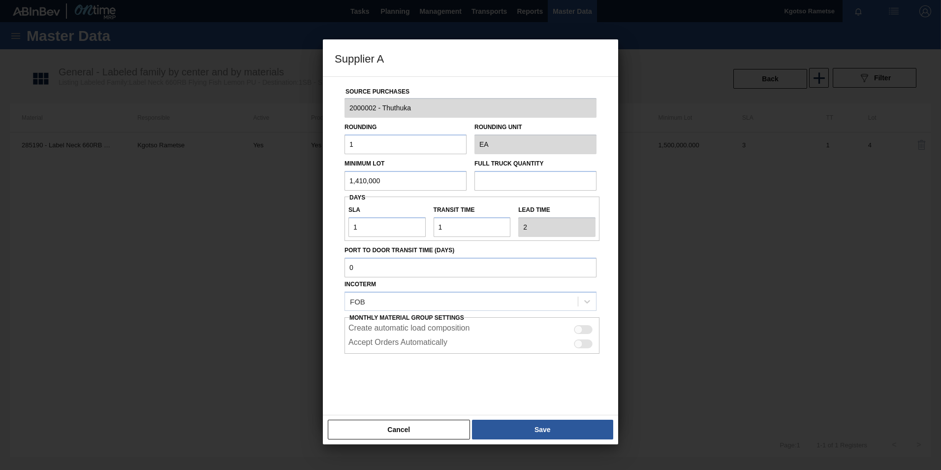
paste input "1,410,000"
type input "1,410,000"
click at [528, 430] on button "Save" at bounding box center [542, 429] width 141 height 20
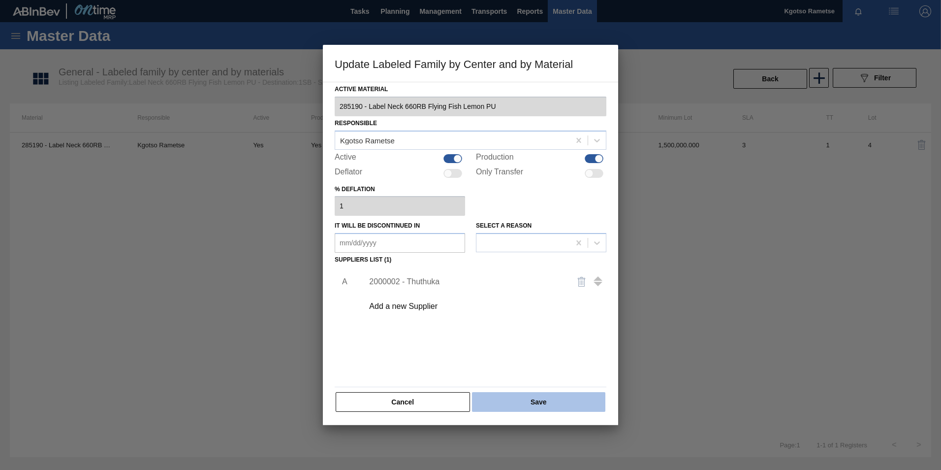
click at [532, 395] on button "Save" at bounding box center [538, 402] width 133 height 20
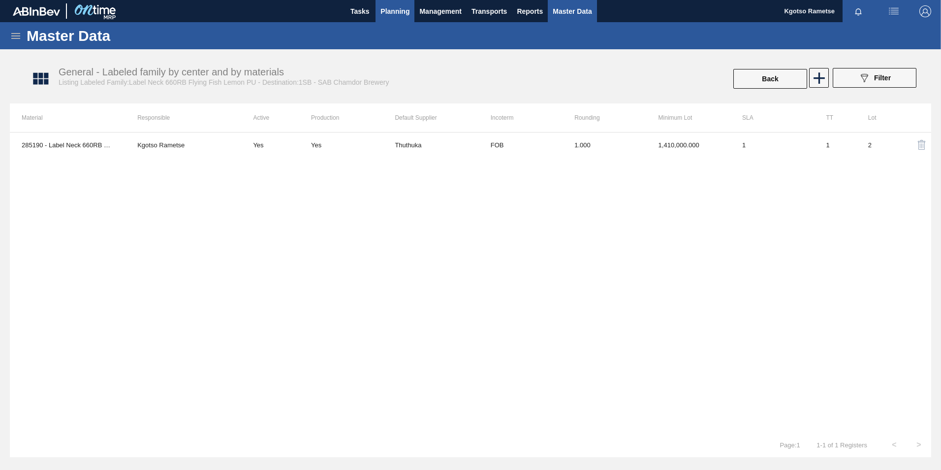
click at [404, 12] on span "Planning" at bounding box center [394, 11] width 29 height 12
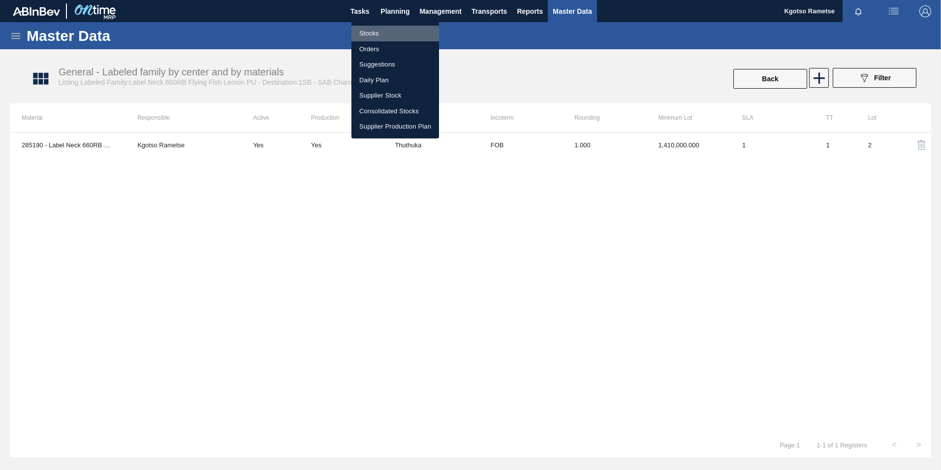
click at [377, 26] on li "Stocks" at bounding box center [395, 34] width 88 height 16
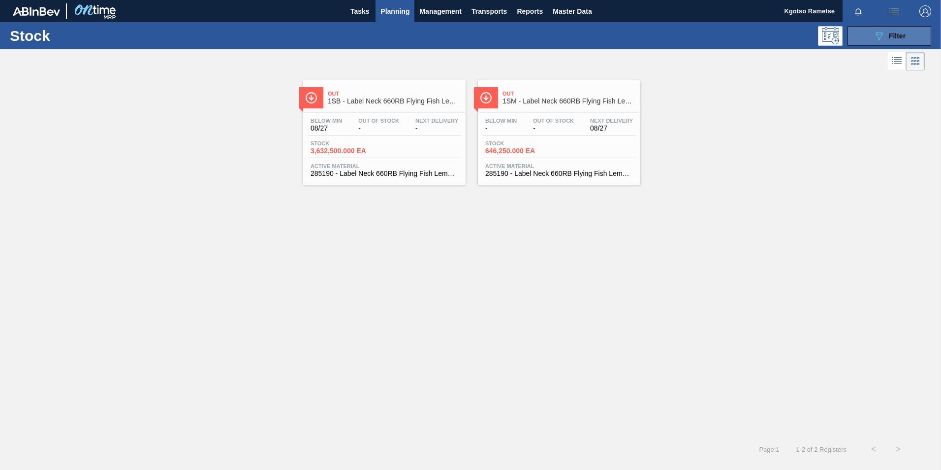
click at [895, 27] on button "089F7B8B-B2A5-4AFE-B5C0-19BA573D28AC Filter" at bounding box center [889, 36] width 84 height 20
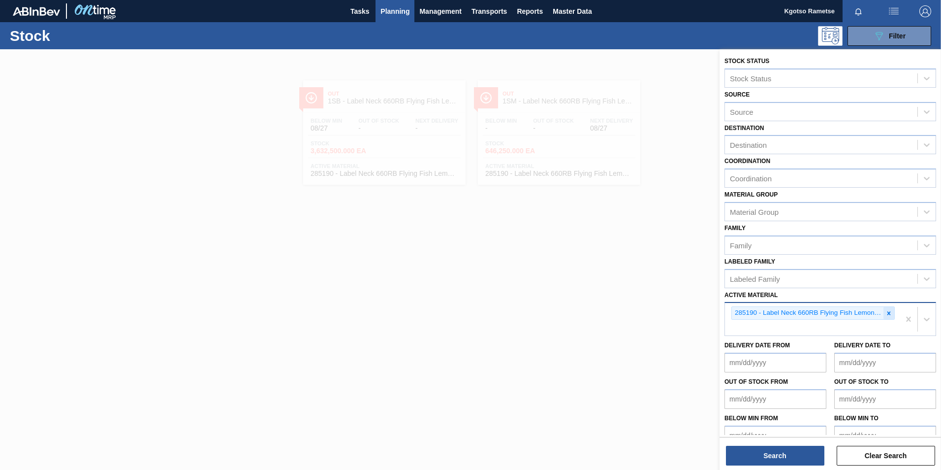
click at [886, 315] on icon at bounding box center [888, 313] width 7 height 7
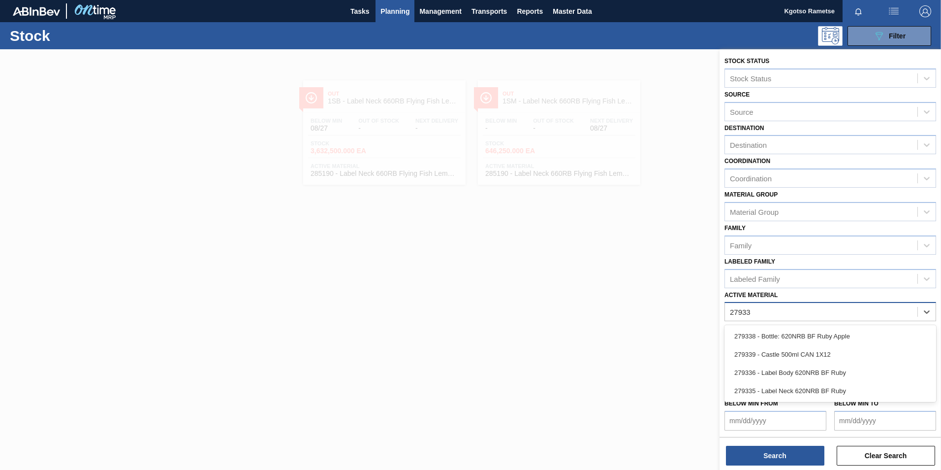
type Material "279336"
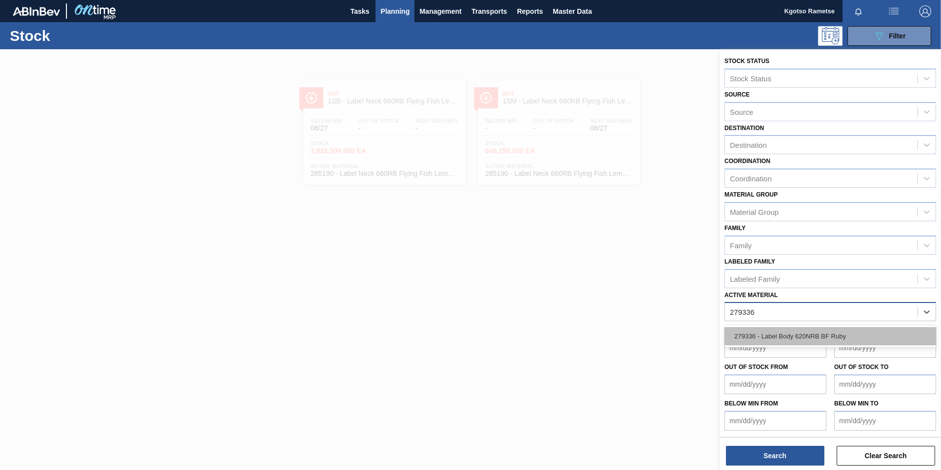
click at [820, 345] on div "279336 - Label Body 620NRB BF Ruby" at bounding box center [830, 336] width 212 height 18
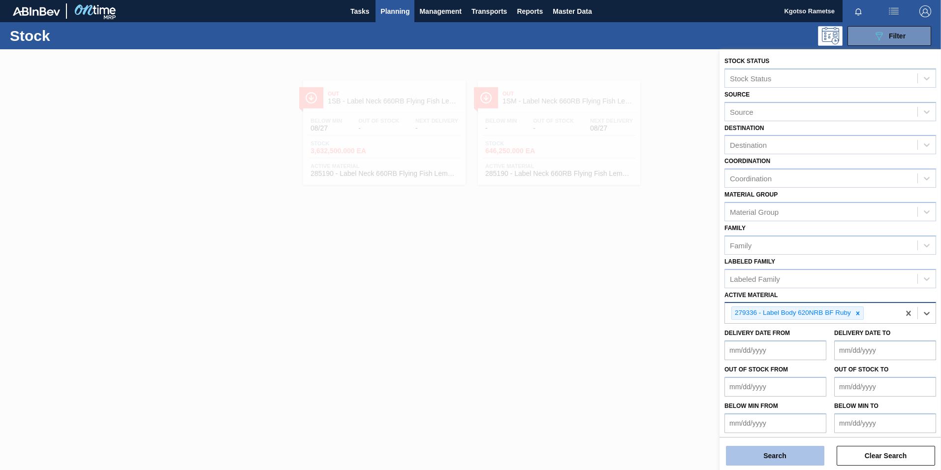
click at [785, 453] on button "Search" at bounding box center [775, 455] width 98 height 20
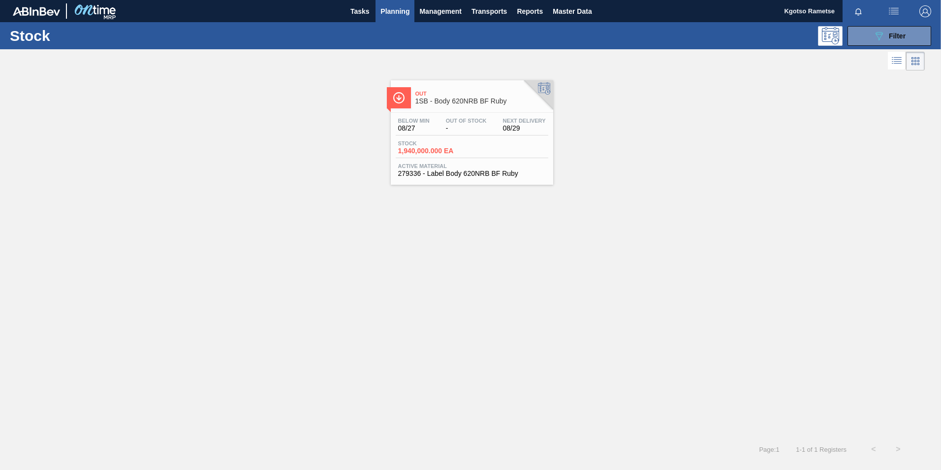
click at [490, 148] on div "Stock 1,940,000.000 EA" at bounding box center [472, 149] width 153 height 18
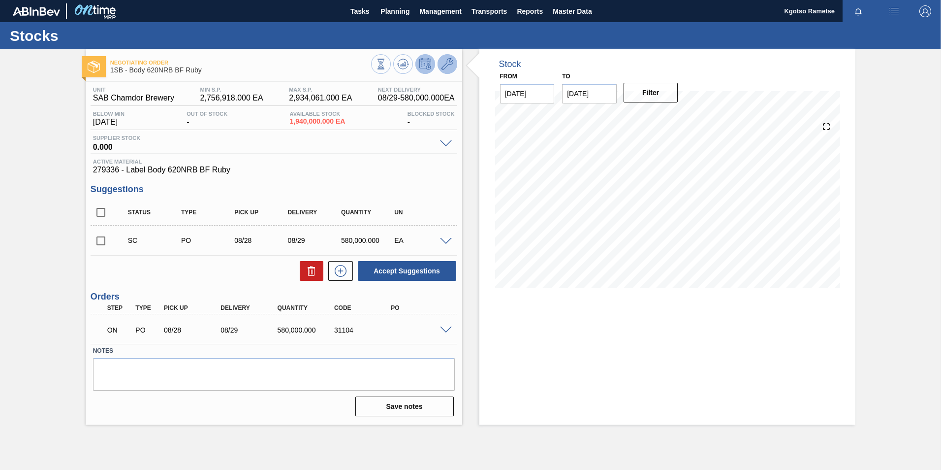
click at [450, 73] on button at bounding box center [448, 64] width 20 height 20
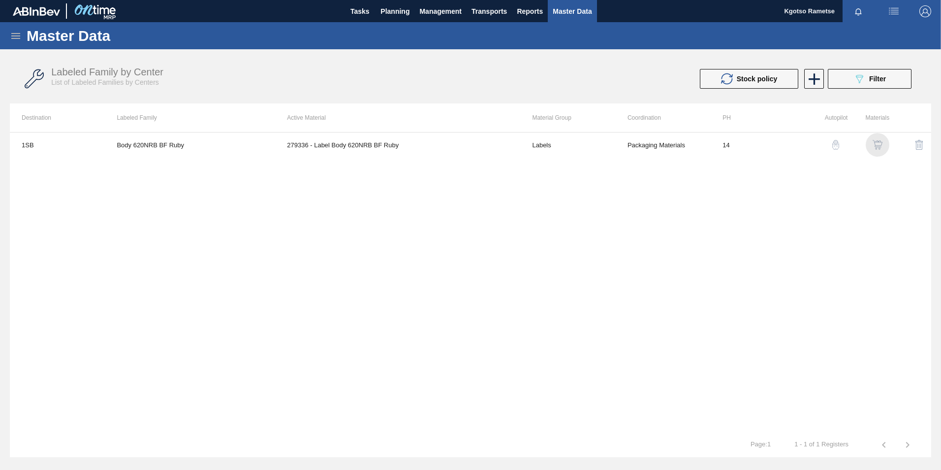
click at [876, 147] on img "button" at bounding box center [878, 145] width 10 height 10
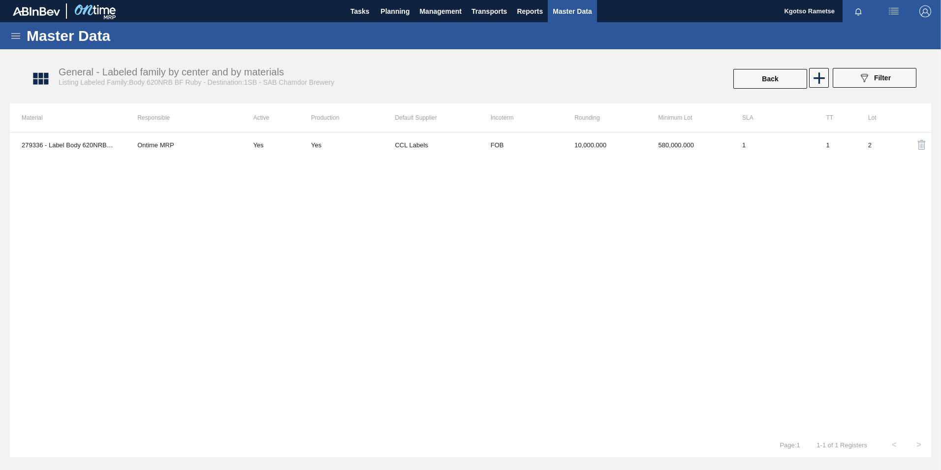
click at [570, 132] on div "279336 - Label Body 620NRB BF Ruby Ontime MRP Yes Yes CCL Labels FOB 10,000.000…" at bounding box center [470, 282] width 921 height 300
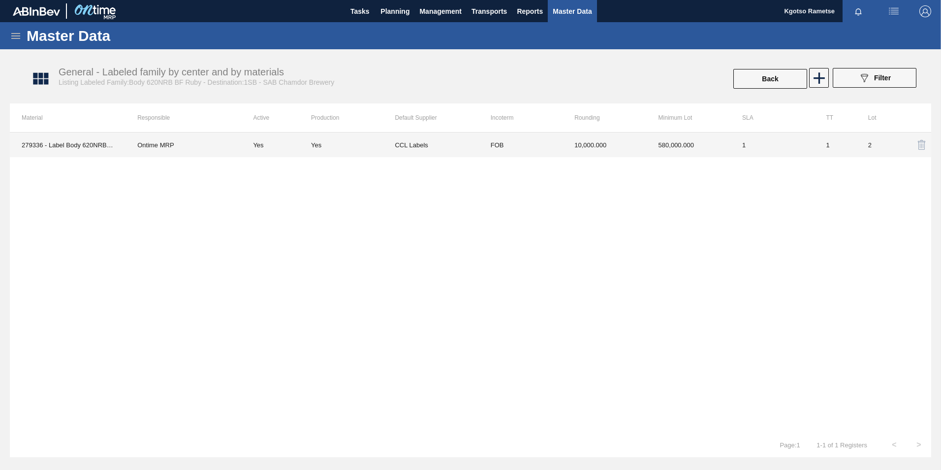
click at [598, 140] on td "10,000.000" at bounding box center [605, 144] width 84 height 25
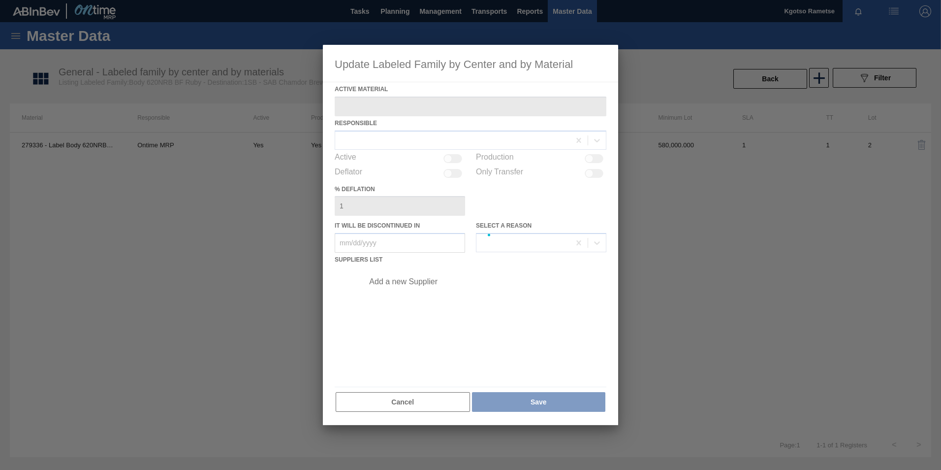
type Material "279336 - Label Body 620NRB BF Ruby"
checkbox input "true"
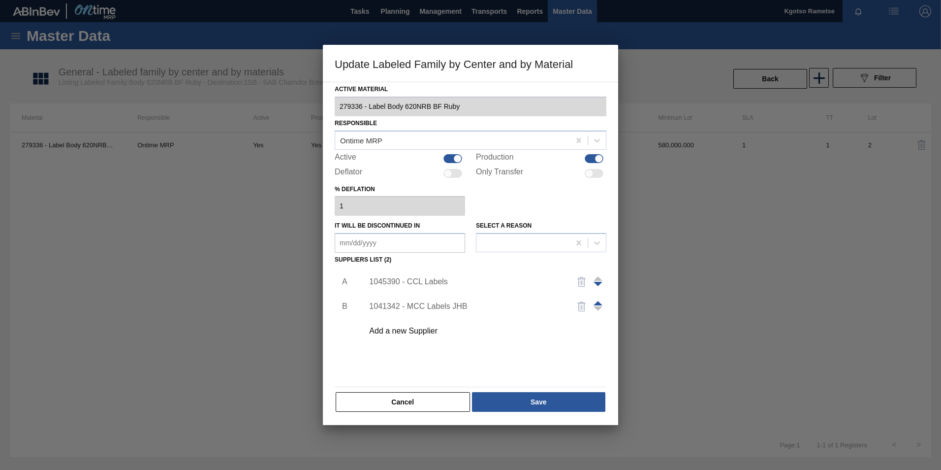
click at [402, 278] on div "1045390 - CCL Labels" at bounding box center [465, 281] width 193 height 9
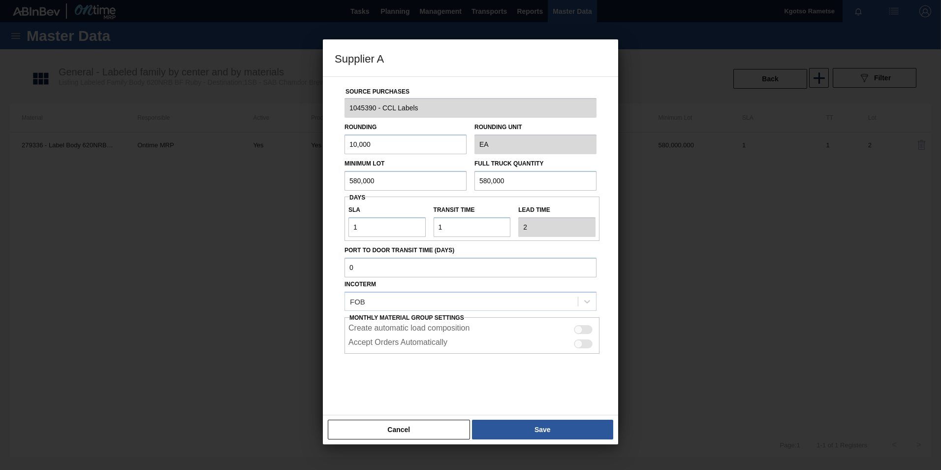
drag, startPoint x: 379, startPoint y: 182, endPoint x: 285, endPoint y: 187, distance: 94.1
click at [328, 183] on div "Source Purchases 1045390 - CCL Labels Rounding 10,000 Rounding Unit EA Minimum …" at bounding box center [470, 245] width 295 height 339
drag, startPoint x: 375, startPoint y: 188, endPoint x: 287, endPoint y: 190, distance: 87.1
click at [299, 190] on div "Supplier A Source Purchases 1045390 - CCL Labels Rounding 10,000 Rounding Unit …" at bounding box center [470, 235] width 941 height 470
type input "390,000"
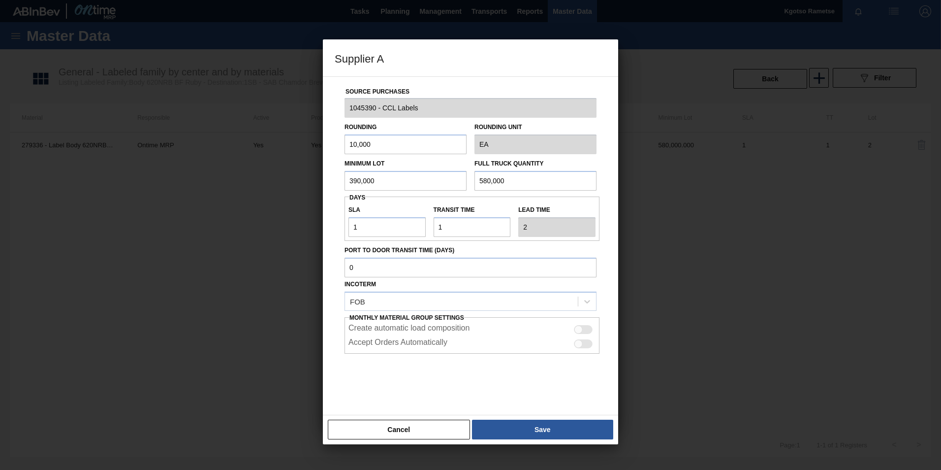
drag, startPoint x: 509, startPoint y: 177, endPoint x: 198, endPoint y: 153, distance: 311.5
click at [217, 160] on div "Supplier A Source Purchases 1045390 - CCL Labels Rounding 10,000 Rounding Unit …" at bounding box center [470, 235] width 941 height 470
paste input "39"
type input "390,000"
click at [546, 430] on button "Save" at bounding box center [542, 429] width 141 height 20
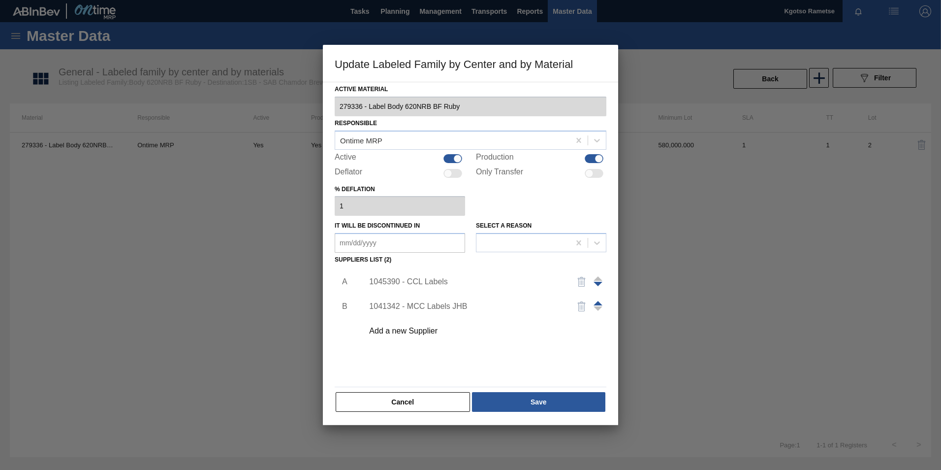
click at [546, 430] on div at bounding box center [470, 235] width 941 height 470
click at [545, 403] on button "Save" at bounding box center [538, 402] width 133 height 20
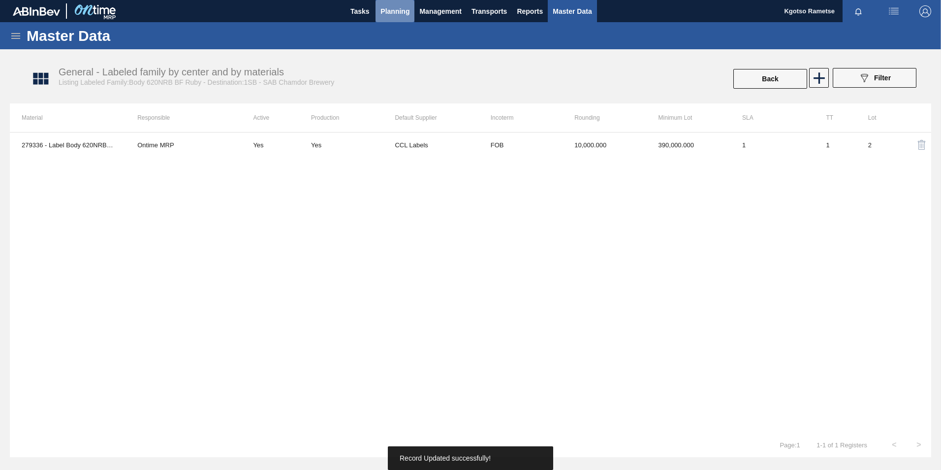
click at [386, 17] on span "Planning" at bounding box center [394, 11] width 29 height 12
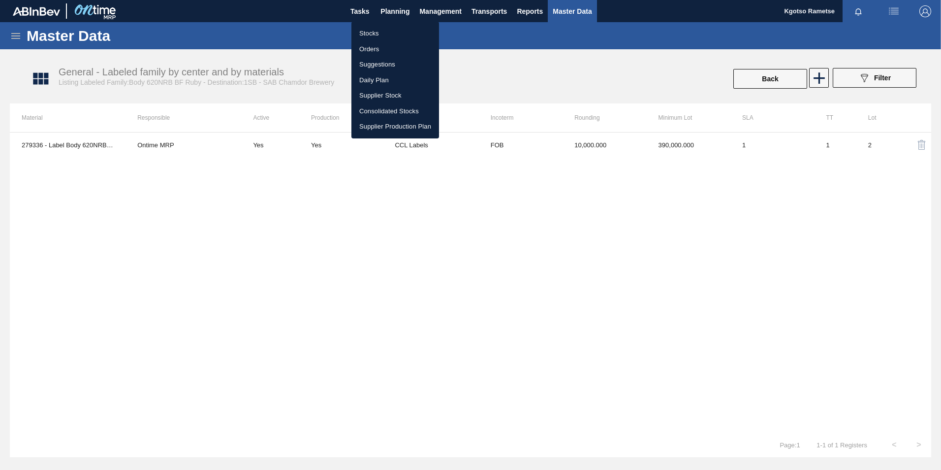
click at [374, 32] on li "Stocks" at bounding box center [395, 34] width 88 height 16
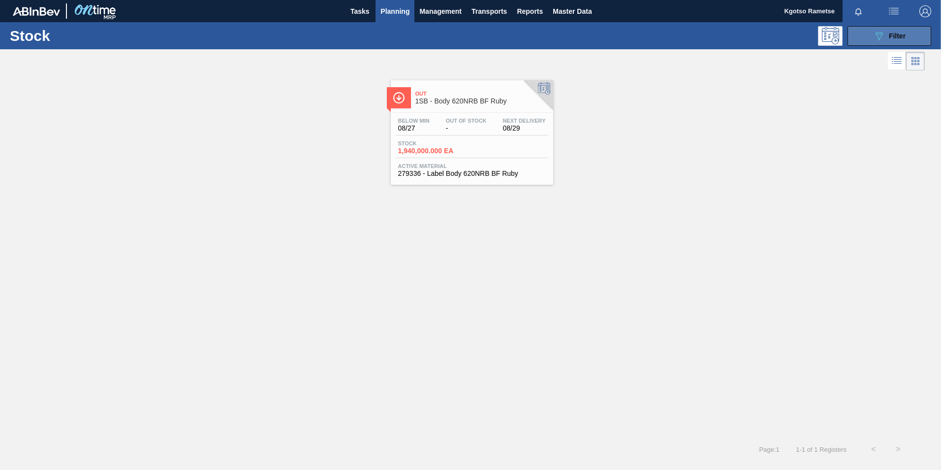
click at [868, 36] on button "089F7B8B-B2A5-4AFE-B5C0-19BA573D28AC Filter" at bounding box center [889, 36] width 84 height 20
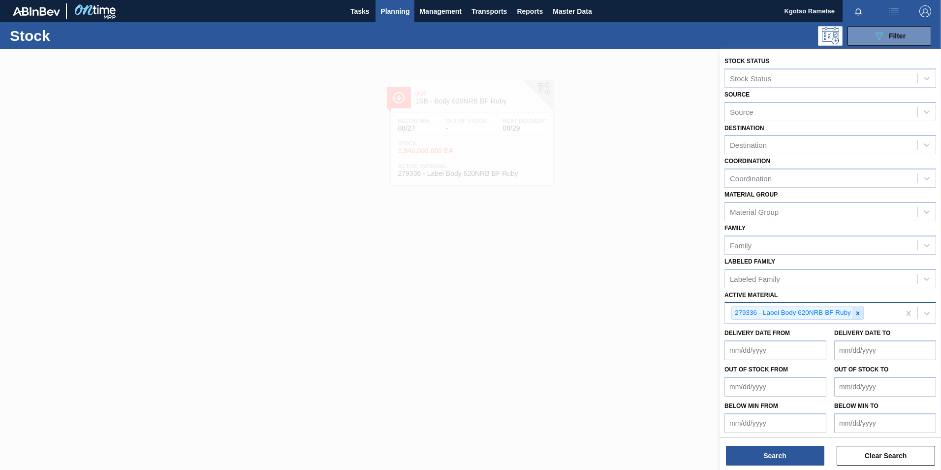
click at [860, 312] on icon at bounding box center [857, 313] width 7 height 7
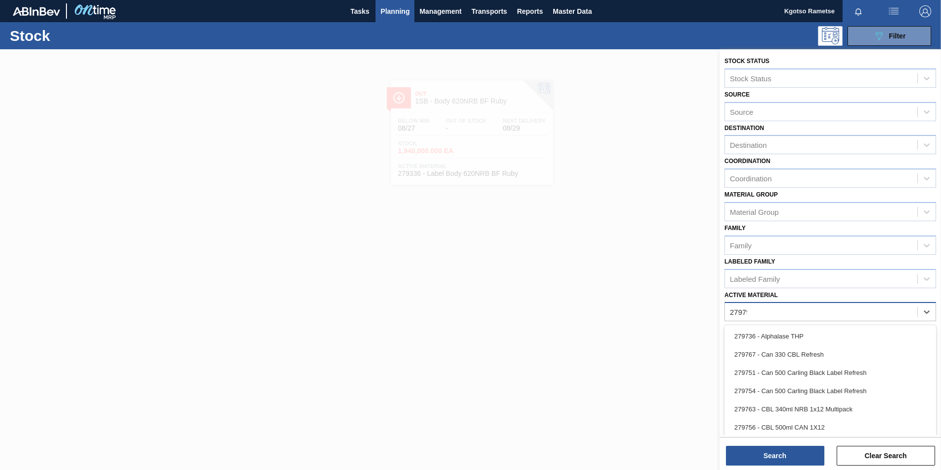
type Material "279794"
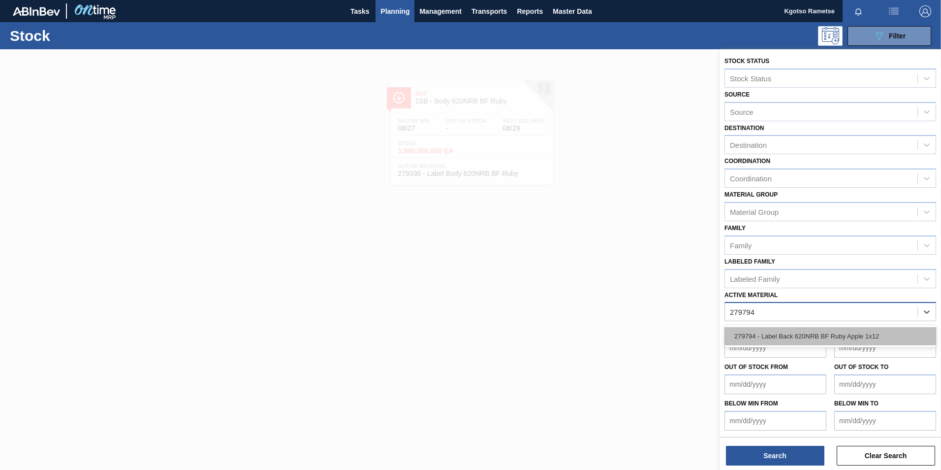
click at [824, 335] on div "279794 - Label Back 620NRB BF Ruby Apple 1x12" at bounding box center [830, 336] width 212 height 18
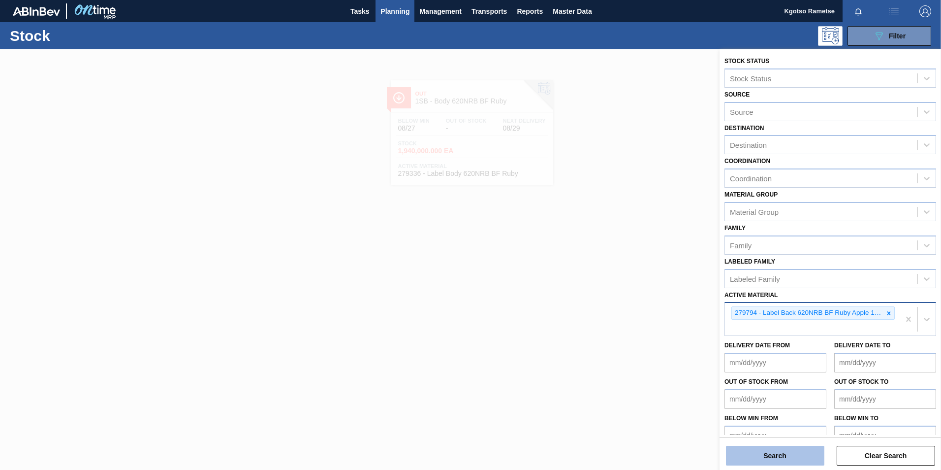
click at [770, 451] on button "Search" at bounding box center [775, 455] width 98 height 20
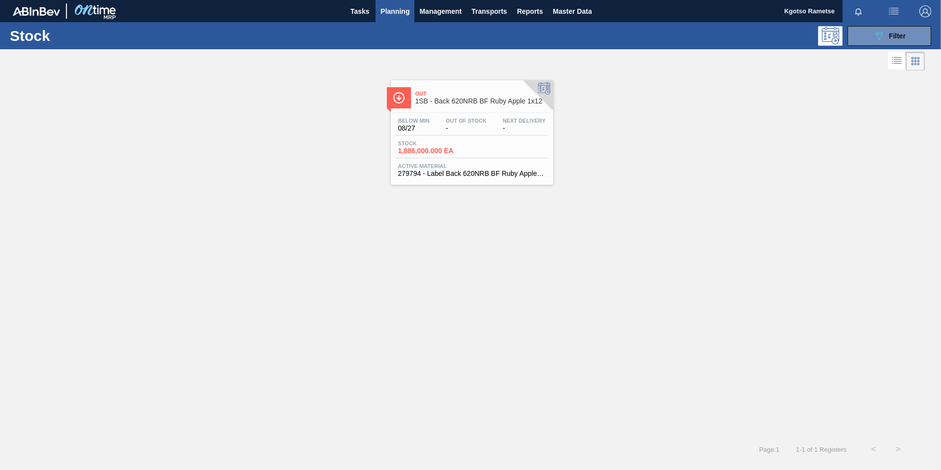
click at [459, 126] on span "-" at bounding box center [466, 128] width 41 height 7
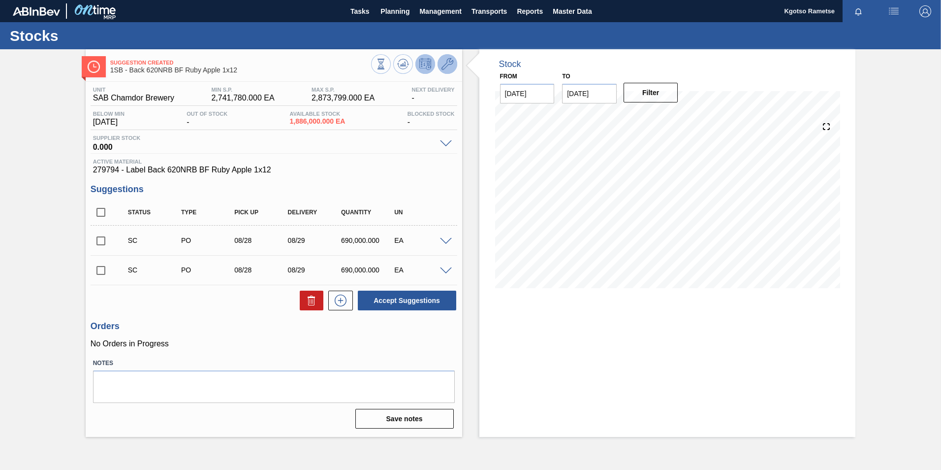
click at [452, 60] on icon at bounding box center [447, 64] width 12 height 12
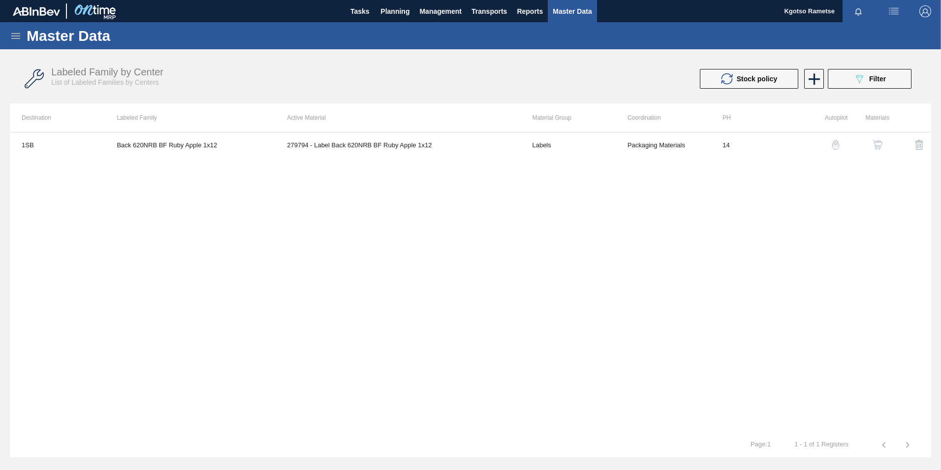
click at [879, 144] on img "button" at bounding box center [878, 145] width 10 height 10
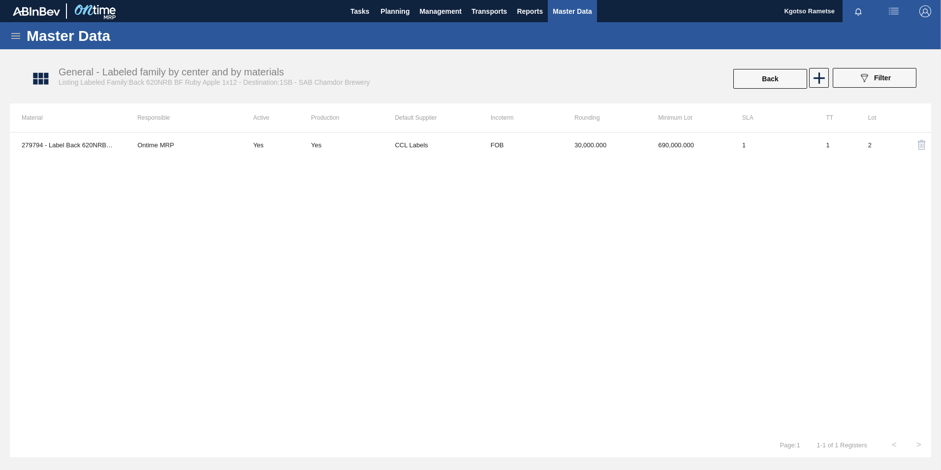
click at [648, 129] on th "Minimum Lot" at bounding box center [689, 117] width 84 height 29
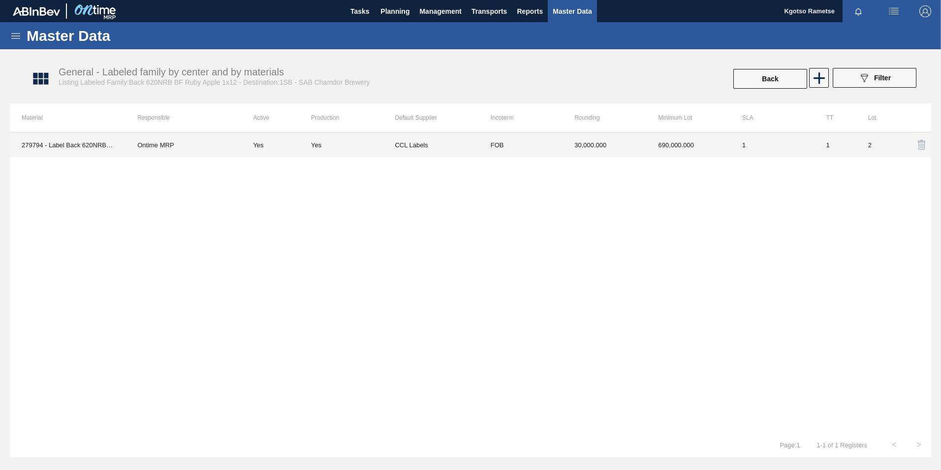
click at [636, 143] on td "30,000.000" at bounding box center [605, 144] width 84 height 25
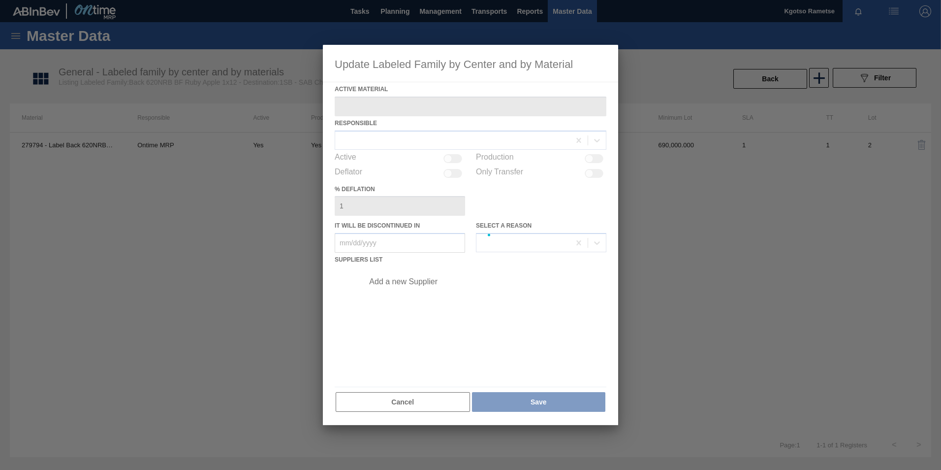
type Material "279794 - Label Back 620NRB BF Ruby Apple 1x12"
checkbox input "true"
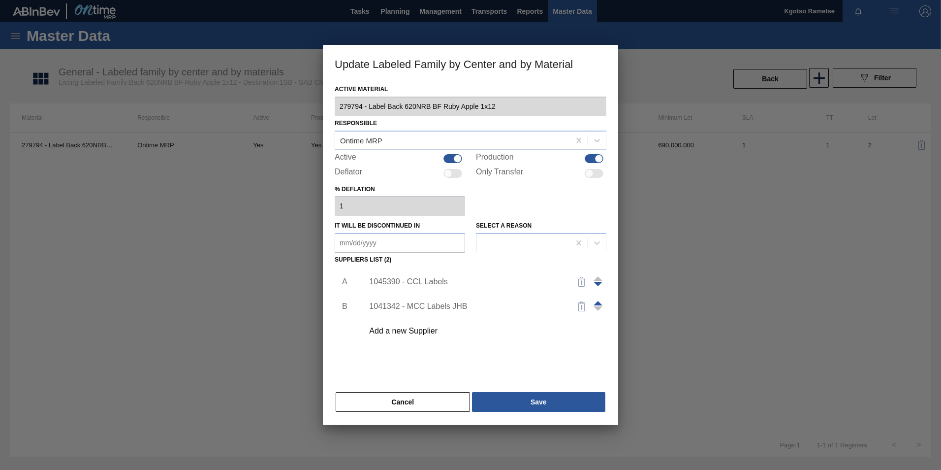
click at [418, 283] on div "1045390 - CCL Labels" at bounding box center [465, 281] width 193 height 9
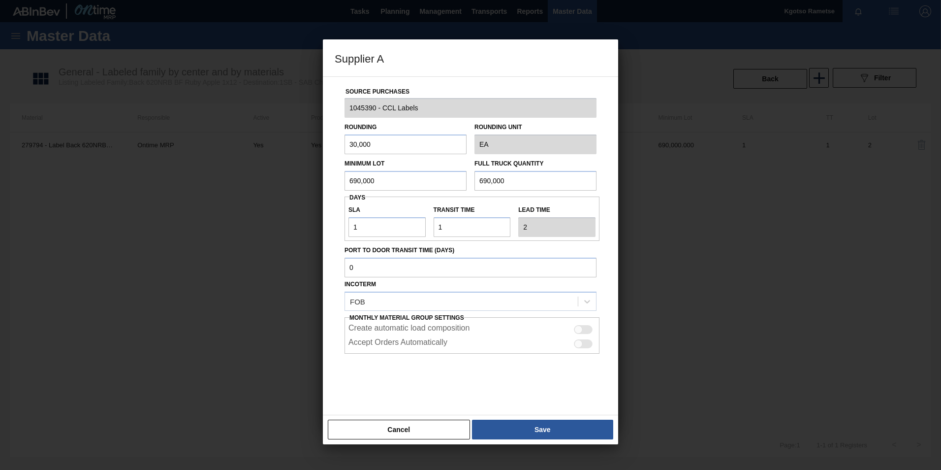
drag, startPoint x: 401, startPoint y: 188, endPoint x: 182, endPoint y: 191, distance: 219.5
click at [182, 191] on div "Supplier A Source Purchases 1045390 - CCL Labels Rounding 30,000 Rounding Unit …" at bounding box center [470, 235] width 941 height 470
drag, startPoint x: 390, startPoint y: 179, endPoint x: 186, endPoint y: 201, distance: 205.5
click at [305, 188] on div "Supplier A Source Purchases 1045390 - CCL Labels Rounding 30,000 Rounding Unit …" at bounding box center [470, 235] width 941 height 470
type input "460,000"
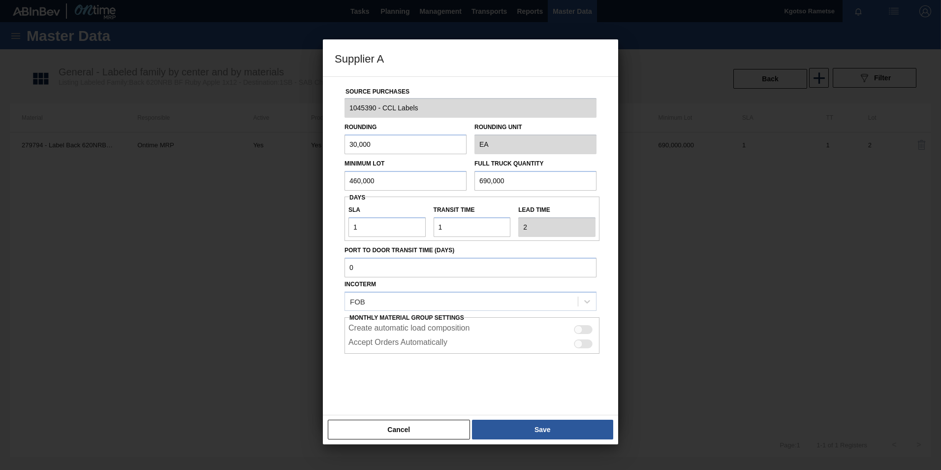
drag, startPoint x: 515, startPoint y: 182, endPoint x: 259, endPoint y: 210, distance: 257.0
click at [328, 208] on div "Source Purchases 1045390 - CCL Labels Rounding 30,000 Rounding Unit EA Minimum …" at bounding box center [470, 245] width 295 height 339
paste input "46"
type input "460,000"
click at [550, 421] on button "Save" at bounding box center [542, 429] width 141 height 20
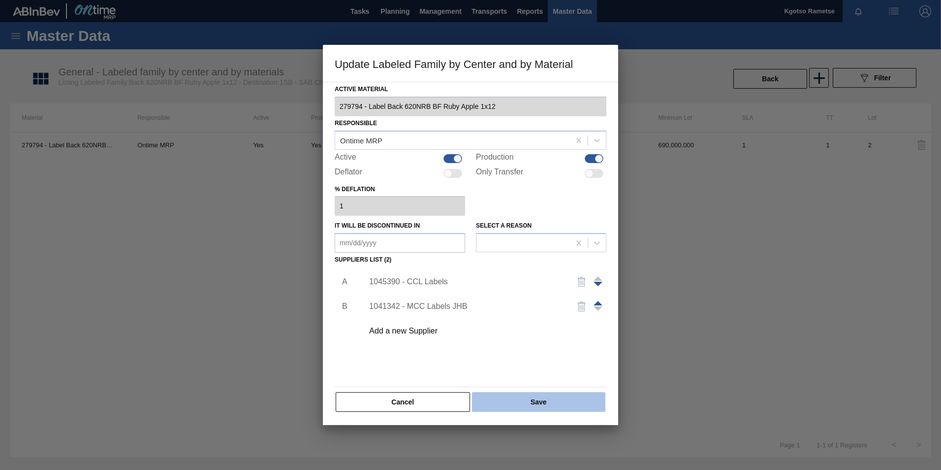
click at [517, 405] on button "Save" at bounding box center [538, 402] width 133 height 20
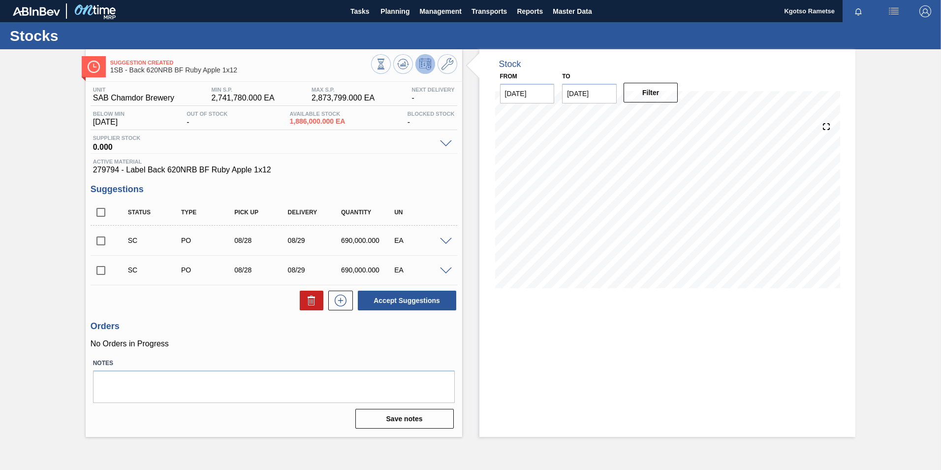
click at [418, 57] on button at bounding box center [425, 64] width 20 height 20
click at [400, 68] on icon at bounding box center [403, 64] width 12 height 12
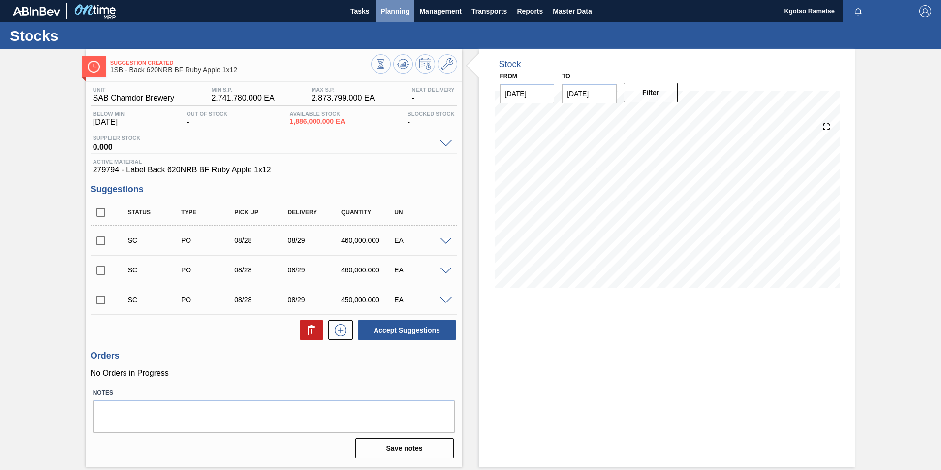
click at [385, 12] on span "Planning" at bounding box center [394, 11] width 29 height 12
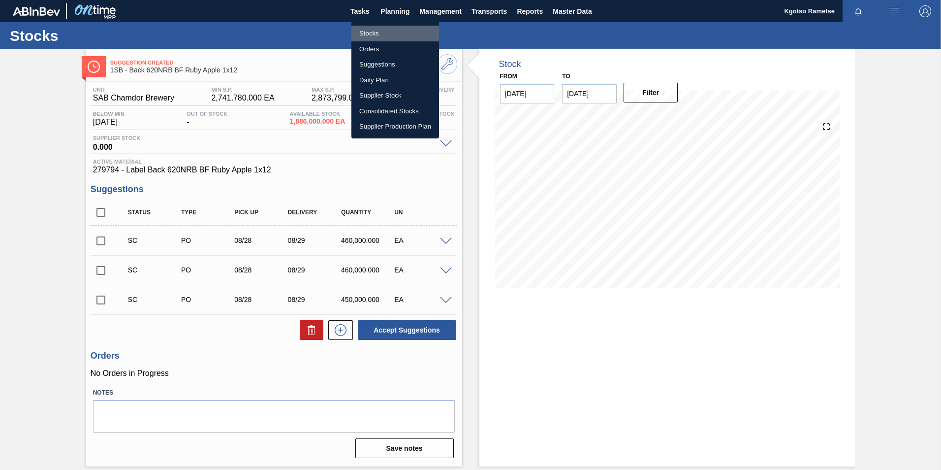
click at [368, 30] on li "Stocks" at bounding box center [395, 34] width 88 height 16
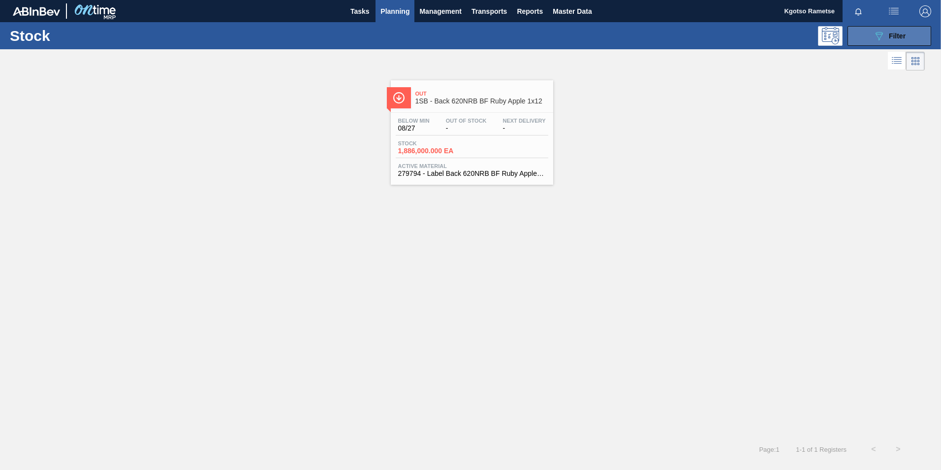
click at [897, 31] on div "089F7B8B-B2A5-4AFE-B5C0-19BA573D28AC Filter" at bounding box center [889, 36] width 32 height 12
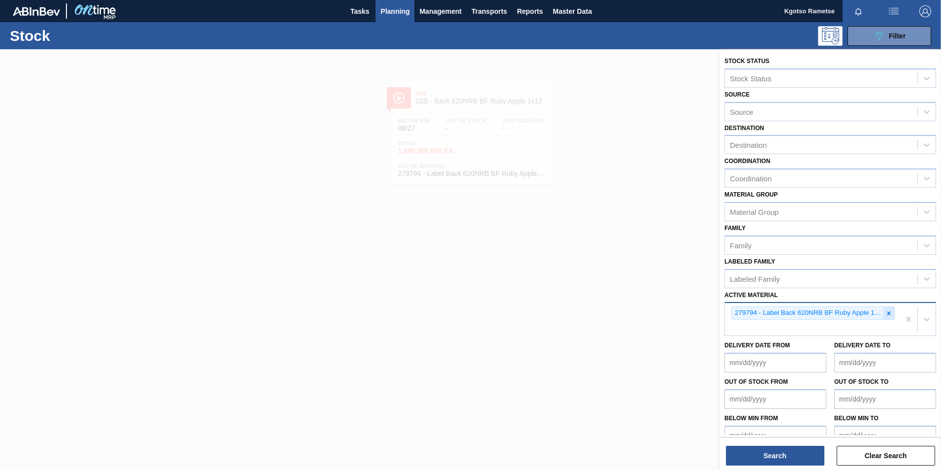
click at [890, 312] on icon at bounding box center [888, 313] width 7 height 7
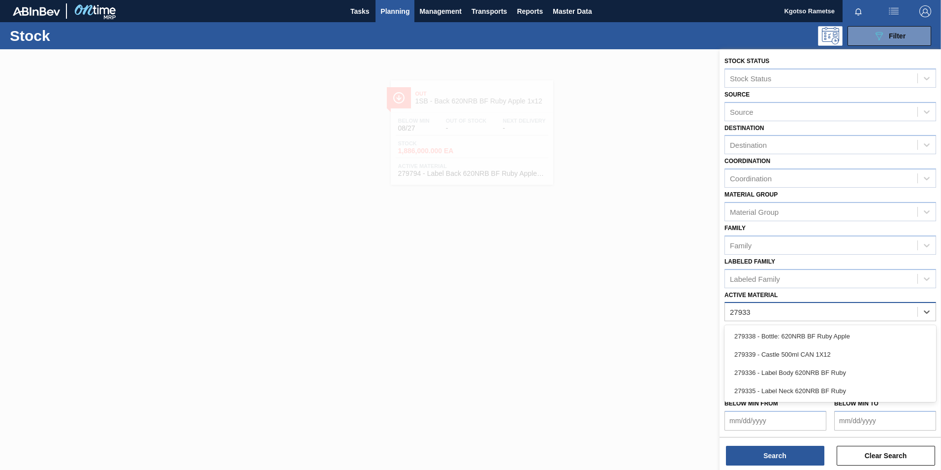
type Material "279335"
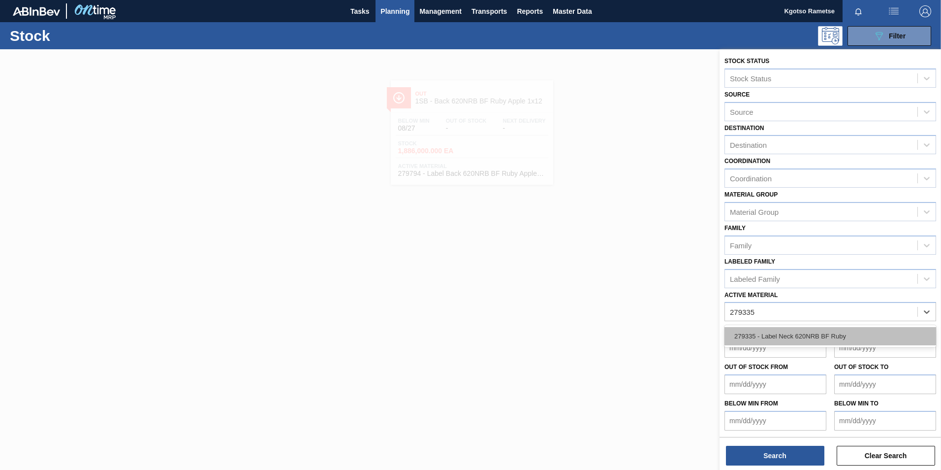
click at [783, 337] on div "279335 - Label Neck 620NRB BF Ruby" at bounding box center [830, 336] width 212 height 18
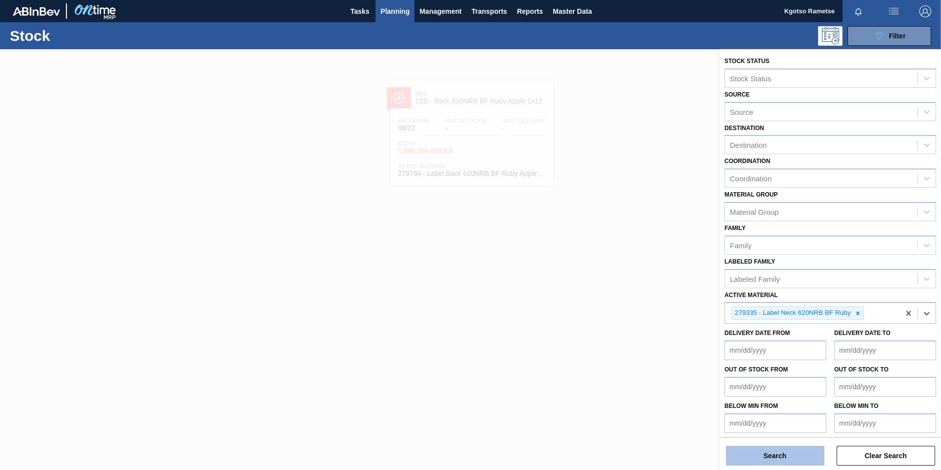
click at [770, 463] on button "Search" at bounding box center [775, 455] width 98 height 20
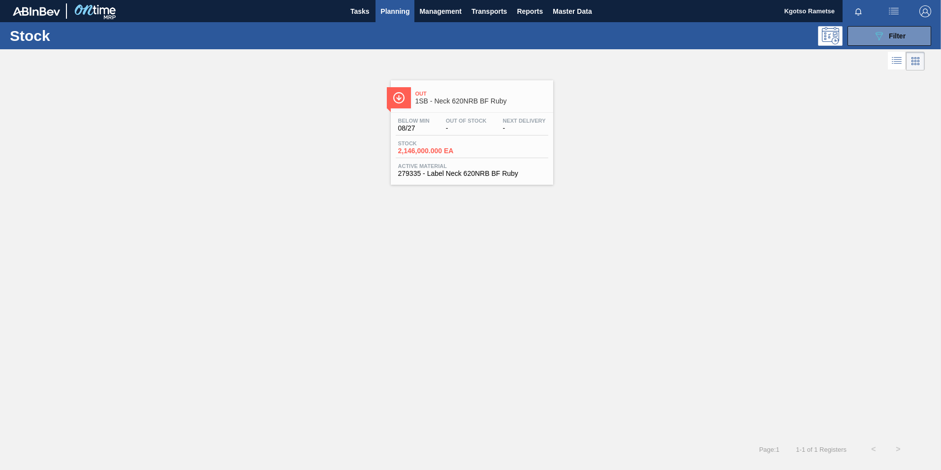
click at [460, 114] on div "Below Min 08/27 Out Of Stock - Next Delivery - Stock 2,146,000.000 EA Active Ma…" at bounding box center [472, 146] width 162 height 67
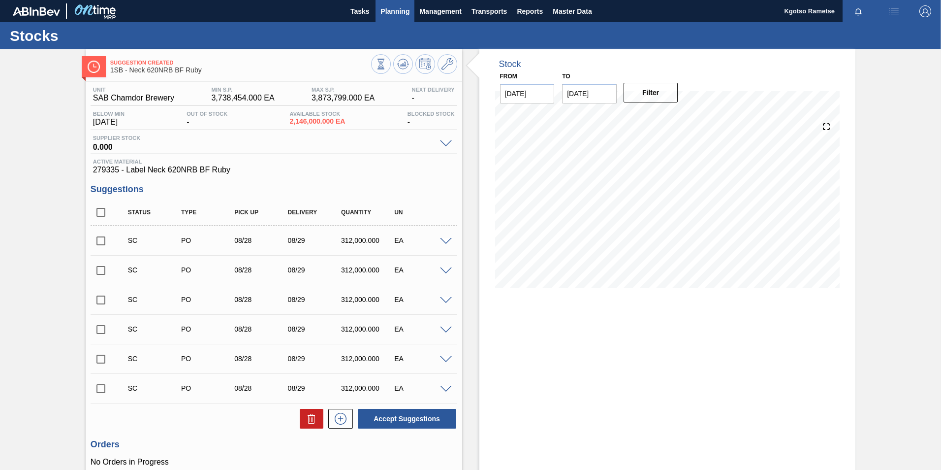
click at [381, 7] on span "Planning" at bounding box center [394, 11] width 29 height 12
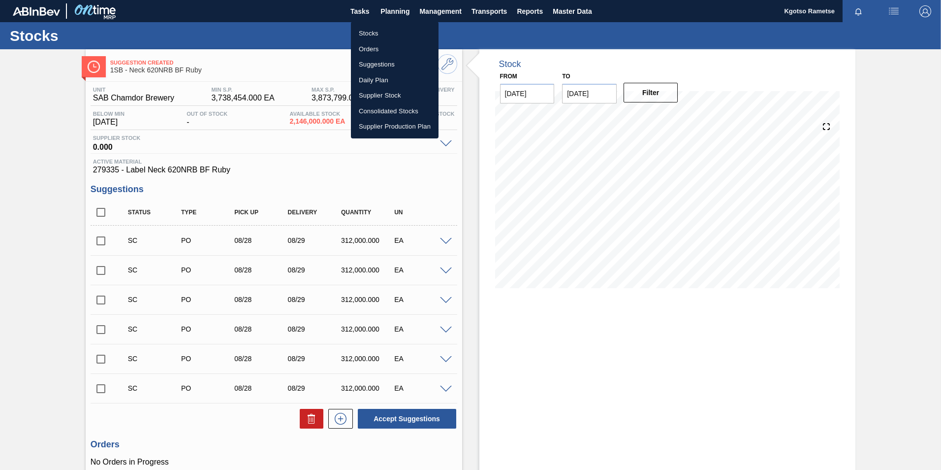
click at [376, 31] on li "Stocks" at bounding box center [395, 34] width 88 height 16
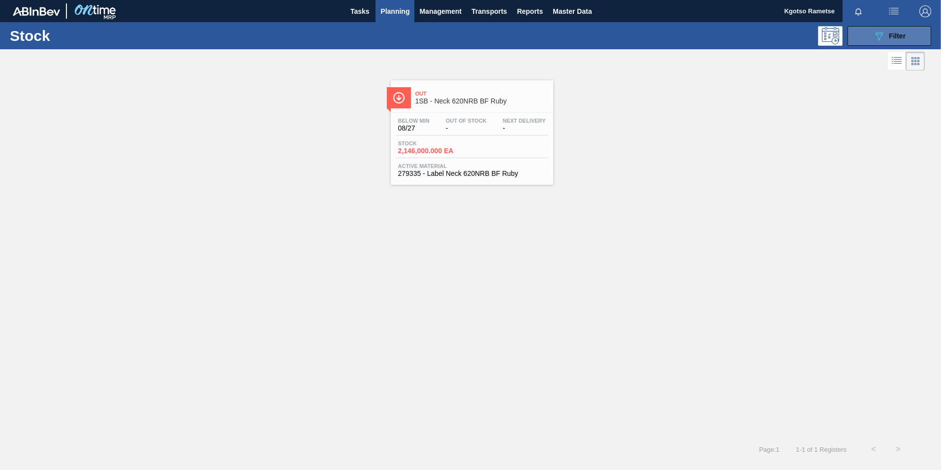
click at [891, 39] on span "Filter" at bounding box center [897, 36] width 17 height 8
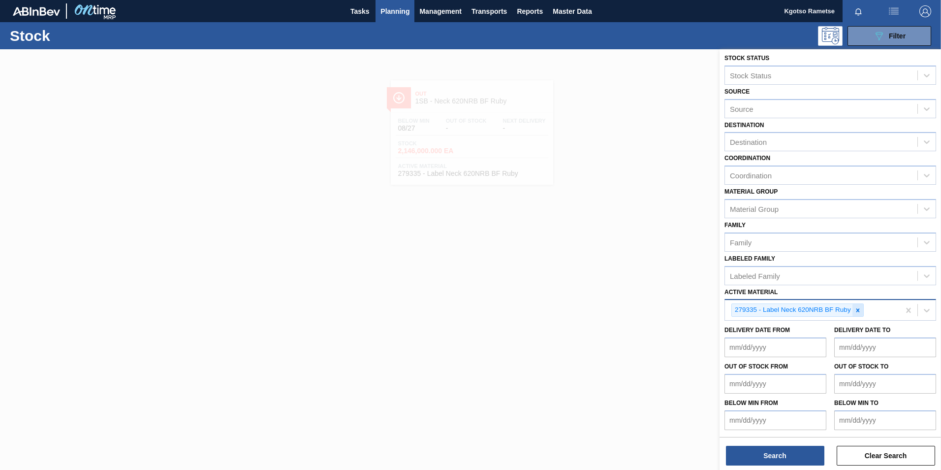
click at [859, 312] on icon at bounding box center [857, 310] width 7 height 7
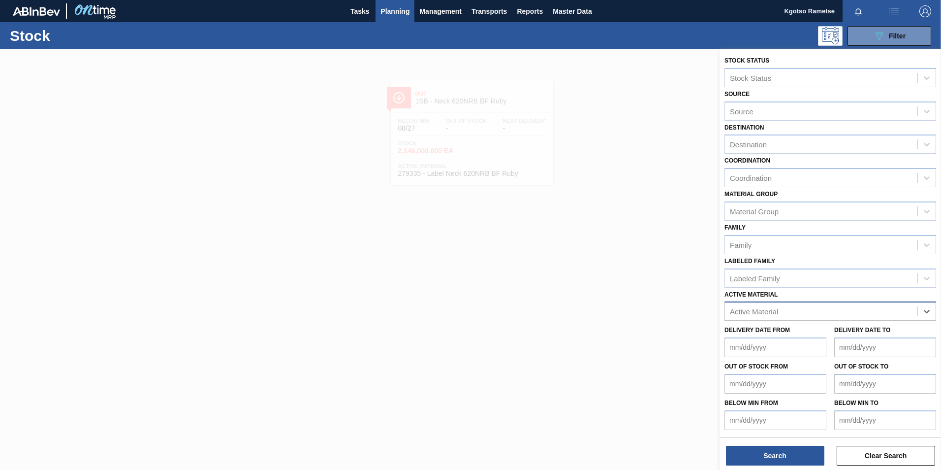
scroll to position [0, 0]
paste Material "460,000"
type Material "460,000"
click at [818, 313] on div "Active Material" at bounding box center [821, 311] width 192 height 14
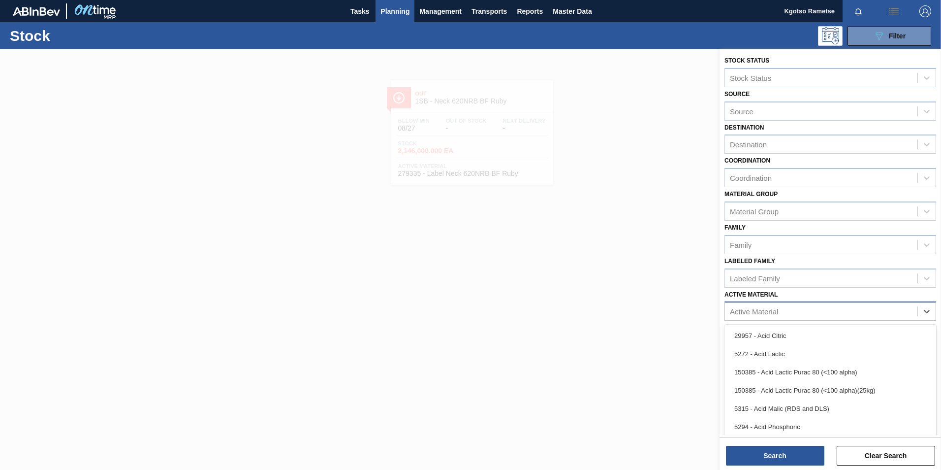
scroll to position [3, 0]
paste Material "285202"
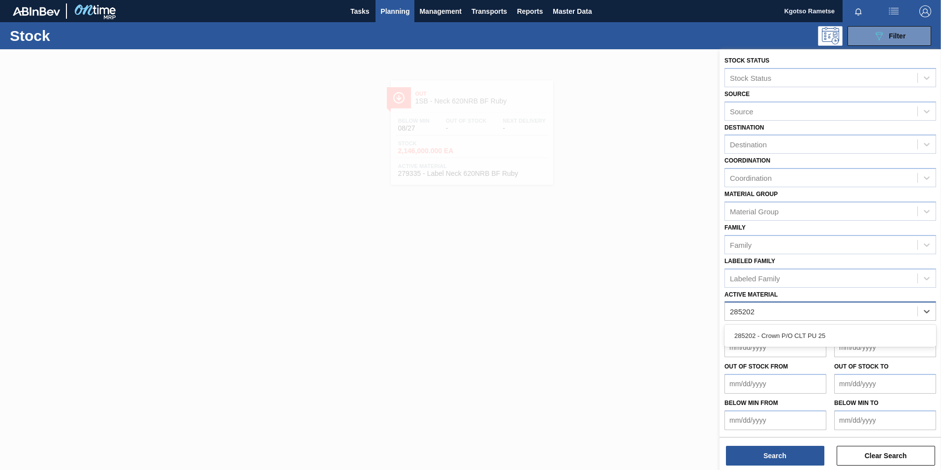
scroll to position [0, 0]
type Material "285202"
click at [723, 335] on div "Delivery Date from" at bounding box center [775, 340] width 110 height 34
click at [734, 311] on div "Active Material" at bounding box center [754, 311] width 48 height 8
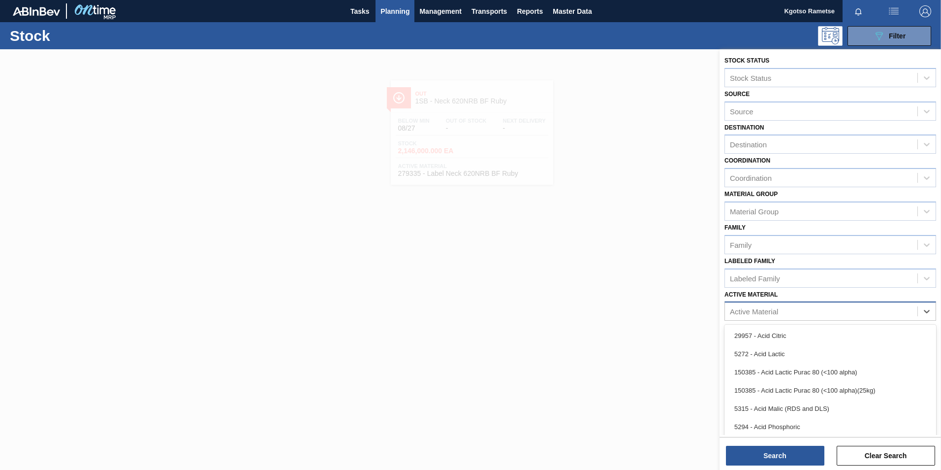
paste Material "285202"
type Material "285202"
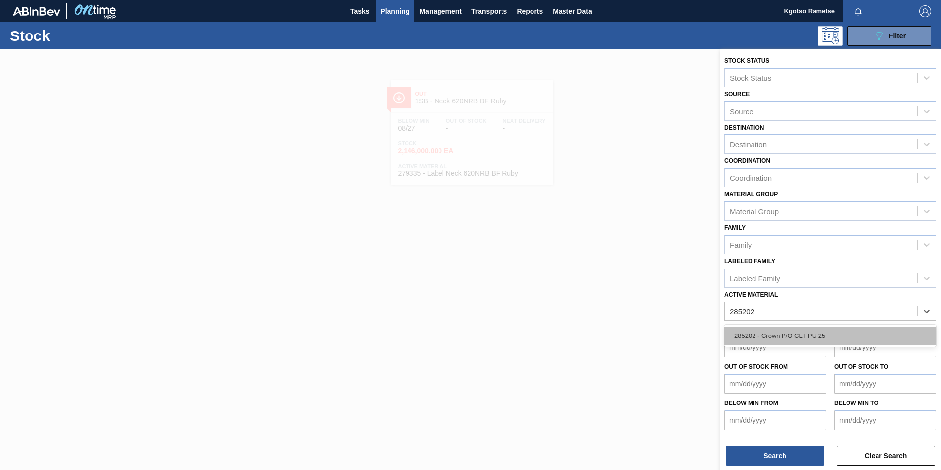
click at [745, 335] on div "285202 - Crown P/O CLT PU 25" at bounding box center [830, 335] width 212 height 18
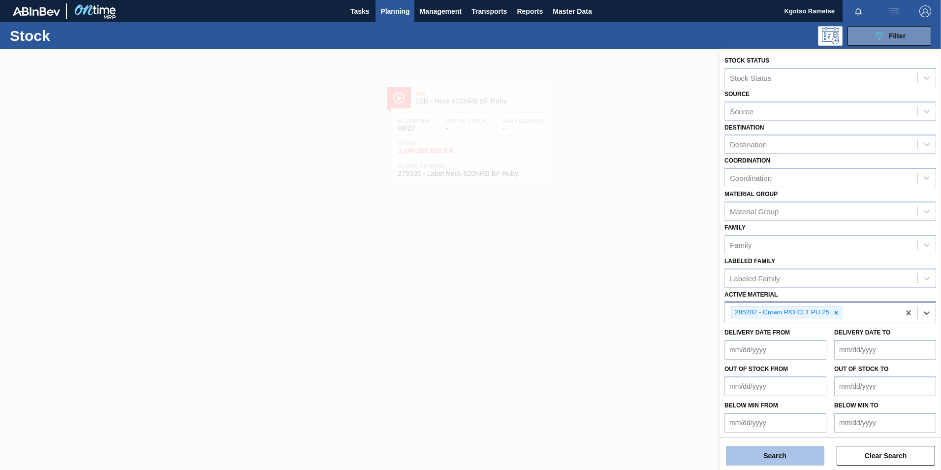
click at [757, 448] on button "Search" at bounding box center [775, 455] width 98 height 20
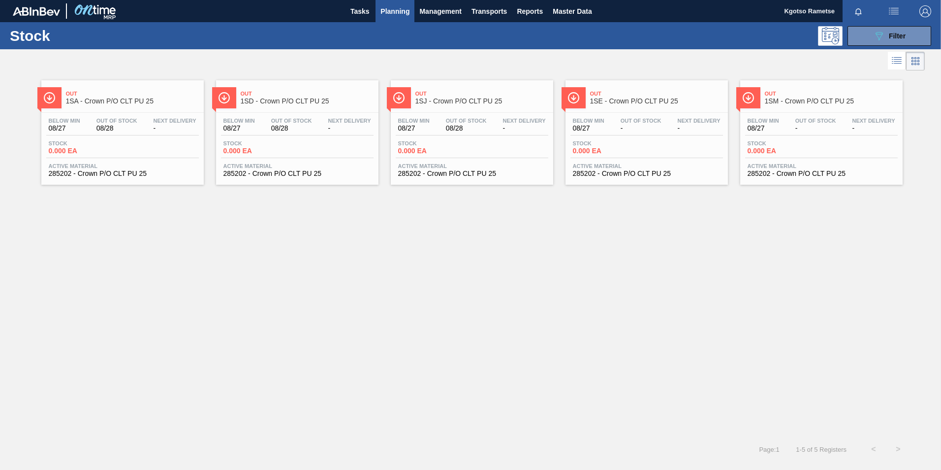
click at [606, 100] on span "1SE - Crown P/O CLT PU 25" at bounding box center [656, 100] width 133 height 7
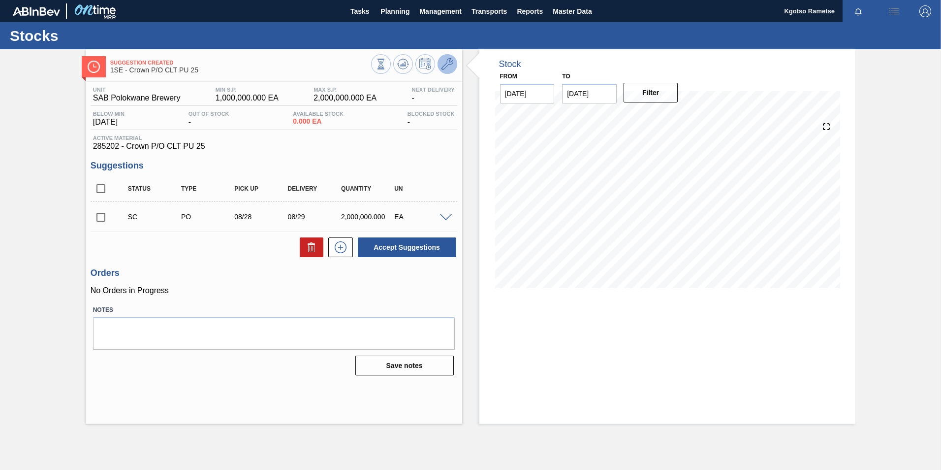
click at [448, 67] on icon at bounding box center [447, 64] width 12 height 12
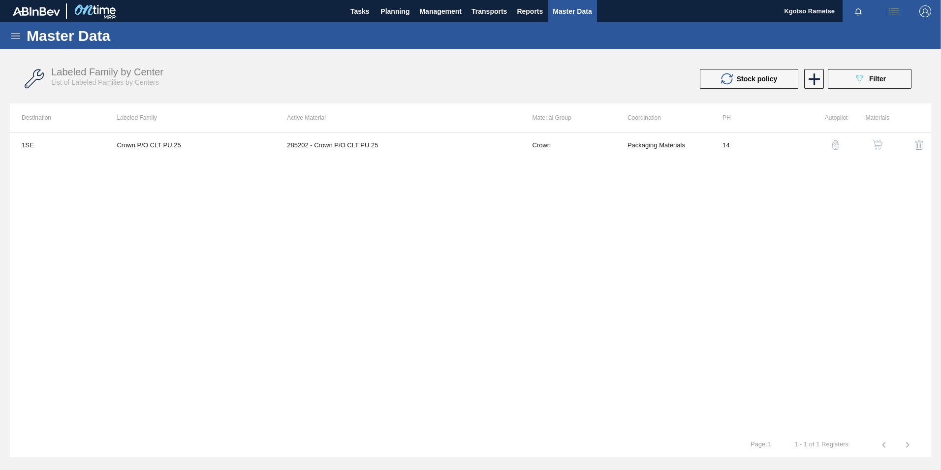
click at [870, 147] on button "button" at bounding box center [878, 145] width 24 height 24
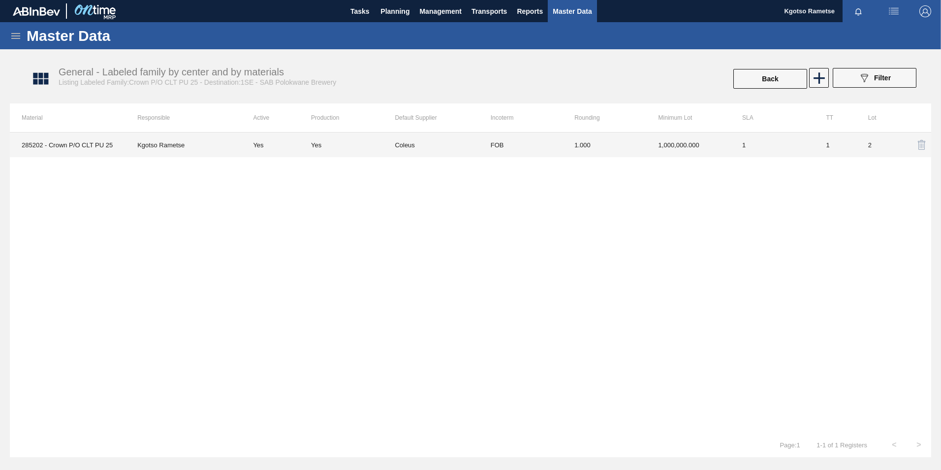
click at [694, 148] on td "1,000,000.000" at bounding box center [689, 144] width 84 height 25
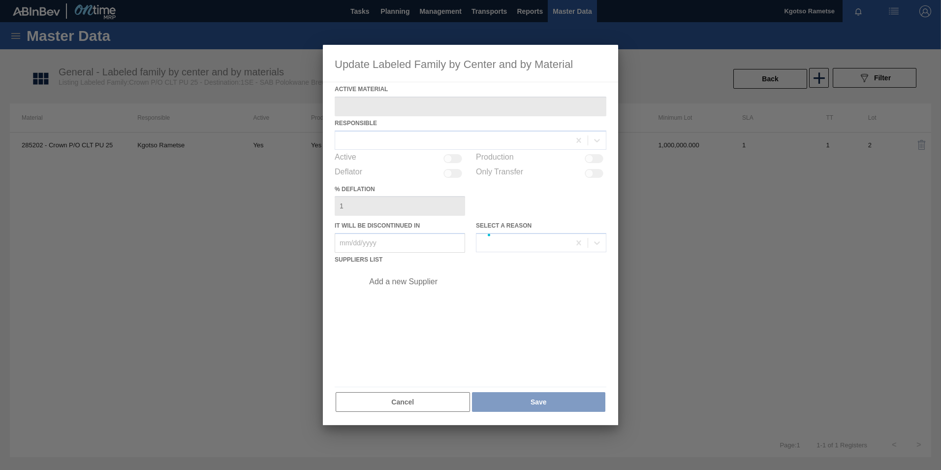
type Material "285202 - Crown P/O CLT PU 25"
checkbox input "true"
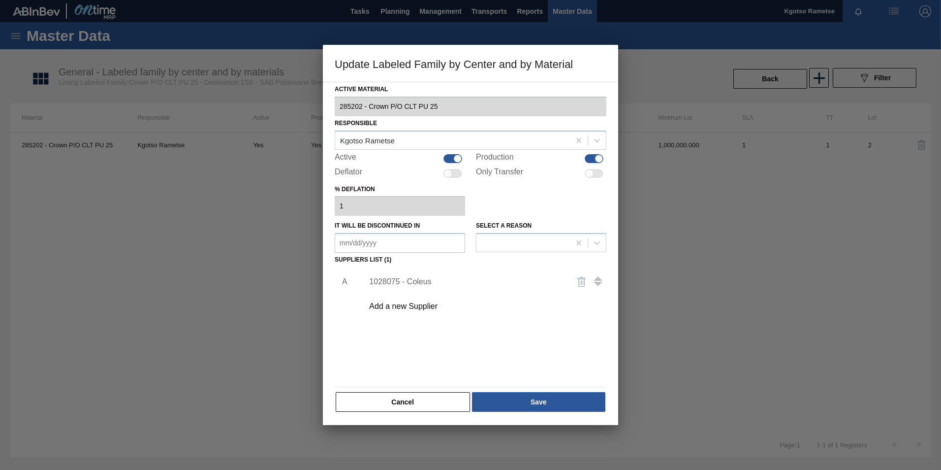
click at [413, 276] on div "1028075 - Coleus" at bounding box center [482, 281] width 249 height 25
click at [412, 284] on div "1028075 - Coleus" at bounding box center [465, 281] width 193 height 9
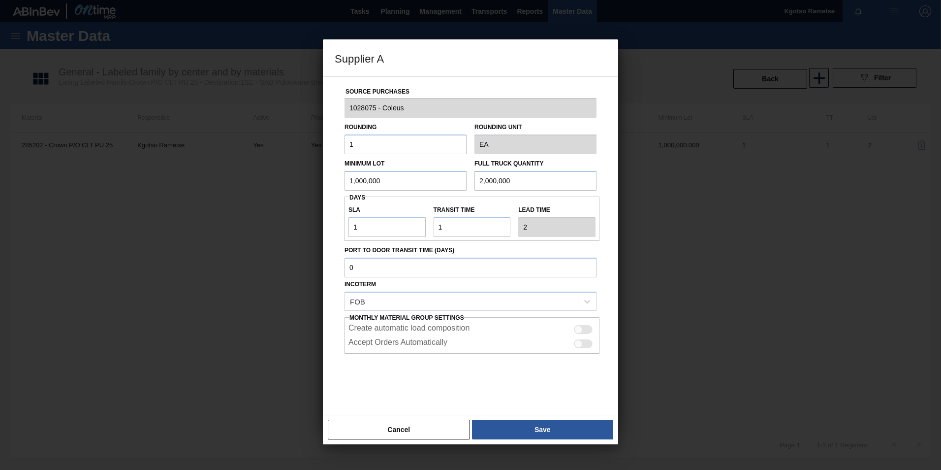
drag, startPoint x: 384, startPoint y: 172, endPoint x: 236, endPoint y: 176, distance: 148.7
click at [263, 169] on div "Supplier A Source Purchases 1028075 - Coleus Rounding 1 Rounding Unit EA Minimu…" at bounding box center [470, 235] width 941 height 470
drag, startPoint x: 392, startPoint y: 173, endPoint x: 176, endPoint y: 212, distance: 218.9
click at [199, 208] on div "Supplier A Source Purchases 1028075 - Coleus Rounding 1 Rounding Unit EA Minimu…" at bounding box center [470, 235] width 941 height 470
type input "2,250,000"
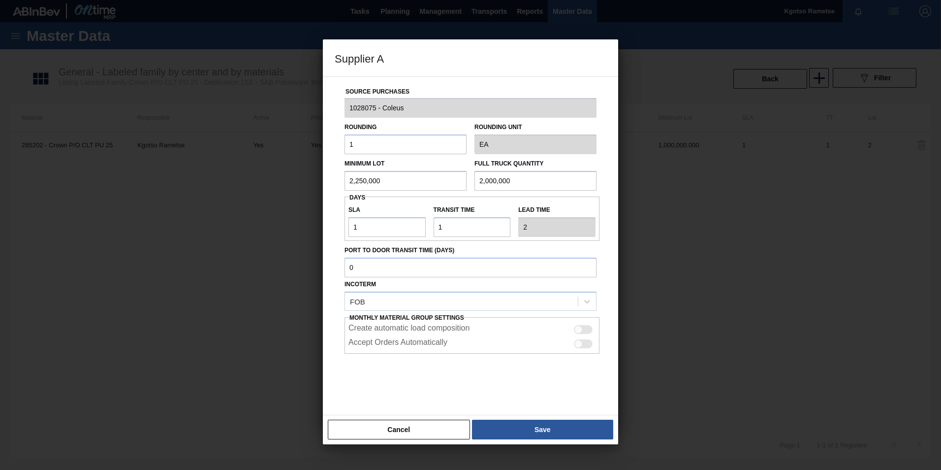
drag, startPoint x: 517, startPoint y: 183, endPoint x: 255, endPoint y: 193, distance: 262.0
click at [350, 187] on div "Minimum Lot 2,250,000 Full Truck Quantity 2,000,000" at bounding box center [471, 172] width 260 height 36
paste input "25"
type input "2,250,000"
click at [502, 424] on button "Save" at bounding box center [542, 429] width 141 height 20
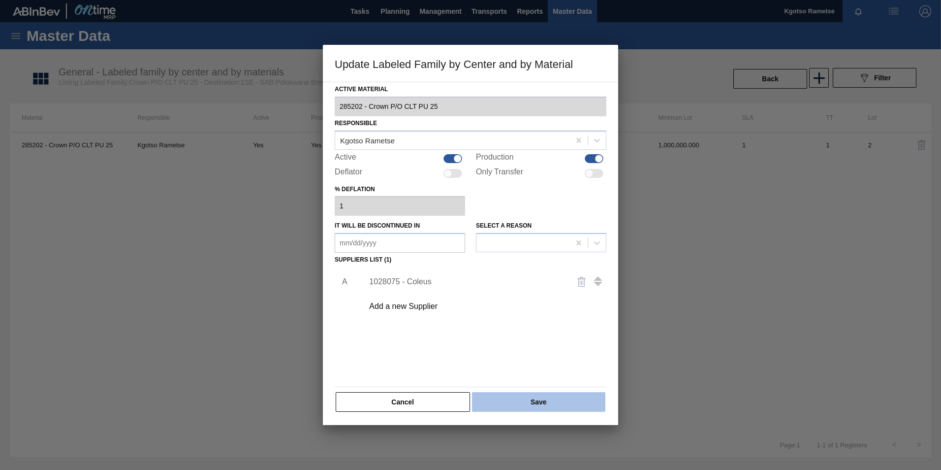
click at [502, 408] on button "Save" at bounding box center [538, 402] width 133 height 20
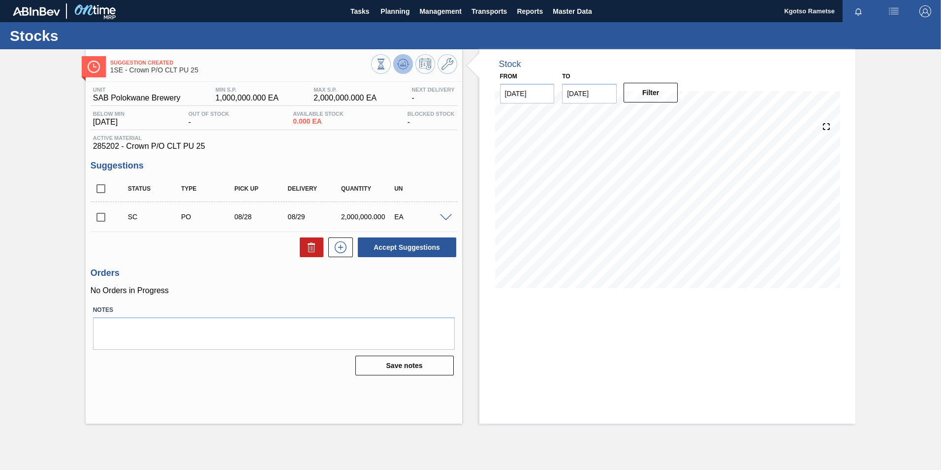
click at [406, 63] on icon at bounding box center [403, 64] width 12 height 12
click at [403, 13] on span "Planning" at bounding box center [394, 11] width 29 height 12
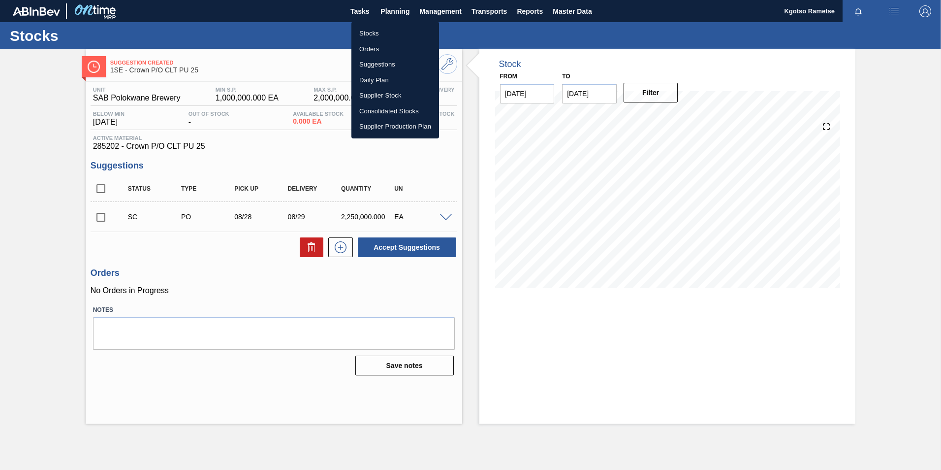
click at [376, 29] on li "Stocks" at bounding box center [395, 34] width 88 height 16
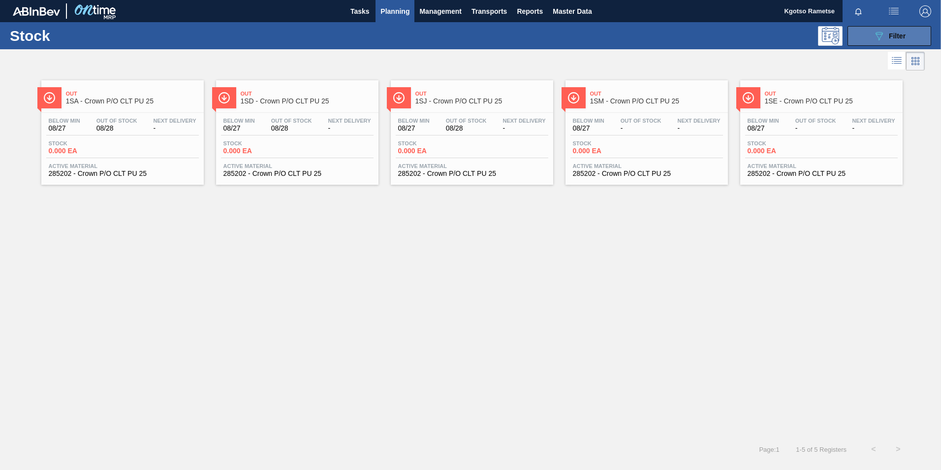
click at [895, 37] on span "Filter" at bounding box center [897, 36] width 17 height 8
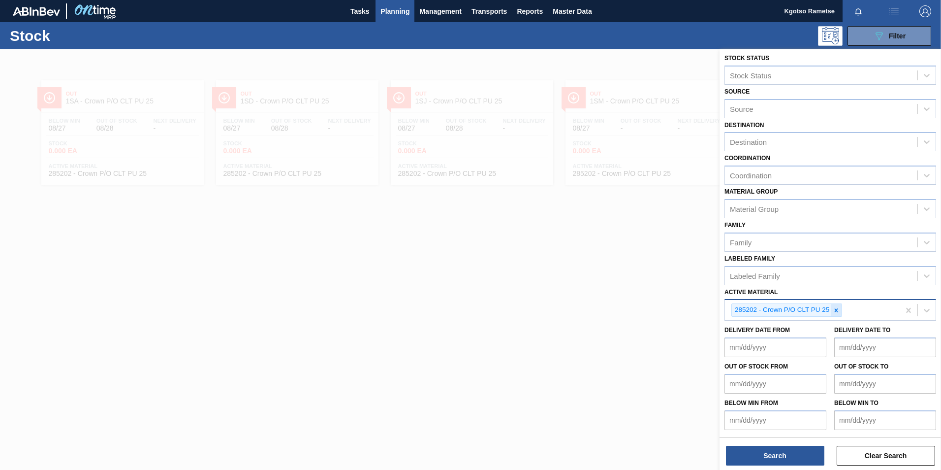
click at [833, 311] on icon at bounding box center [836, 310] width 7 height 7
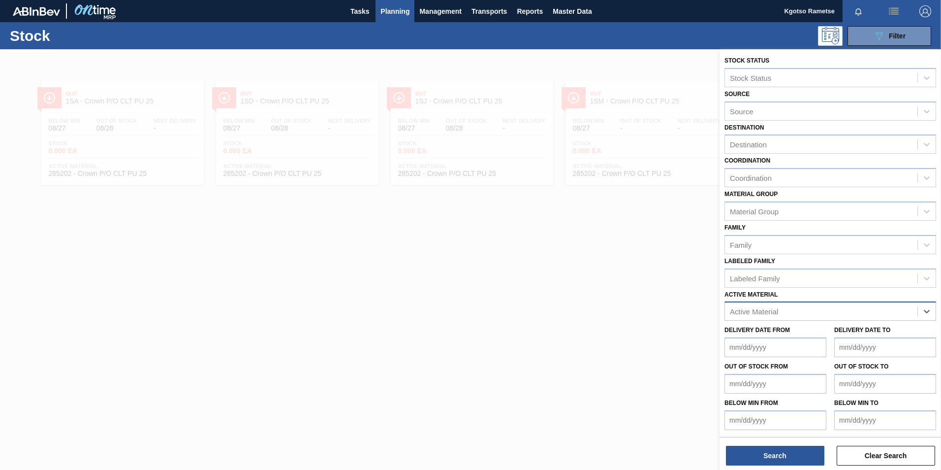
scroll to position [0, 0]
paste Material "284916"
type Material "284916"
click at [800, 344] on div "284916 - Crown P/O C/L ([GEOGRAPHIC_DATA])" at bounding box center [830, 335] width 212 height 22
click at [797, 336] on div "284916 - Crown P/O C/L ([GEOGRAPHIC_DATA])" at bounding box center [830, 335] width 212 height 18
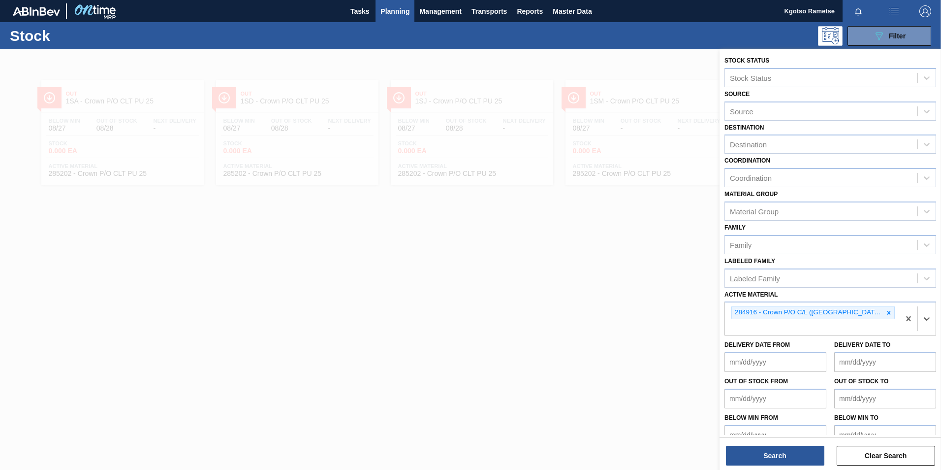
scroll to position [3, 0]
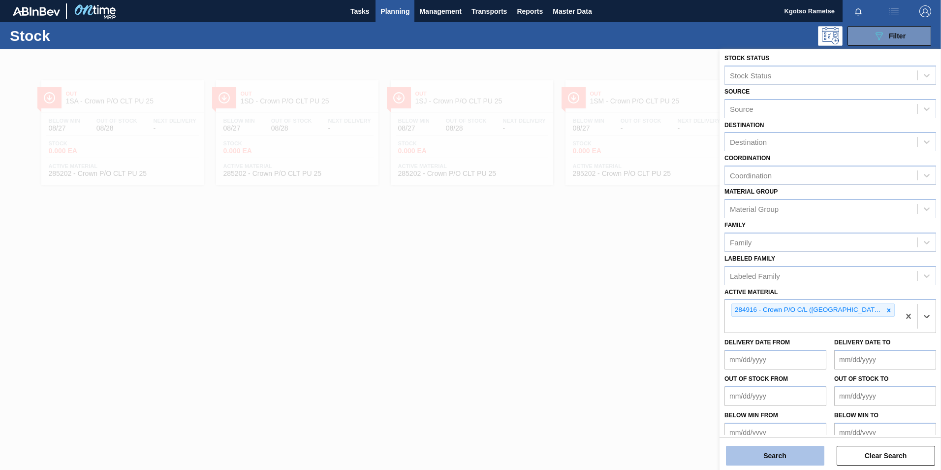
click at [769, 454] on button "Search" at bounding box center [775, 455] width 98 height 20
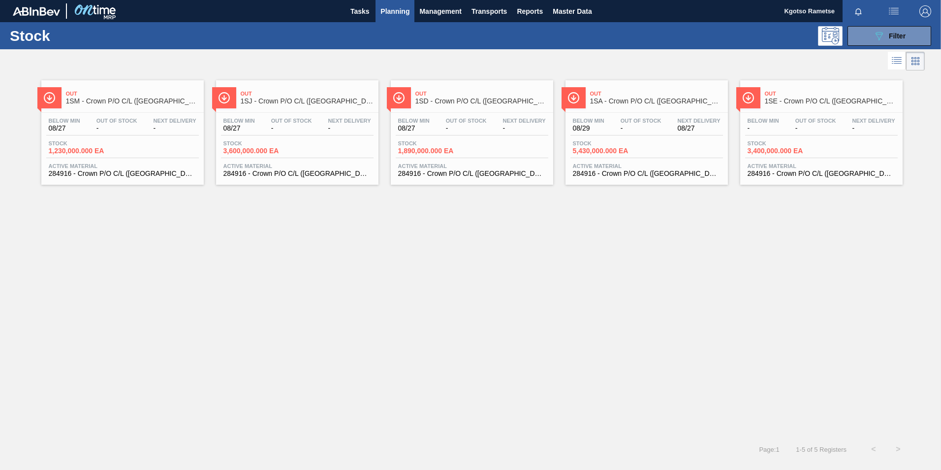
click at [804, 105] on div "Out 1SE - Crown P/O C/L ([GEOGRAPHIC_DATA])" at bounding box center [831, 98] width 133 height 22
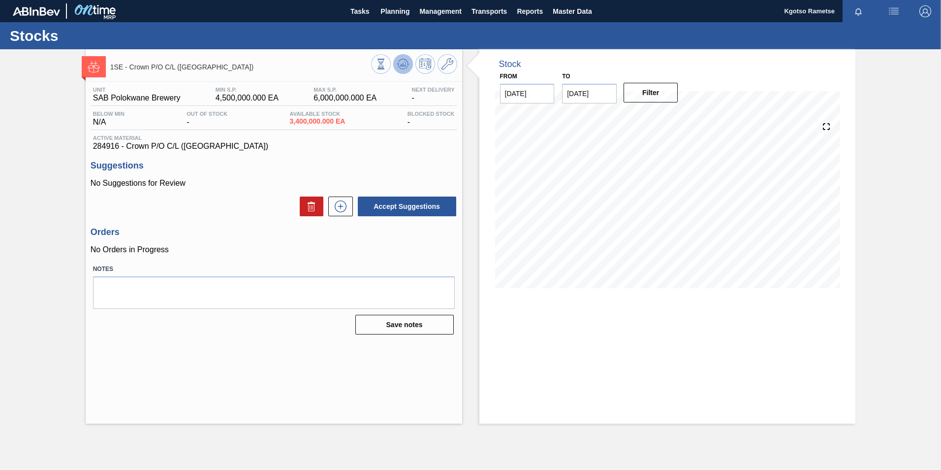
click at [409, 66] on button at bounding box center [403, 64] width 20 height 20
click at [436, 65] on div at bounding box center [414, 65] width 86 height 22
click at [443, 71] on button at bounding box center [448, 64] width 20 height 20
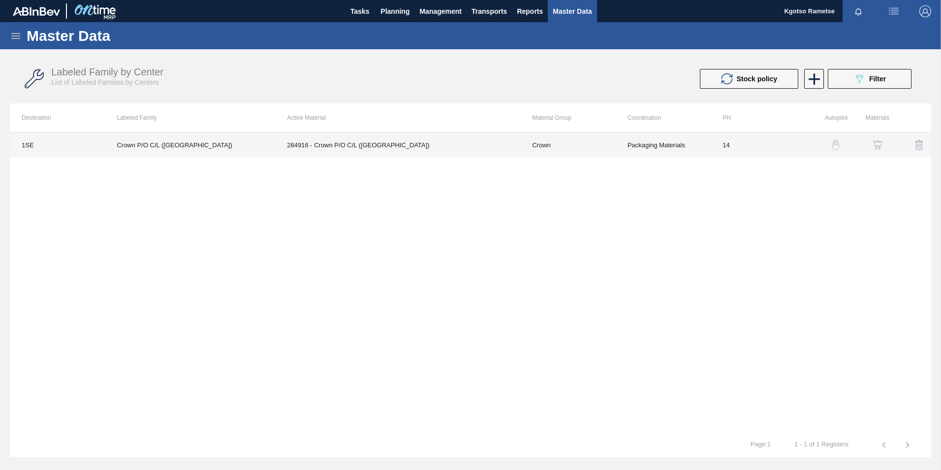
click at [375, 134] on td "284916 - Crown P/O C/L ([GEOGRAPHIC_DATA])" at bounding box center [397, 144] width 245 height 25
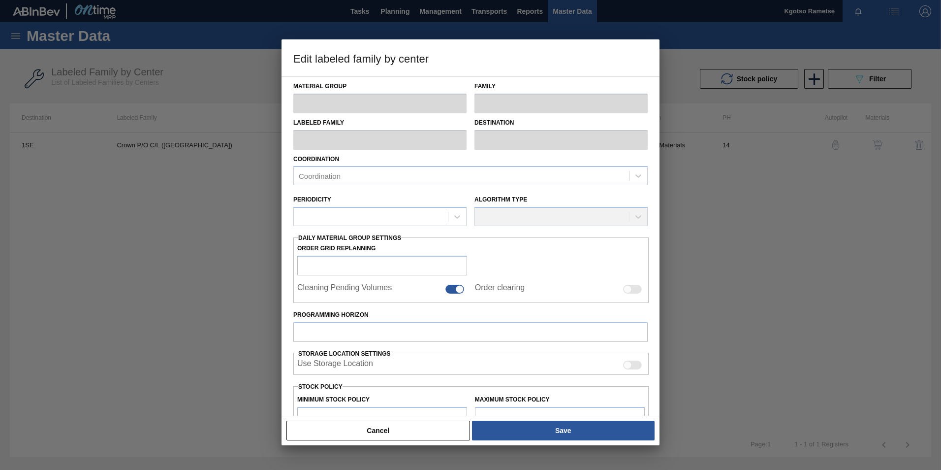
type input "Crown"
type input "P/O"
type input "Crown P/O C/L ([GEOGRAPHIC_DATA])"
type input "1SE - SAB Polokwane Brewery"
type input "14"
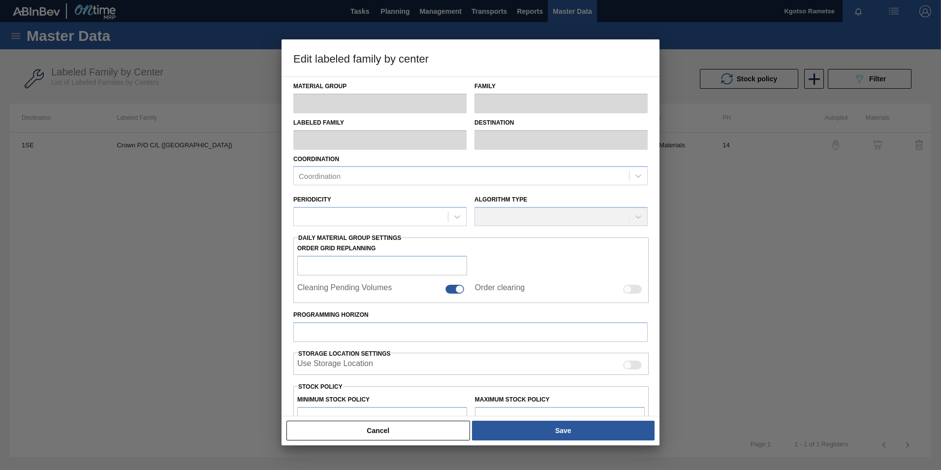
type input "4,500,000"
type input "6,000,000"
type input "100"
type input "6,000,000.000"
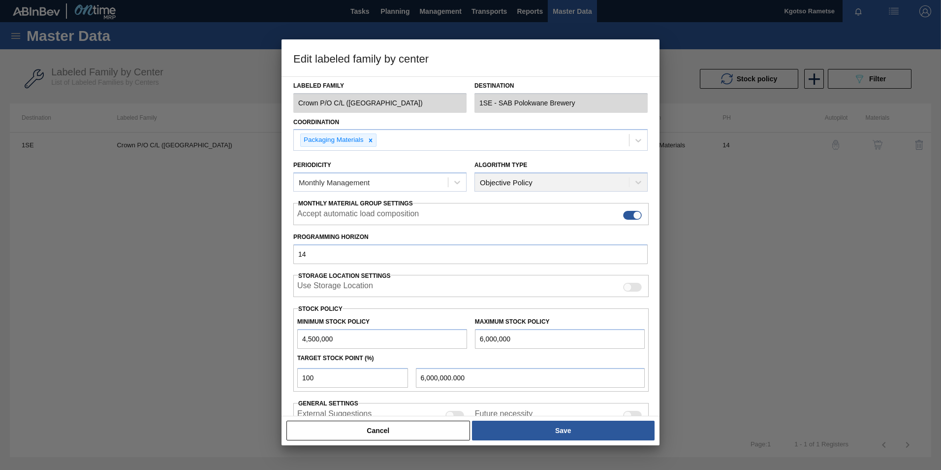
scroll to position [98, 0]
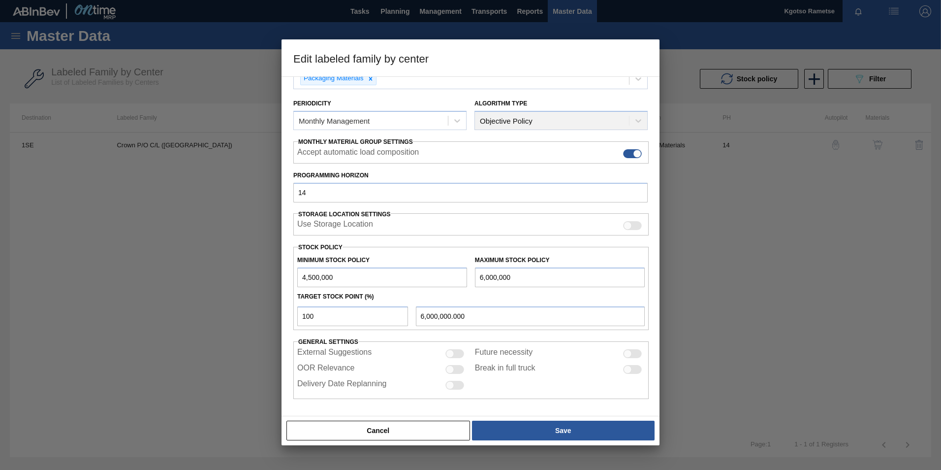
drag, startPoint x: 307, startPoint y: 279, endPoint x: 296, endPoint y: 278, distance: 10.9
click at [296, 278] on div "Minimum Stock Policy 4,500,000" at bounding box center [382, 270] width 178 height 34
type input "7,500,000"
drag, startPoint x: 482, startPoint y: 277, endPoint x: 451, endPoint y: 277, distance: 31.0
click at [454, 277] on div "Minimum Stock Policy 7,500,000 Maximum Stock Policy 6,000,000" at bounding box center [470, 269] width 355 height 36
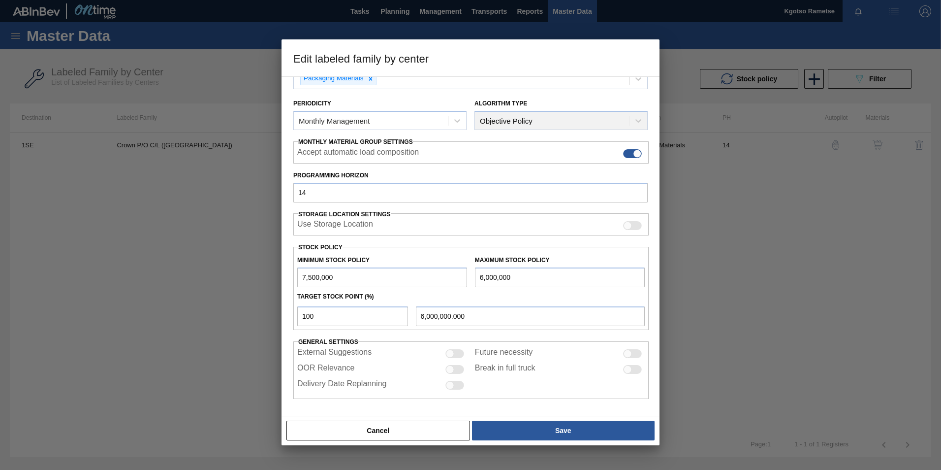
type input "9,000,000"
type input "9,000,000.000"
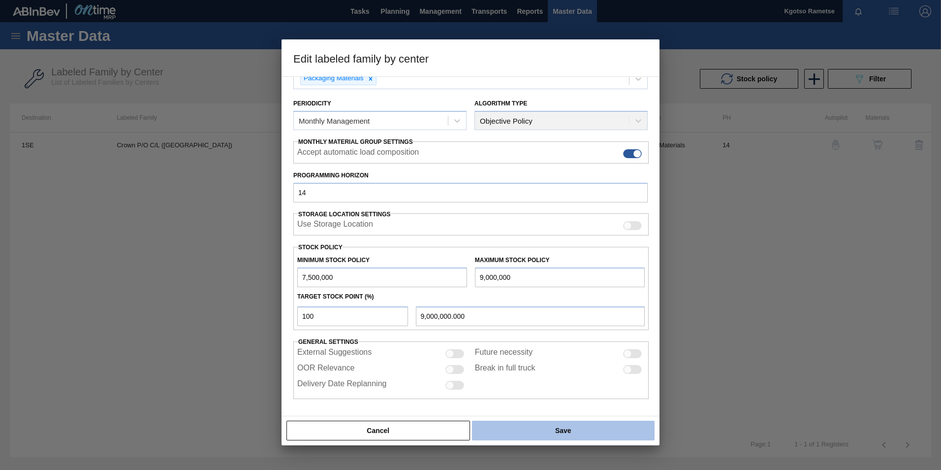
type input "9,000,000"
click at [574, 429] on button "Save" at bounding box center [563, 430] width 183 height 20
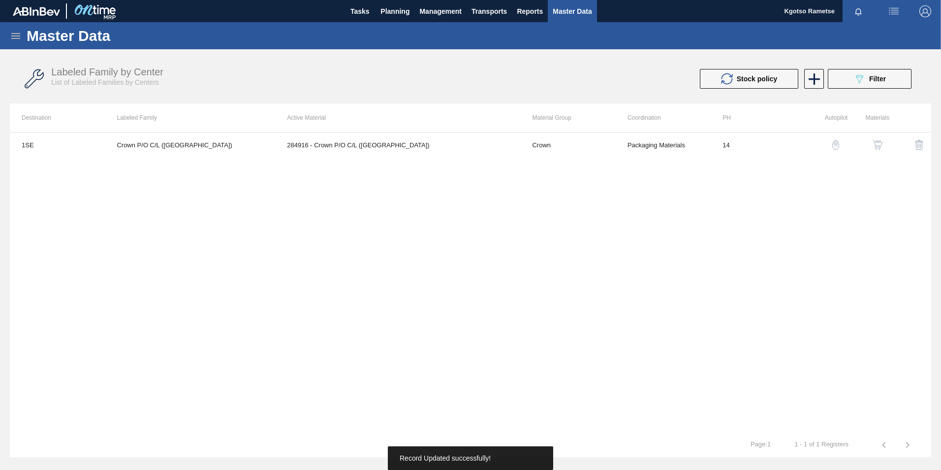
click at [877, 143] on img "button" at bounding box center [878, 145] width 10 height 10
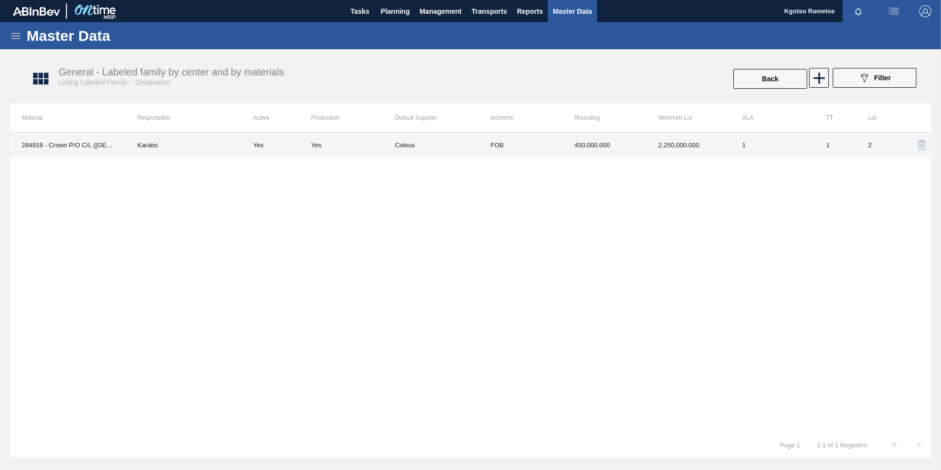
click at [688, 136] on td "2,250,000.000" at bounding box center [689, 144] width 84 height 25
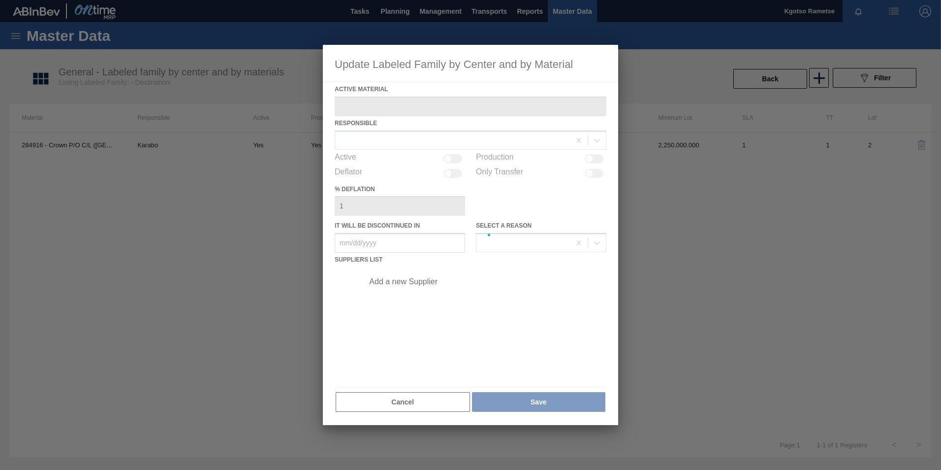
type Material "284916 - Crown P/O C/L ([GEOGRAPHIC_DATA])"
checkbox input "true"
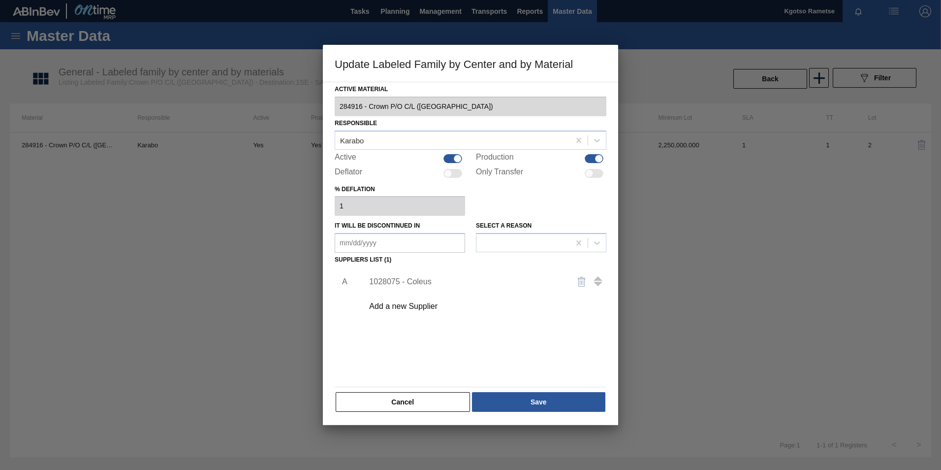
click at [406, 275] on div "1028075 - Coleus" at bounding box center [482, 281] width 249 height 25
click at [406, 278] on div "1028075 - Coleus" at bounding box center [465, 281] width 193 height 9
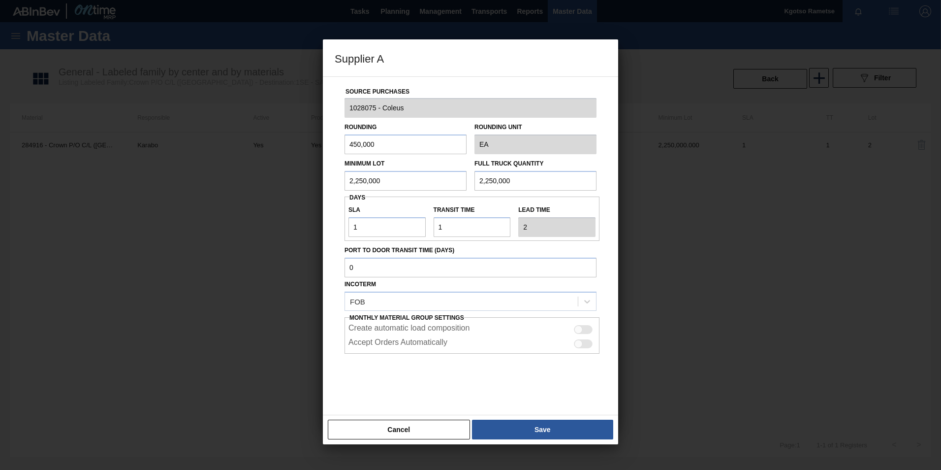
drag, startPoint x: 389, startPoint y: 188, endPoint x: 262, endPoint y: 180, distance: 127.2
click at [298, 182] on div "Supplier A Source Purchases 1028075 - Coleus Rounding 450,000 Rounding Unit EA …" at bounding box center [470, 235] width 941 height 470
drag, startPoint x: 380, startPoint y: 179, endPoint x: 158, endPoint y: 186, distance: 221.6
click at [209, 191] on div "Supplier A Source Purchases 1028075 - Coleus Rounding 450,000 Rounding Unit EA …" at bounding box center [470, 235] width 941 height 470
drag, startPoint x: 414, startPoint y: 171, endPoint x: 225, endPoint y: 178, distance: 189.6
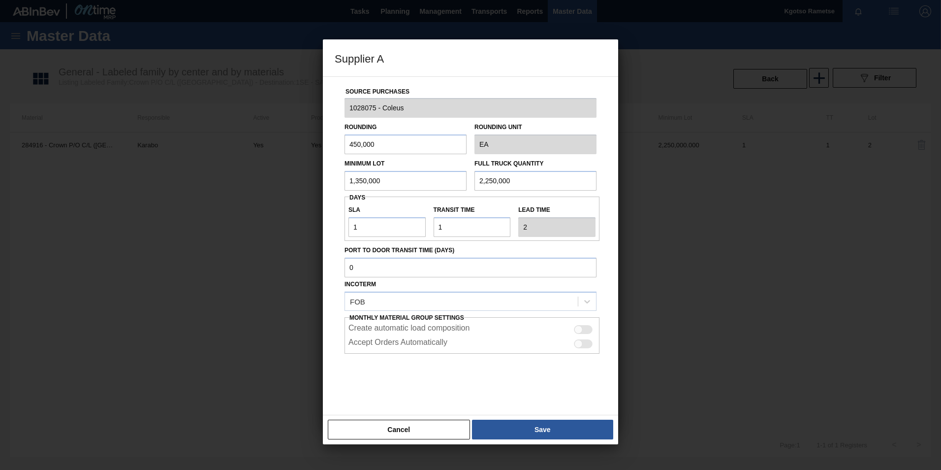
click at [236, 178] on div "Supplier A Source Purchases 1028075 - Coleus Rounding 450,000 Rounding Unit EA …" at bounding box center [470, 235] width 941 height 470
type input "1,350,000"
click at [383, 180] on div "Minimum Lot 1,350,000 Full Truck Quantity 2,250,000" at bounding box center [471, 172] width 260 height 36
paste input "1,3"
type input "1,350,000"
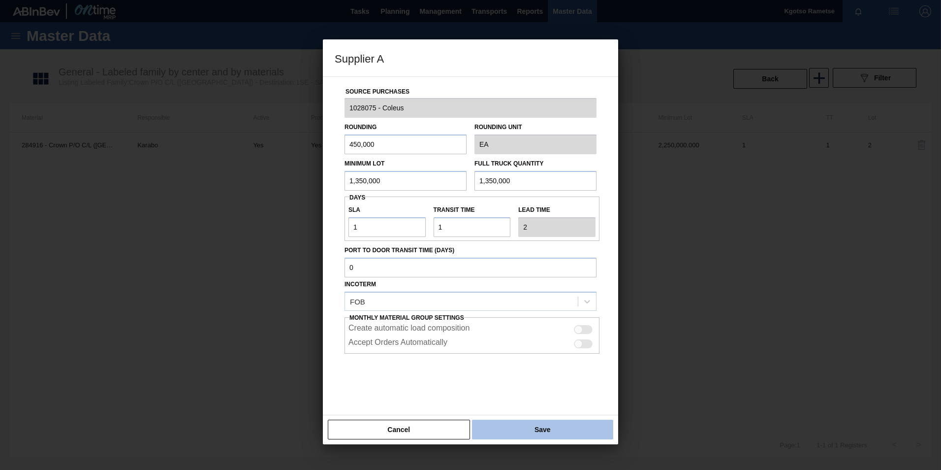
click at [521, 433] on button "Save" at bounding box center [542, 429] width 141 height 20
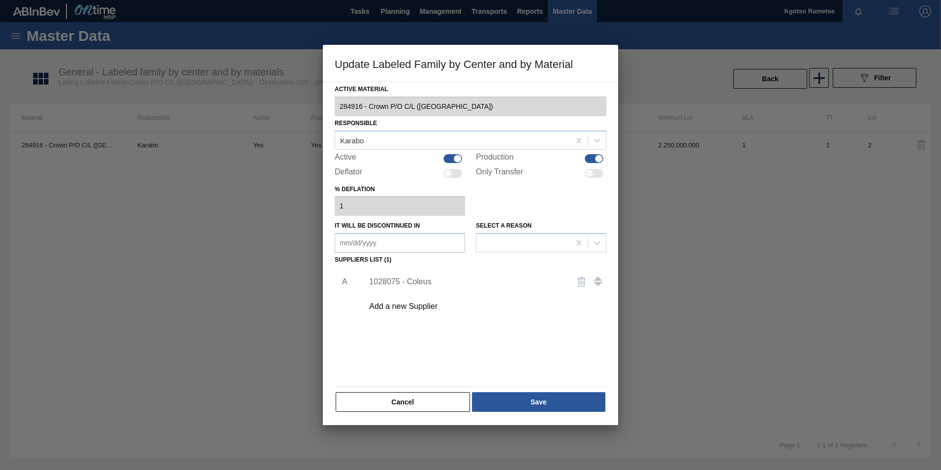
click at [520, 412] on div "Cancel Save" at bounding box center [471, 402] width 272 height 22
click at [520, 406] on button "Save" at bounding box center [538, 402] width 133 height 20
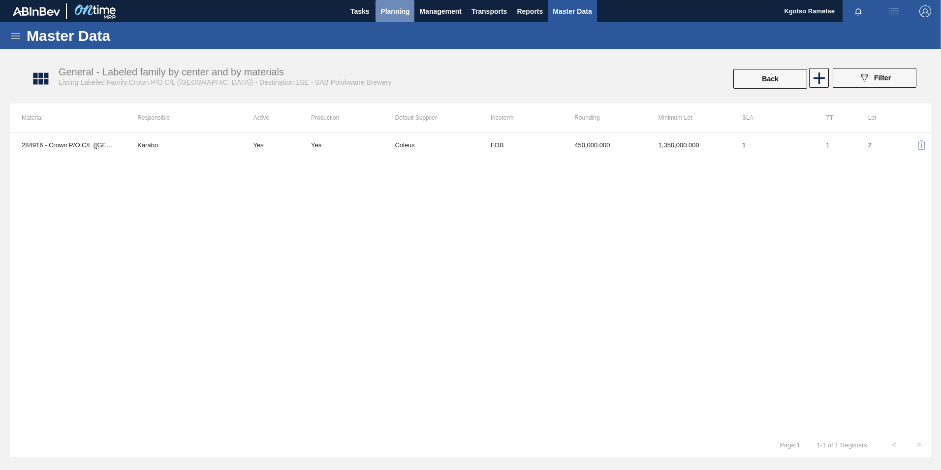
click at [379, 7] on button "Planning" at bounding box center [395, 11] width 39 height 22
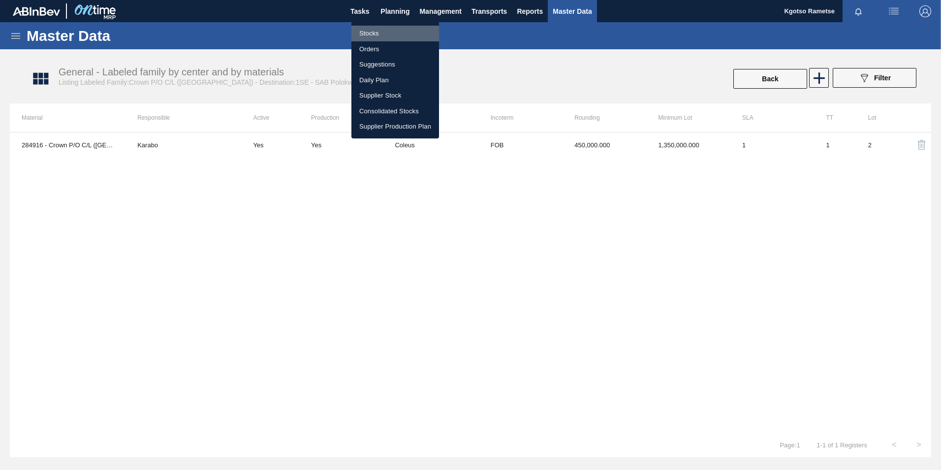
click at [390, 31] on li "Stocks" at bounding box center [395, 34] width 88 height 16
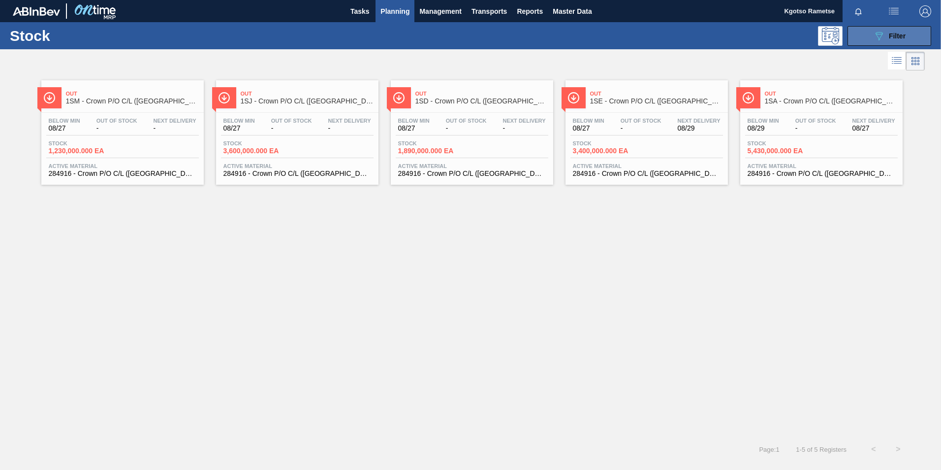
click at [904, 35] on span "Filter" at bounding box center [897, 36] width 17 height 8
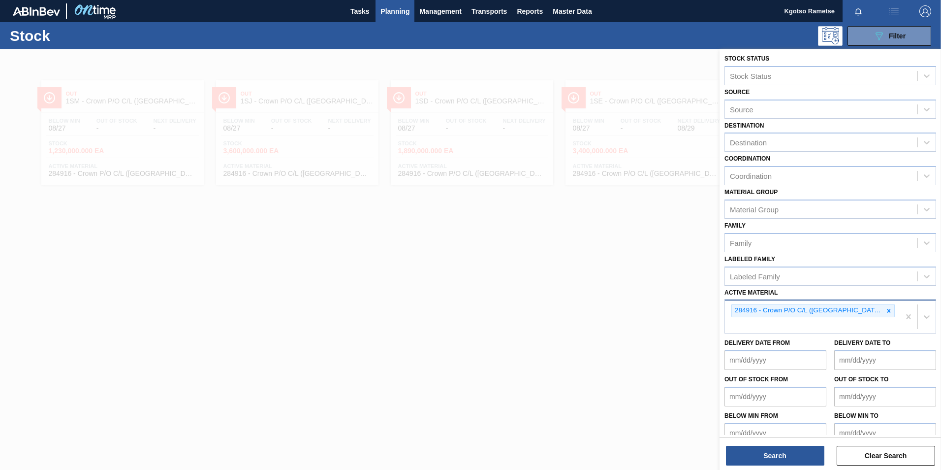
scroll to position [3, 0]
click at [885, 309] on icon at bounding box center [888, 310] width 7 height 7
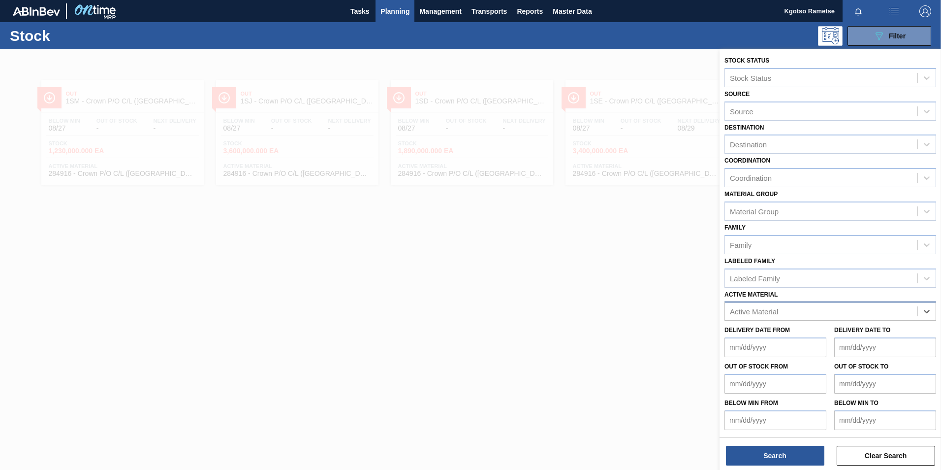
paste Material "107701"
type Material "107701"
click at [792, 335] on div "107701 - Glue Cold Melt 25KG" at bounding box center [830, 335] width 212 height 18
click at [779, 466] on div "Stock Status Stock Status Source Source Destination Destination Coordination Co…" at bounding box center [830, 260] width 221 height 422
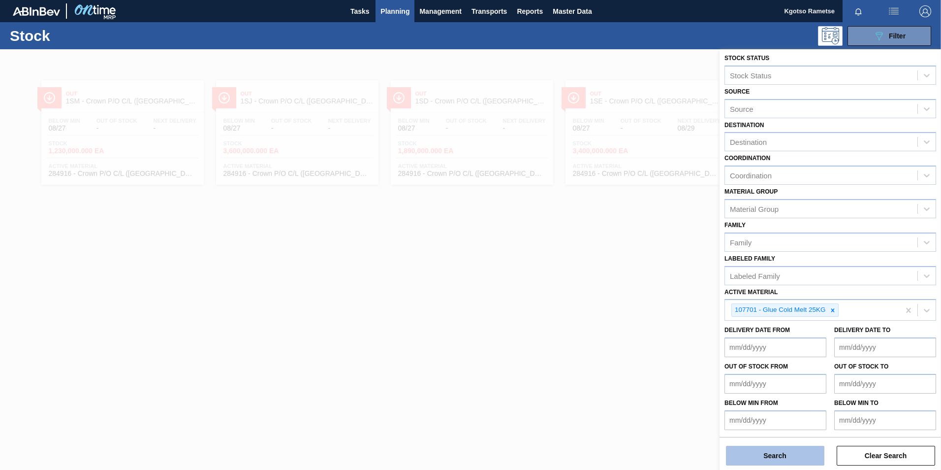
click at [775, 451] on button "Search" at bounding box center [775, 455] width 98 height 20
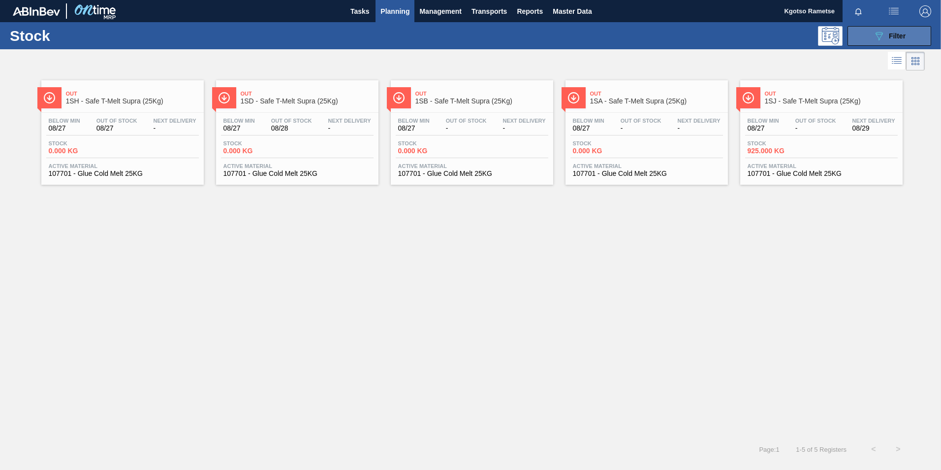
click at [897, 41] on div "089F7B8B-B2A5-4AFE-B5C0-19BA573D28AC Filter" at bounding box center [889, 36] width 32 height 12
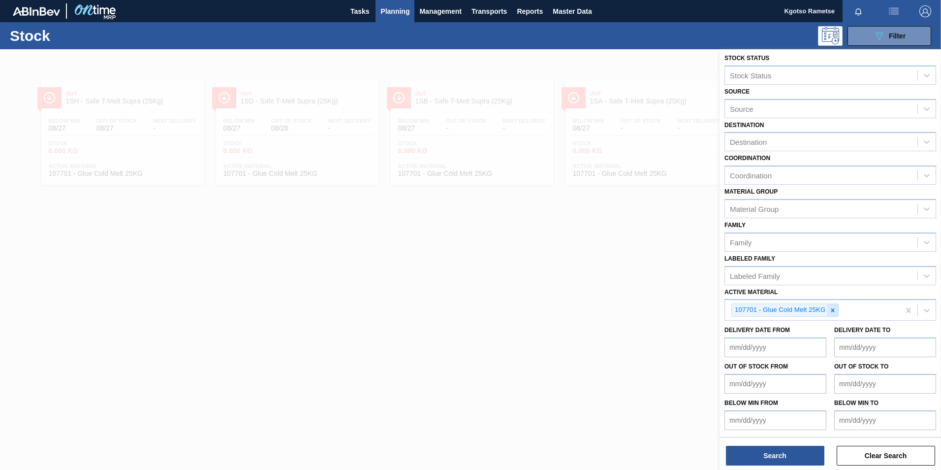
click at [836, 309] on div at bounding box center [832, 310] width 11 height 12
paste Material "158484"
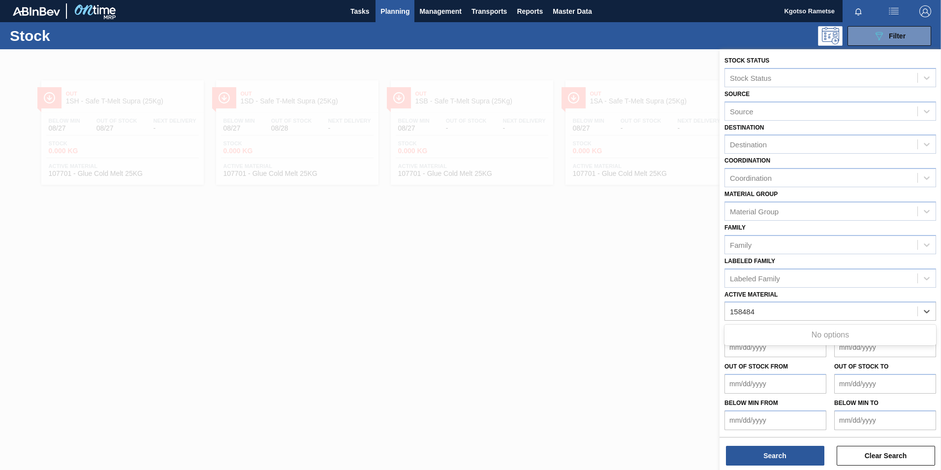
type Material "158484"
click at [534, 344] on div at bounding box center [470, 284] width 941 height 470
